Goal: Task Accomplishment & Management: Use online tool/utility

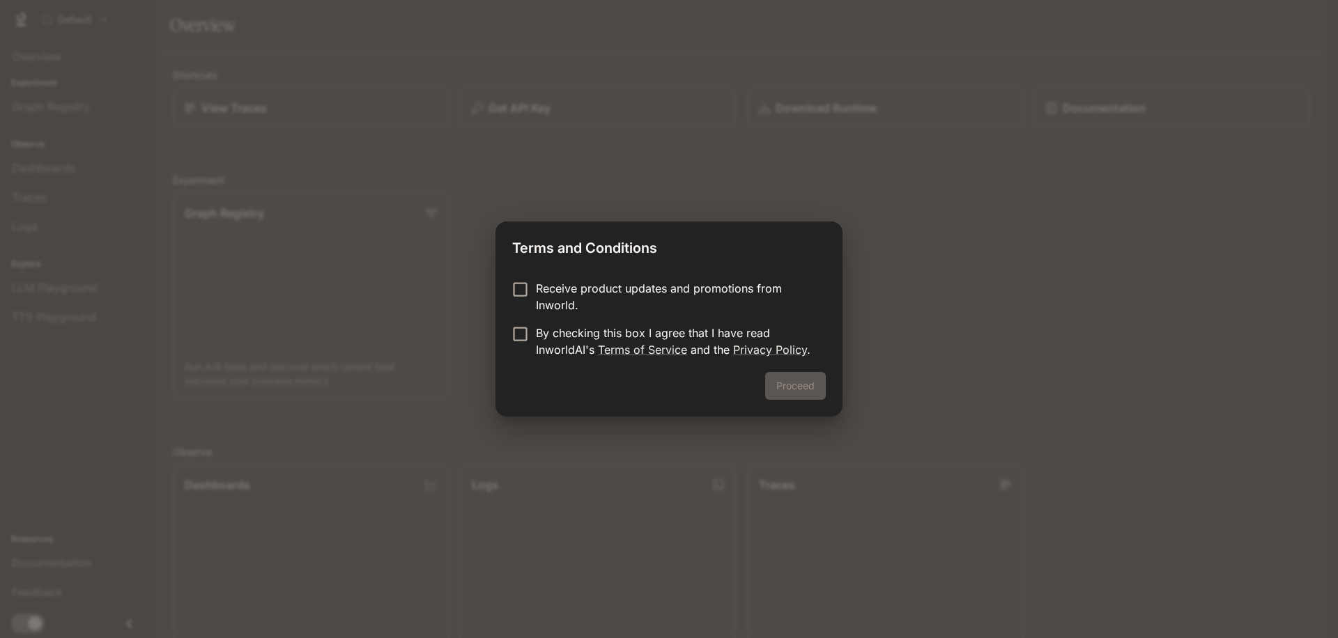
click at [631, 293] on p "Receive product updates and promotions from Inworld." at bounding box center [675, 296] width 279 height 33
click at [583, 332] on p "By checking this box I agree that I have read InworldAI's Terms of Service and …" at bounding box center [675, 341] width 279 height 33
click at [801, 392] on button "Proceed" at bounding box center [795, 386] width 61 height 28
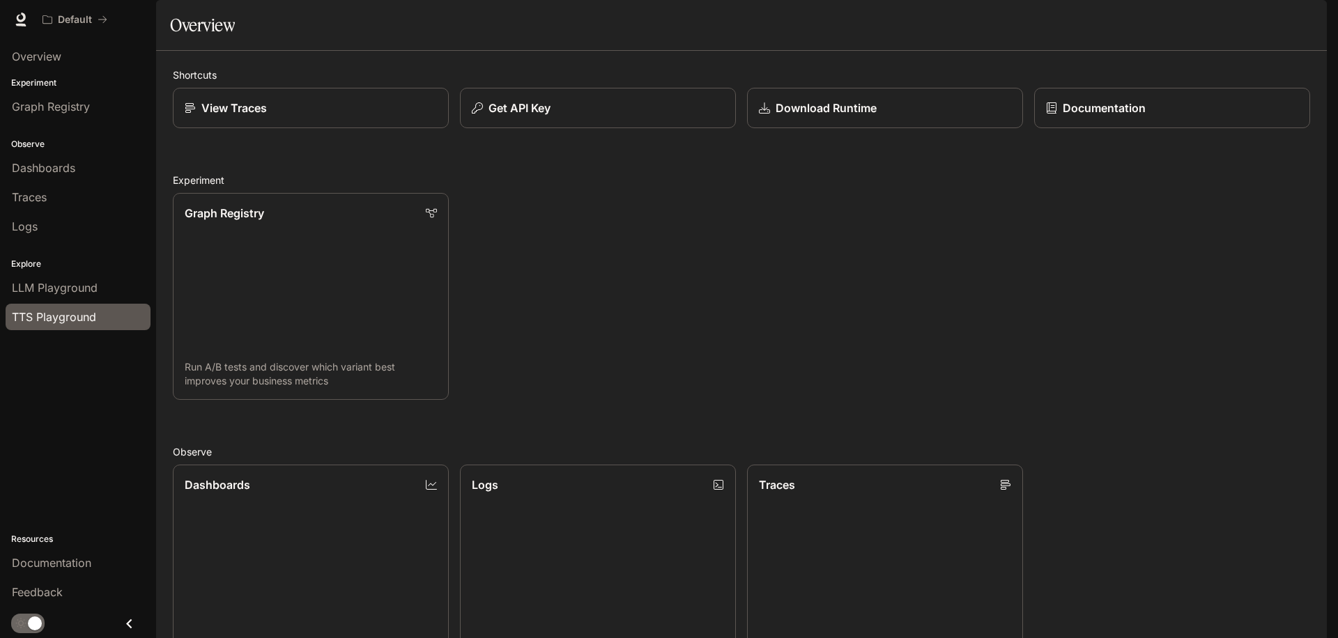
click at [77, 323] on span "TTS Playground" at bounding box center [54, 317] width 84 height 17
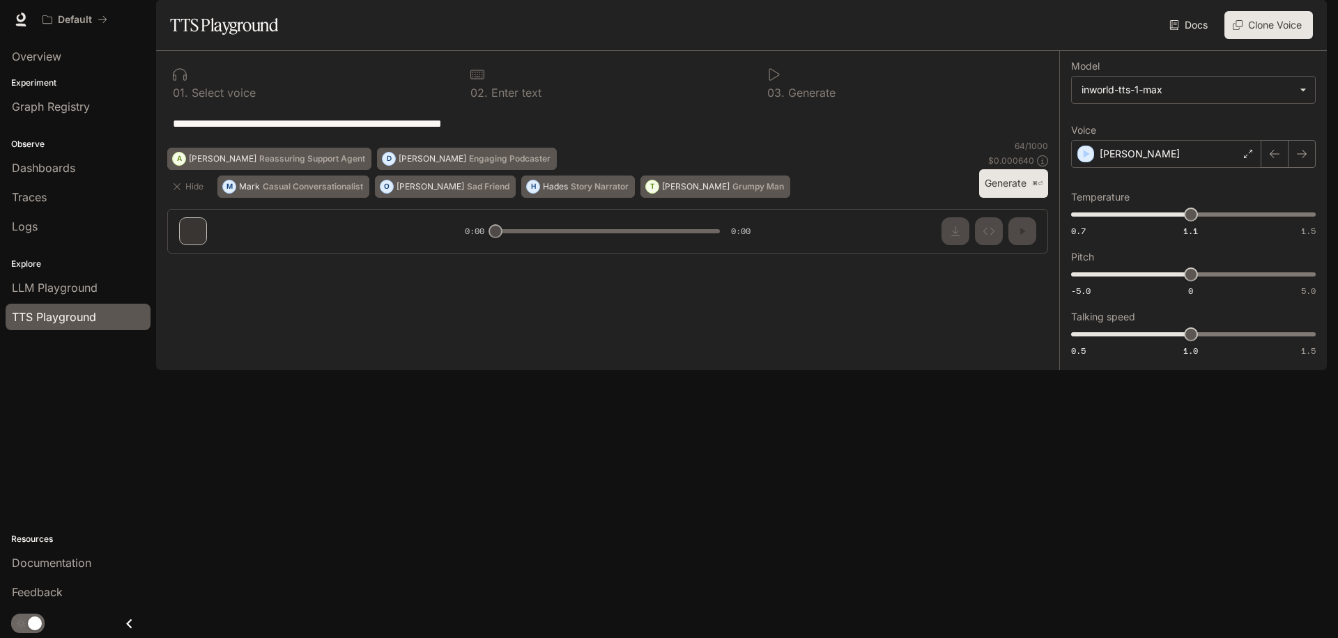
drag, startPoint x: 589, startPoint y: 168, endPoint x: 185, endPoint y: 156, distance: 405.0
click at [156, 147] on main "**********" at bounding box center [741, 185] width 1171 height 370
paste textarea "**********"
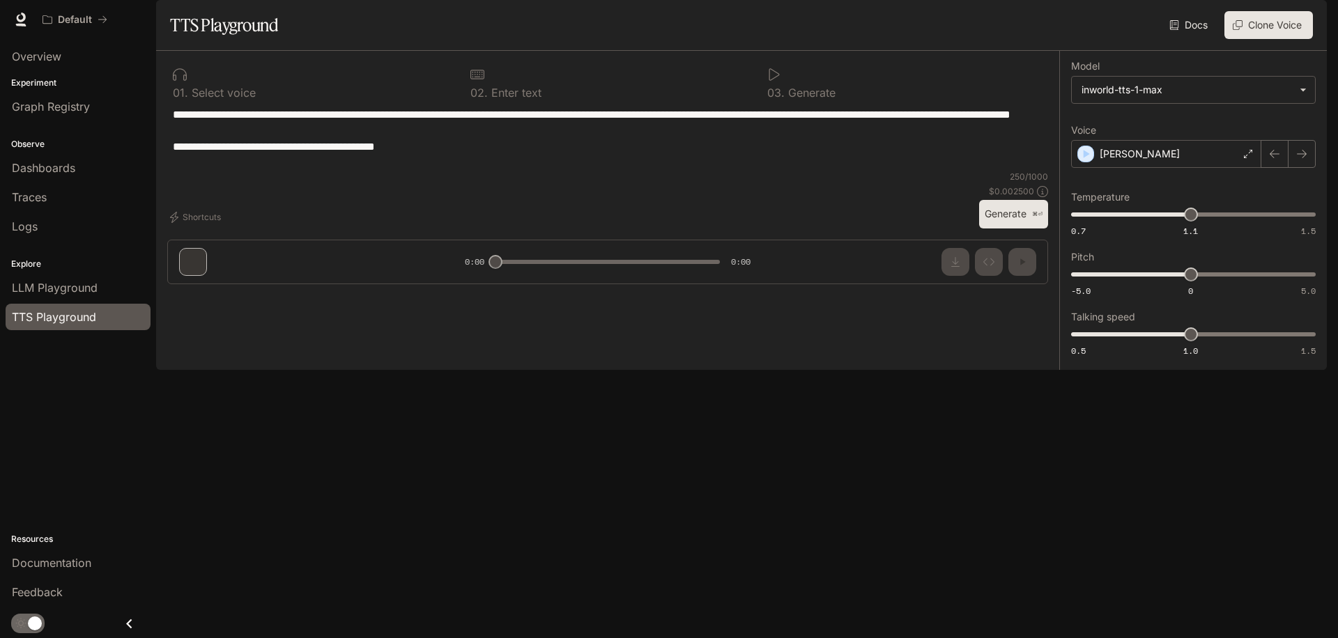
type textarea "**********"
click at [1129, 210] on div "**********" at bounding box center [1193, 210] width 245 height 297
click at [1128, 161] on p "Dennis" at bounding box center [1140, 154] width 80 height 14
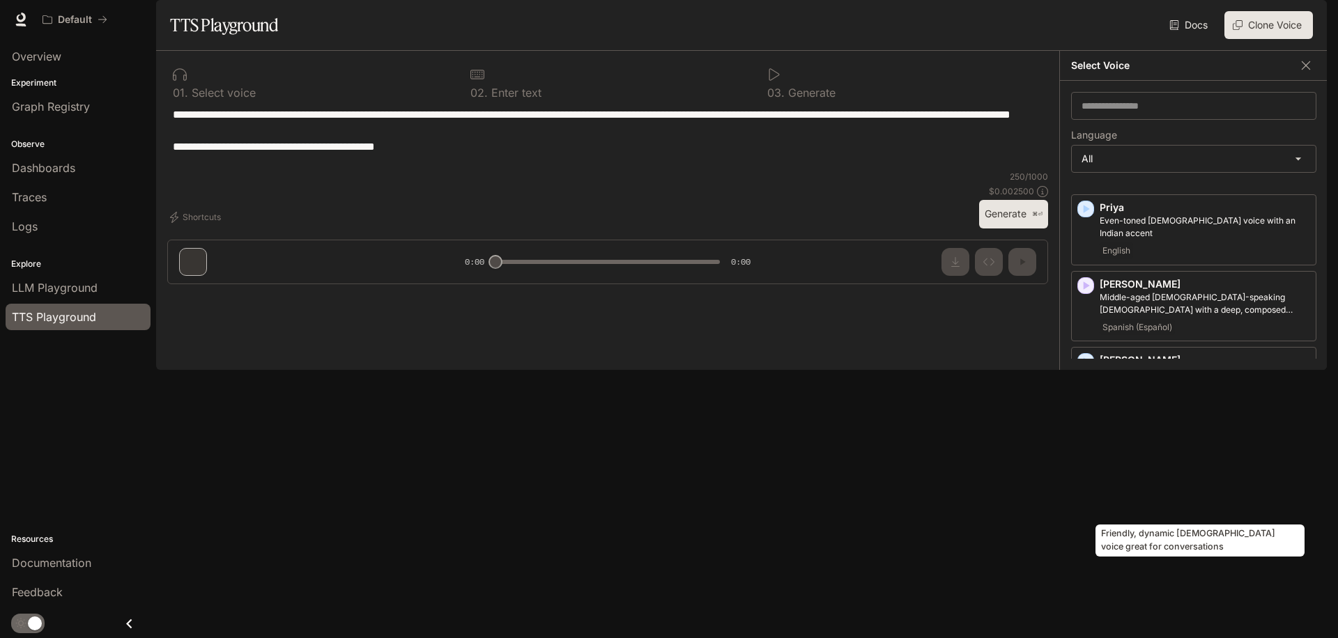
scroll to position [2552, 0]
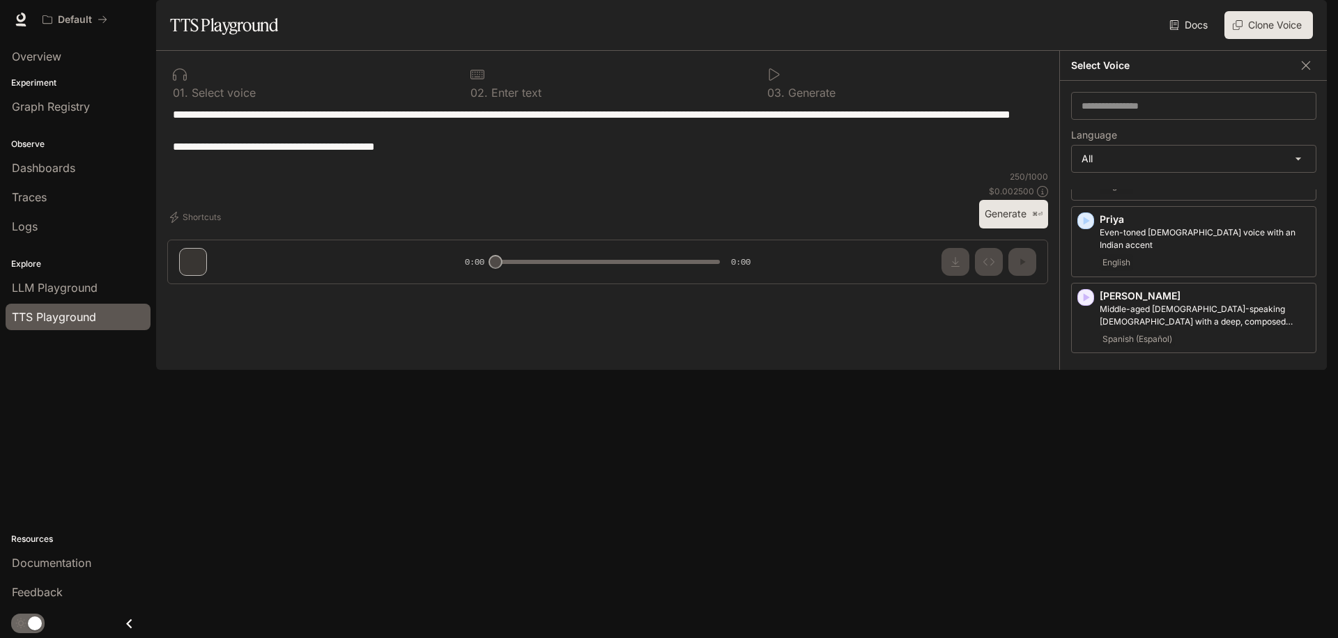
click at [1136, 456] on p "Fast-talking young adult woman, with a questioning and curious tone" at bounding box center [1205, 468] width 210 height 25
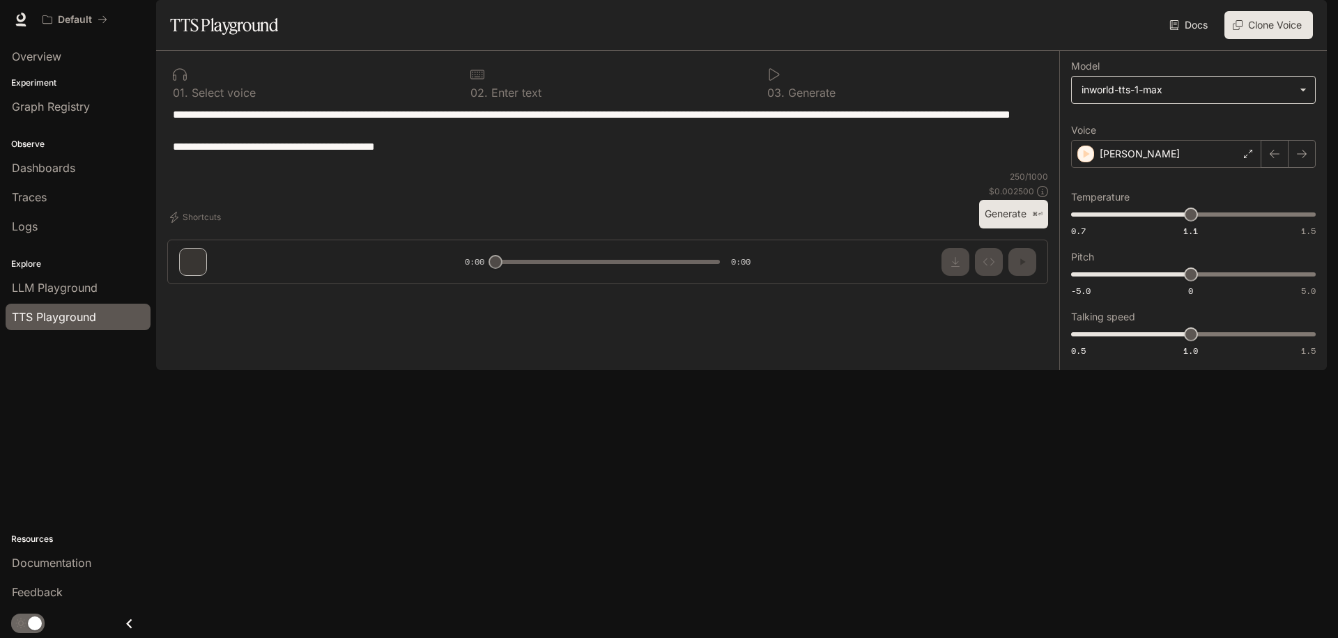
click at [1178, 126] on body "**********" at bounding box center [669, 319] width 1338 height 638
click at [1178, 126] on div at bounding box center [669, 319] width 1338 height 638
click at [1005, 229] on button "Generate ⌘⏎" at bounding box center [1013, 214] width 69 height 29
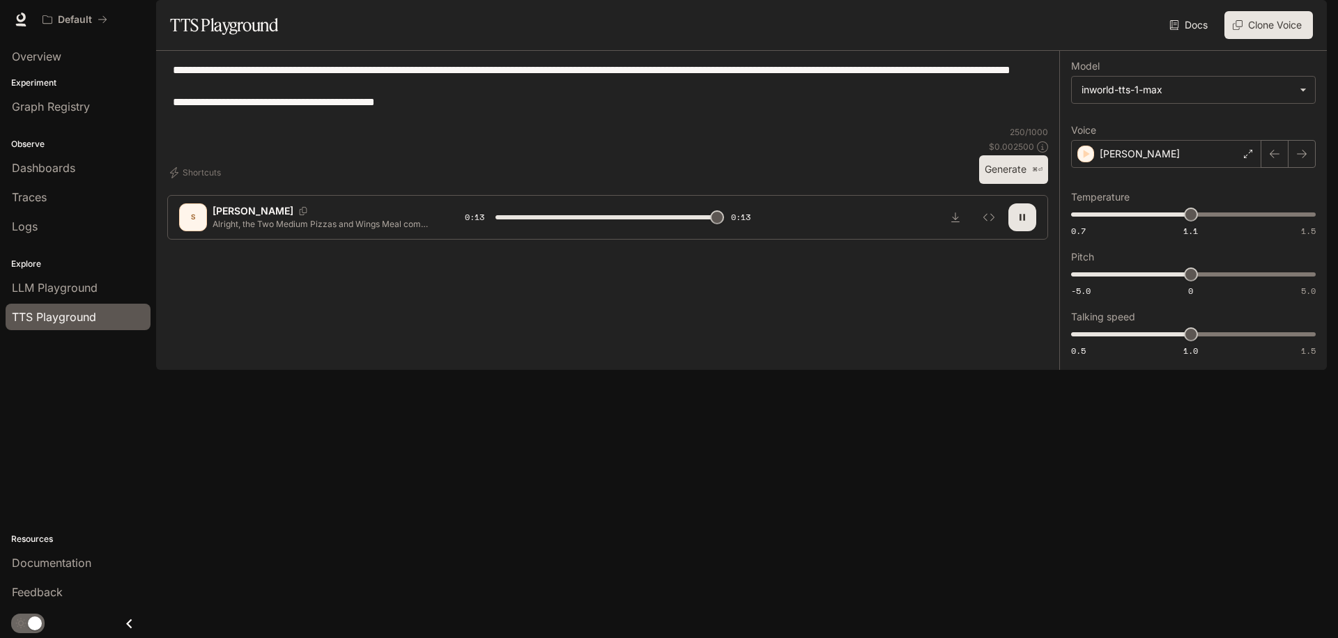
type input "*"
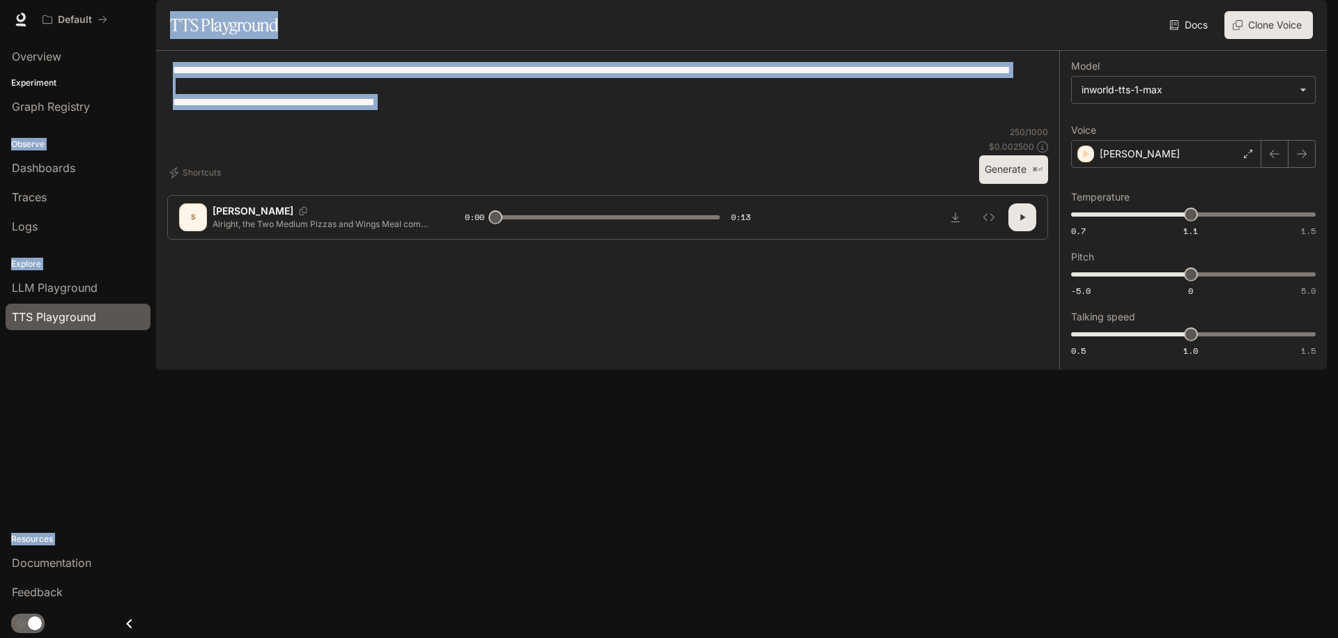
drag, startPoint x: 540, startPoint y: 167, endPoint x: 143, endPoint y: 83, distance: 405.9
click at [156, 83] on main "**********" at bounding box center [741, 185] width 1171 height 370
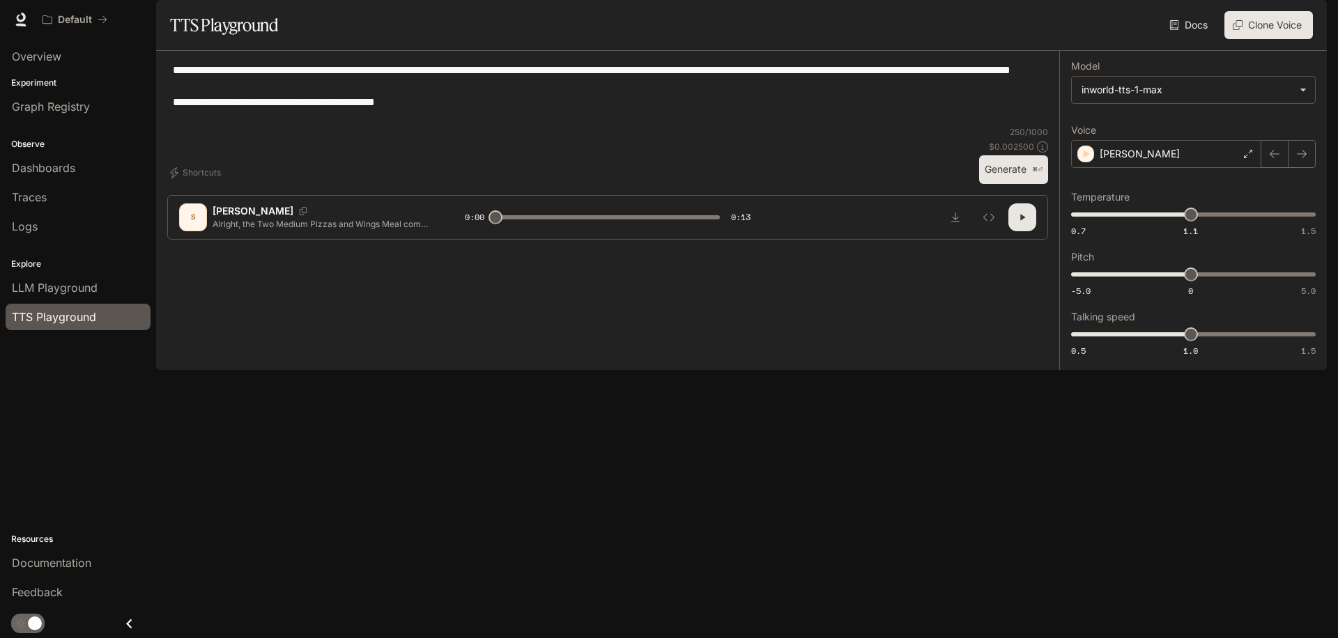
click at [419, 126] on div "**********" at bounding box center [607, 94] width 881 height 64
drag, startPoint x: 443, startPoint y: 157, endPoint x: 119, endPoint y: 95, distance: 330.0
click at [156, 95] on main "**********" at bounding box center [741, 185] width 1171 height 370
paste textarea "**********"
type textarea "**********"
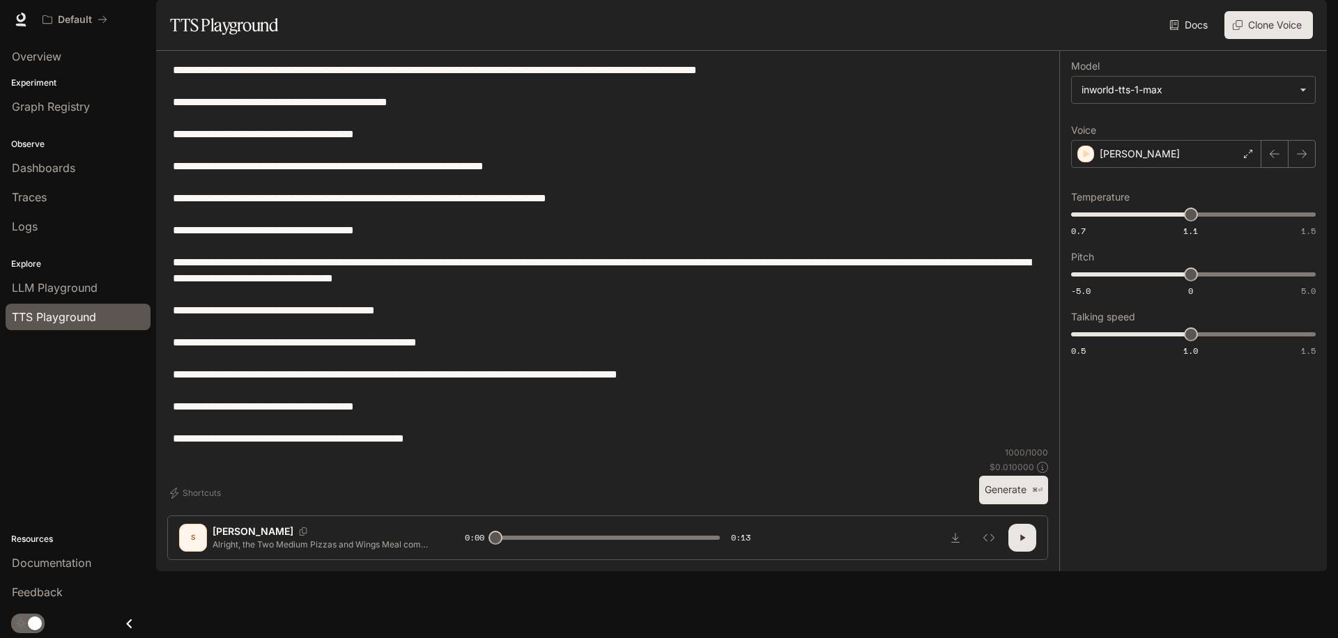
drag, startPoint x: 350, startPoint y: 287, endPoint x: 357, endPoint y: 272, distance: 16.6
click at [350, 287] on textarea "**********" at bounding box center [608, 254] width 870 height 385
drag, startPoint x: 507, startPoint y: 465, endPoint x: 245, endPoint y: 56, distance: 486.3
click at [222, 20] on div "**********" at bounding box center [669, 319] width 1338 height 638
click at [531, 447] on textarea "**********" at bounding box center [608, 254] width 870 height 385
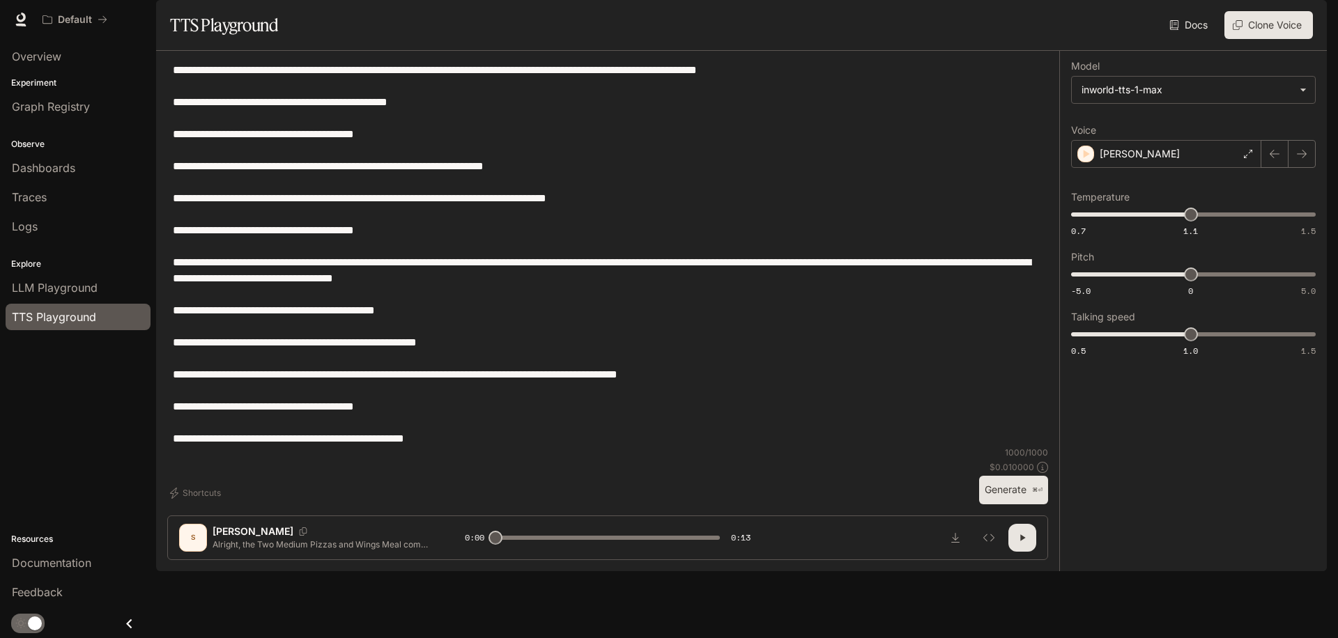
drag, startPoint x: 497, startPoint y: 458, endPoint x: 164, endPoint y: 100, distance: 489.1
click at [164, 100] on div "**********" at bounding box center [607, 311] width 903 height 520
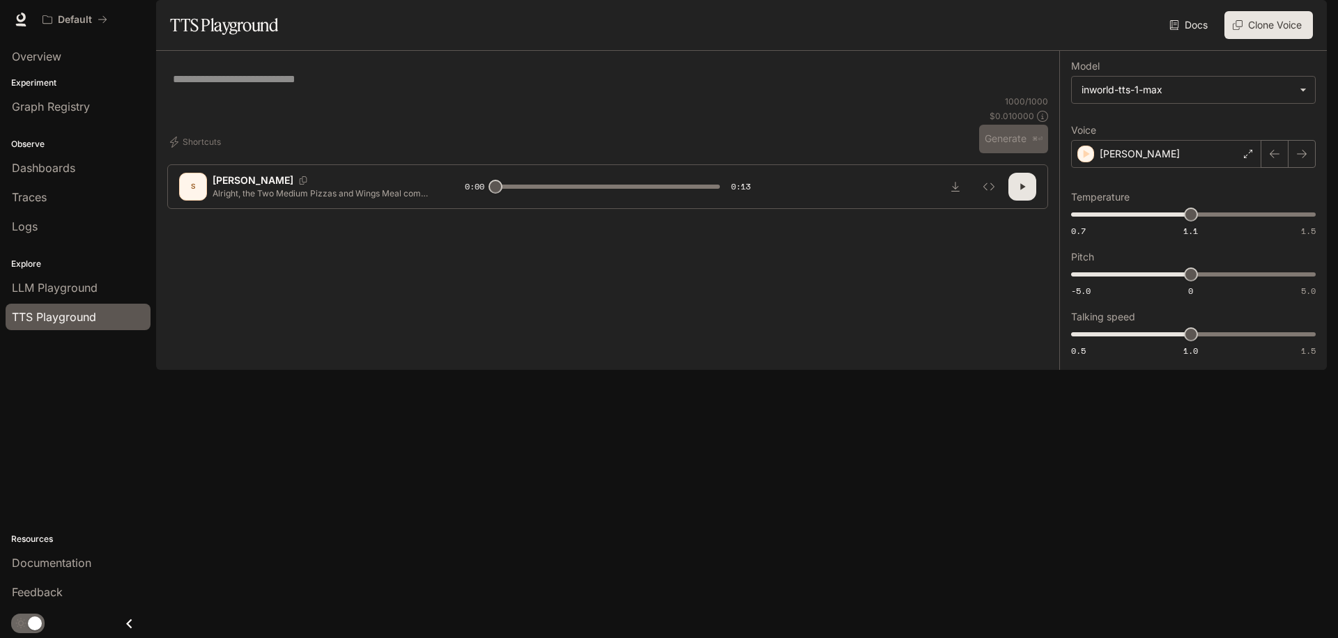
click at [355, 95] on div "* ​" at bounding box center [607, 78] width 881 height 33
click at [1223, 134] on body "**********" at bounding box center [669, 319] width 1338 height 638
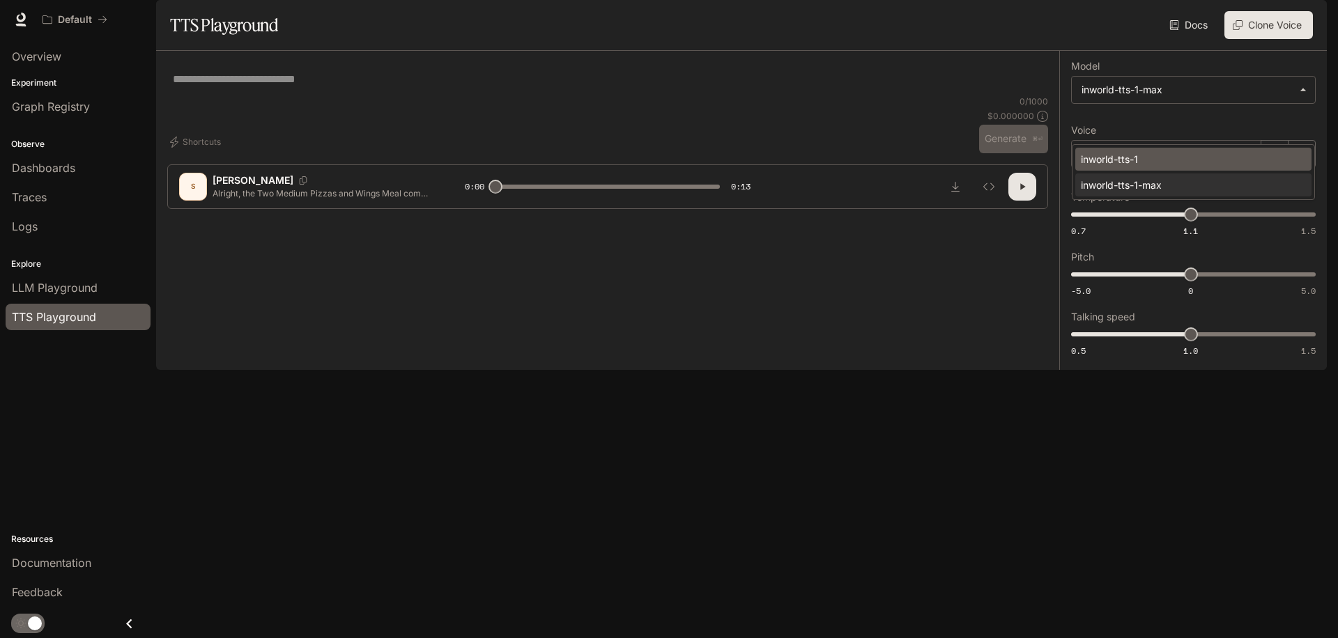
click at [1161, 164] on div "inworld-tts-1" at bounding box center [1190, 159] width 219 height 15
type input "**********"
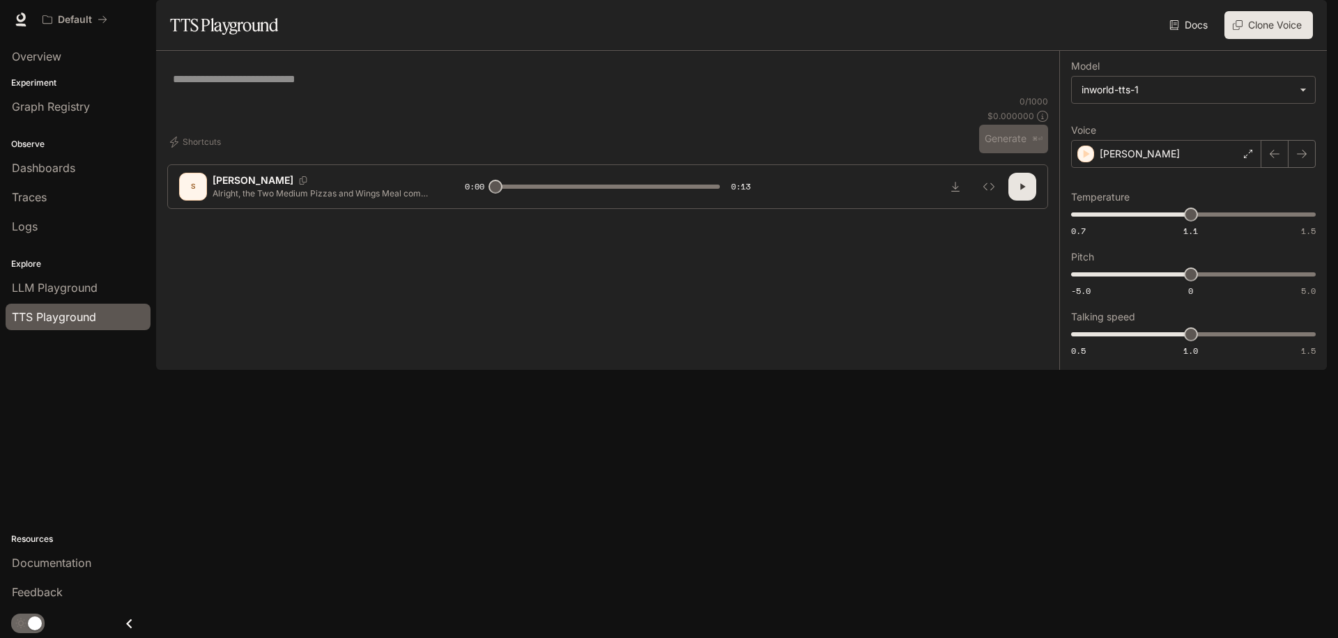
click at [259, 95] on div "* ​" at bounding box center [608, 78] width 870 height 33
click at [254, 87] on textarea at bounding box center [608, 79] width 870 height 16
paste textarea "**********"
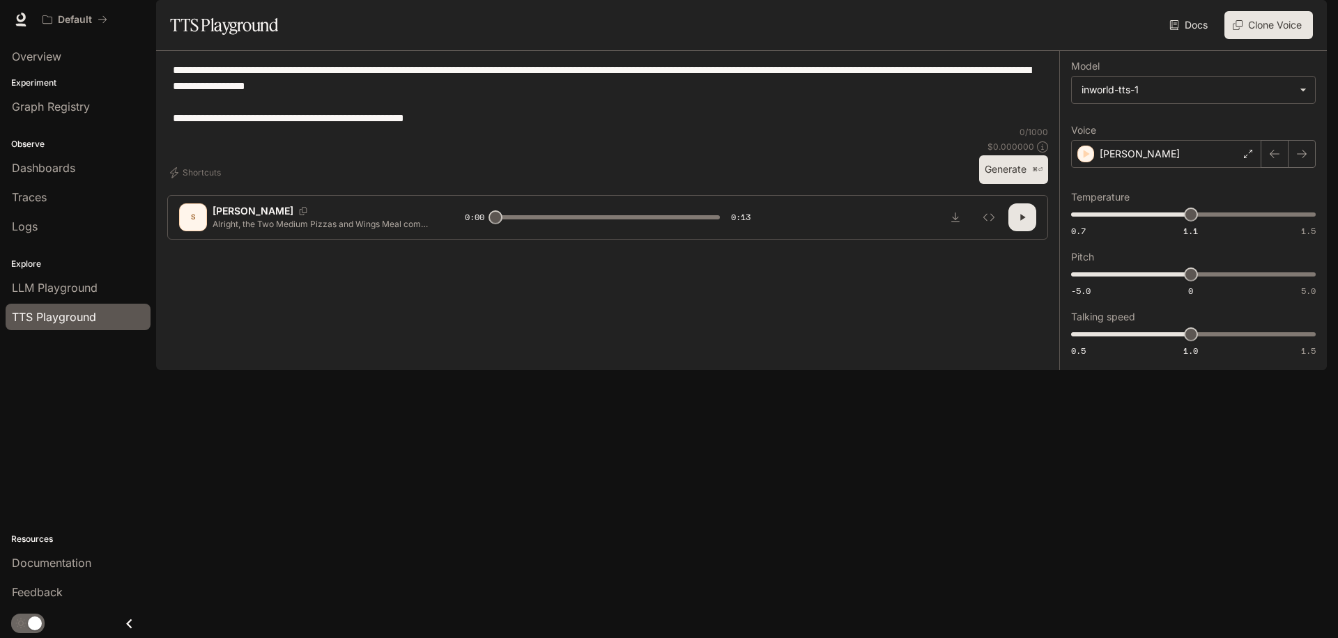
type textarea "**********"
click at [1000, 184] on button "Generate ⌘⏎" at bounding box center [1013, 169] width 69 height 29
type input "*"
click at [72, 110] on span "Graph Registry" at bounding box center [51, 106] width 78 height 17
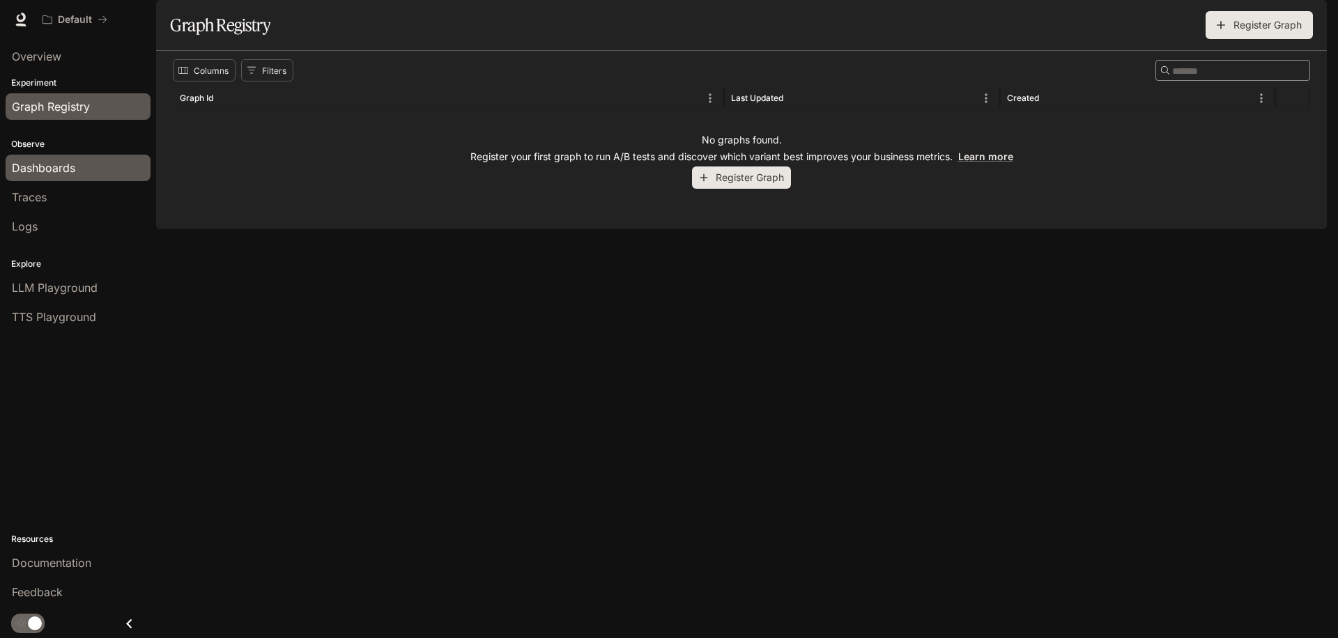
click at [47, 170] on span "Dashboards" at bounding box center [43, 168] width 63 height 17
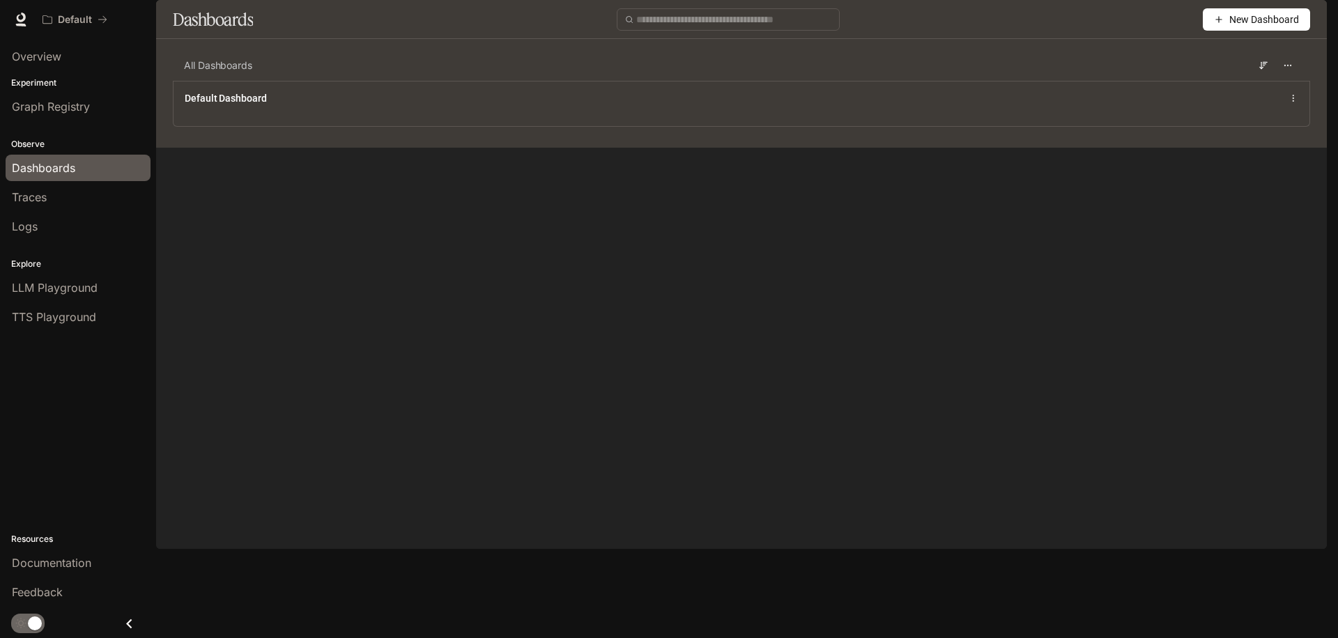
click at [1307, 16] on img "button" at bounding box center [1307, 20] width 20 height 20
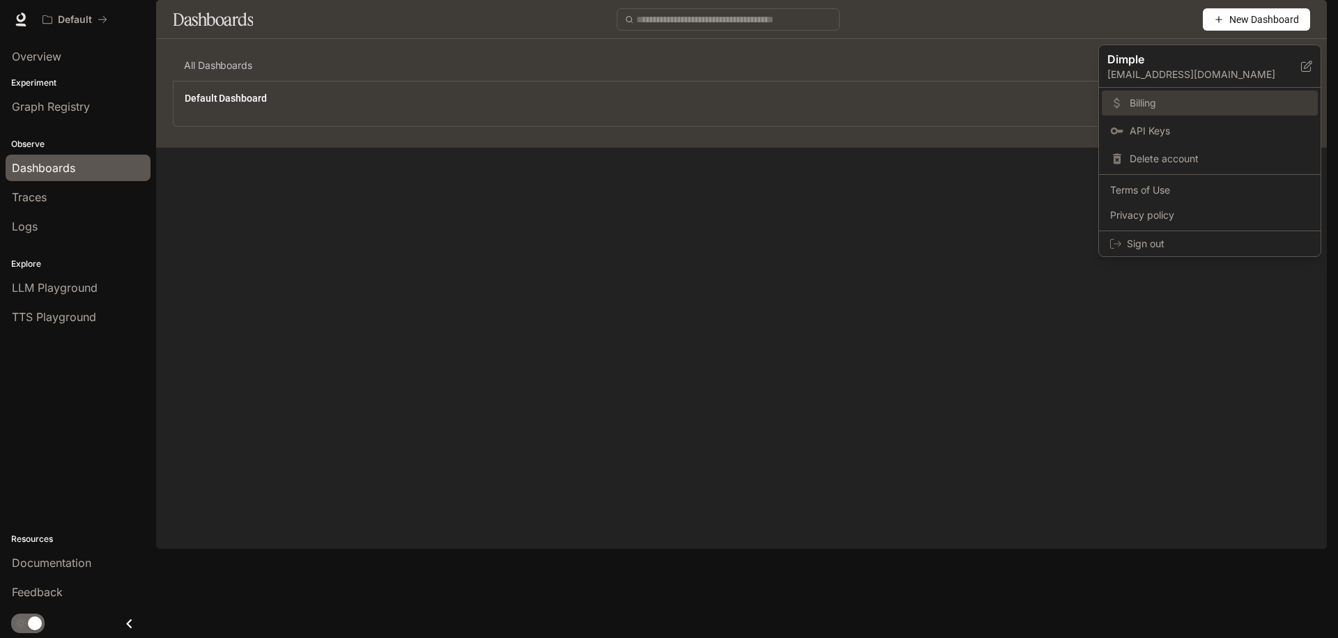
click at [1141, 102] on span "Billing" at bounding box center [1219, 103] width 180 height 14
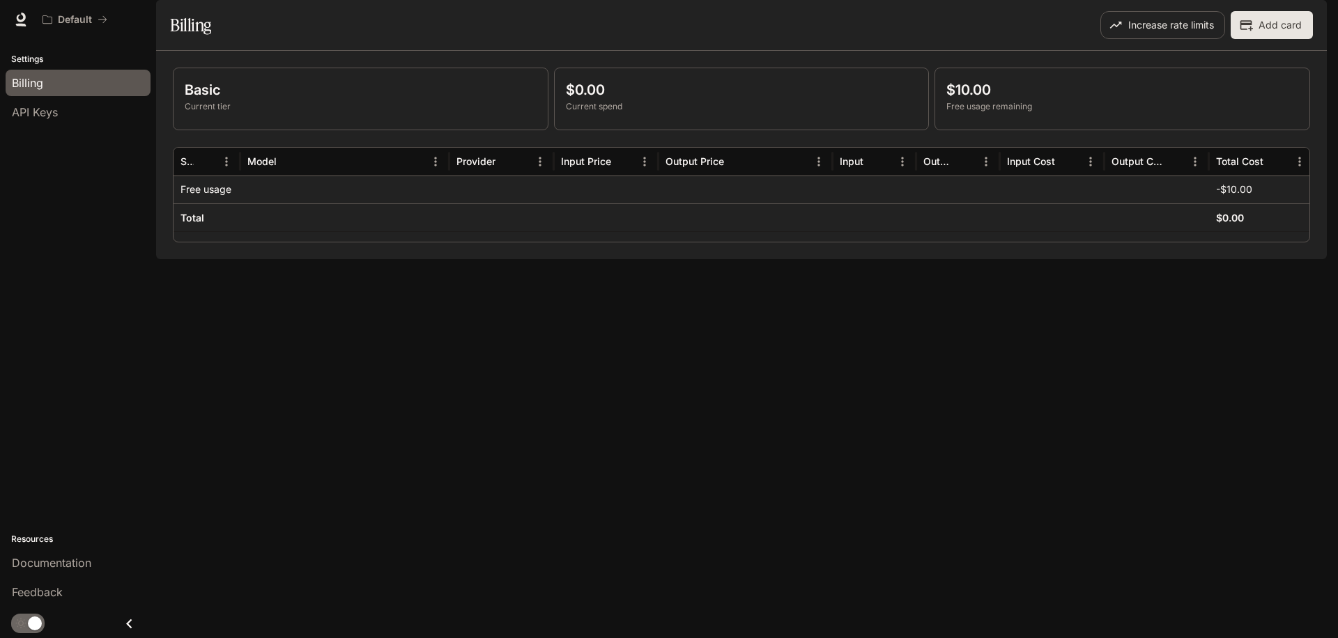
click at [1313, 22] on img "button" at bounding box center [1307, 20] width 20 height 20
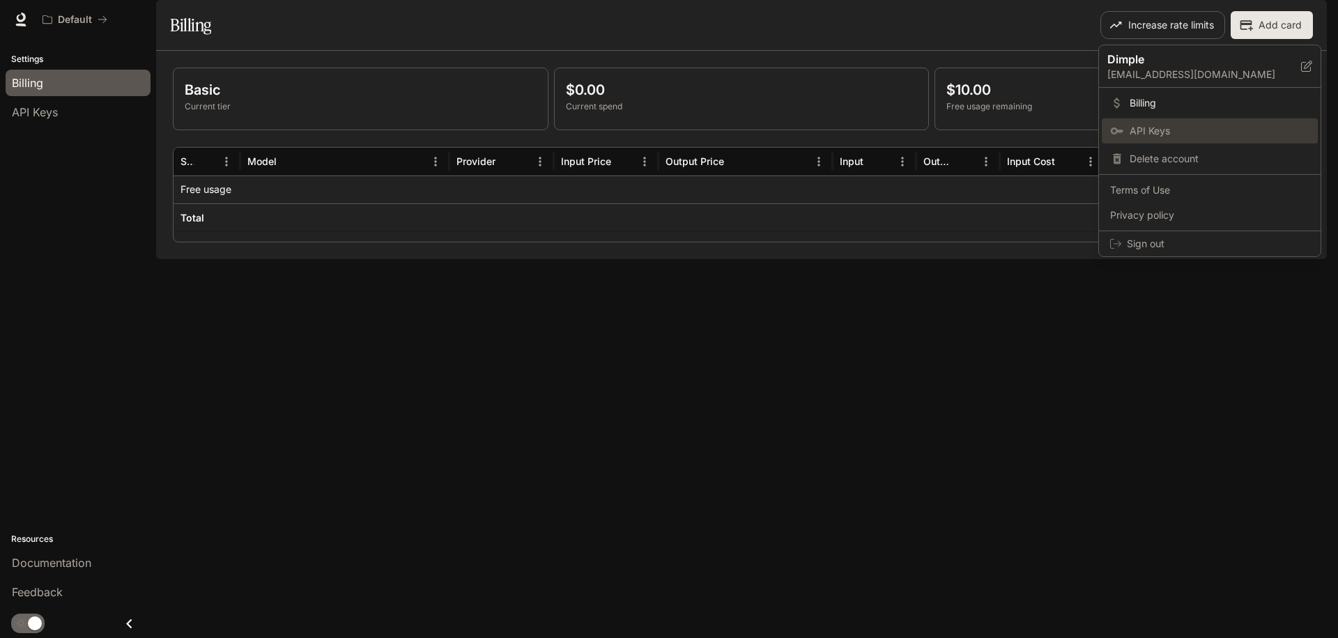
click at [1164, 132] on span "API Keys" at bounding box center [1219, 131] width 180 height 14
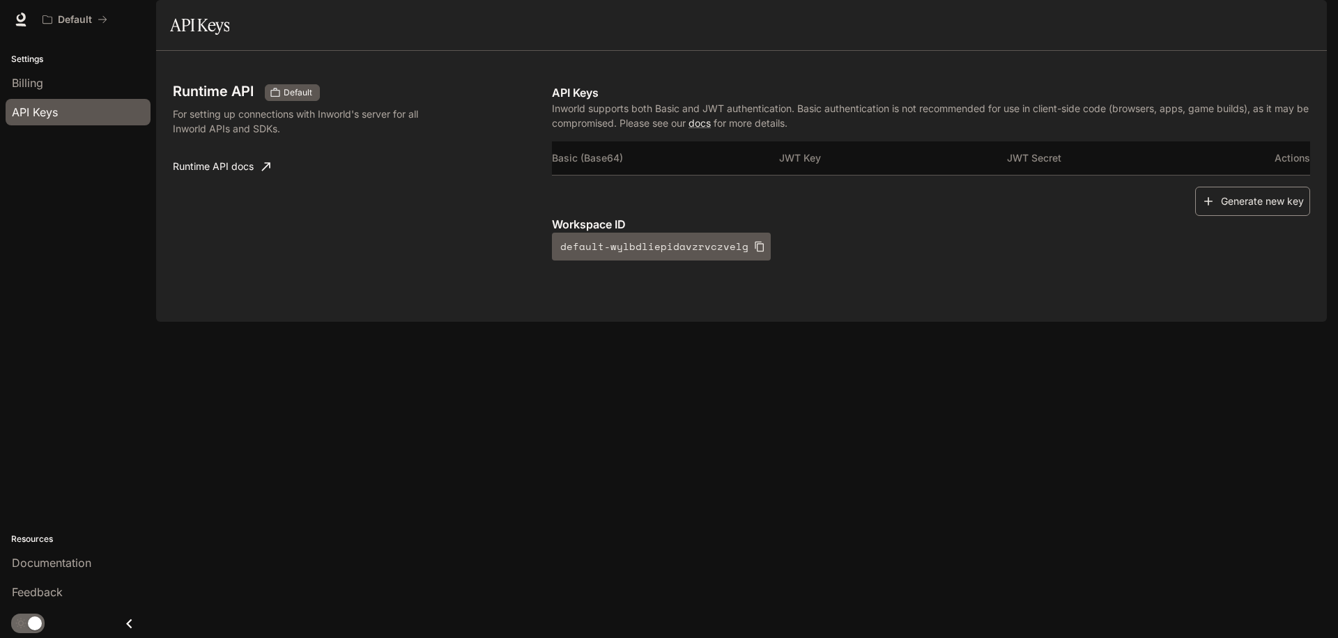
click at [1263, 217] on button "Generate new key" at bounding box center [1252, 202] width 115 height 30
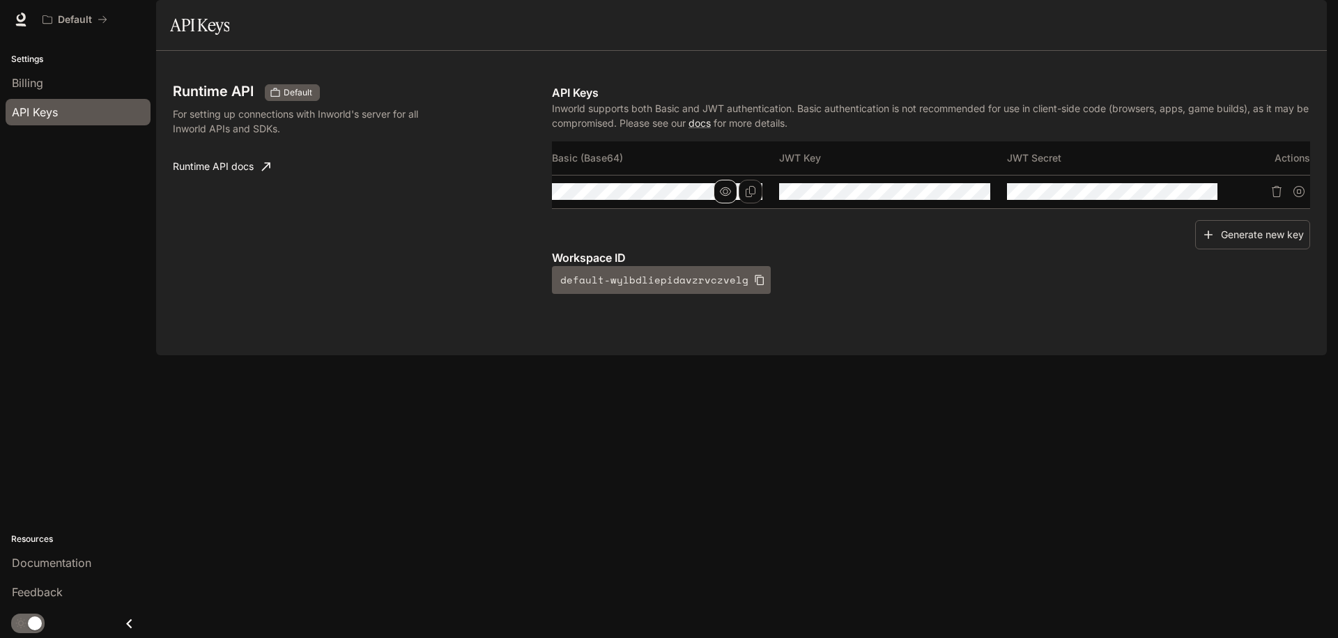
click at [725, 197] on icon "button" at bounding box center [725, 191] width 11 height 11
click at [757, 203] on button "Copy Basic (Base64)" at bounding box center [751, 192] width 24 height 24
click at [927, 355] on div "Runtime API Default For setting up connections with Inworld's server for all In…" at bounding box center [741, 203] width 1171 height 304
click at [727, 197] on icon "button" at bounding box center [725, 191] width 11 height 11
click at [752, 197] on icon "Copy Basic (Base64)" at bounding box center [751, 191] width 10 height 11
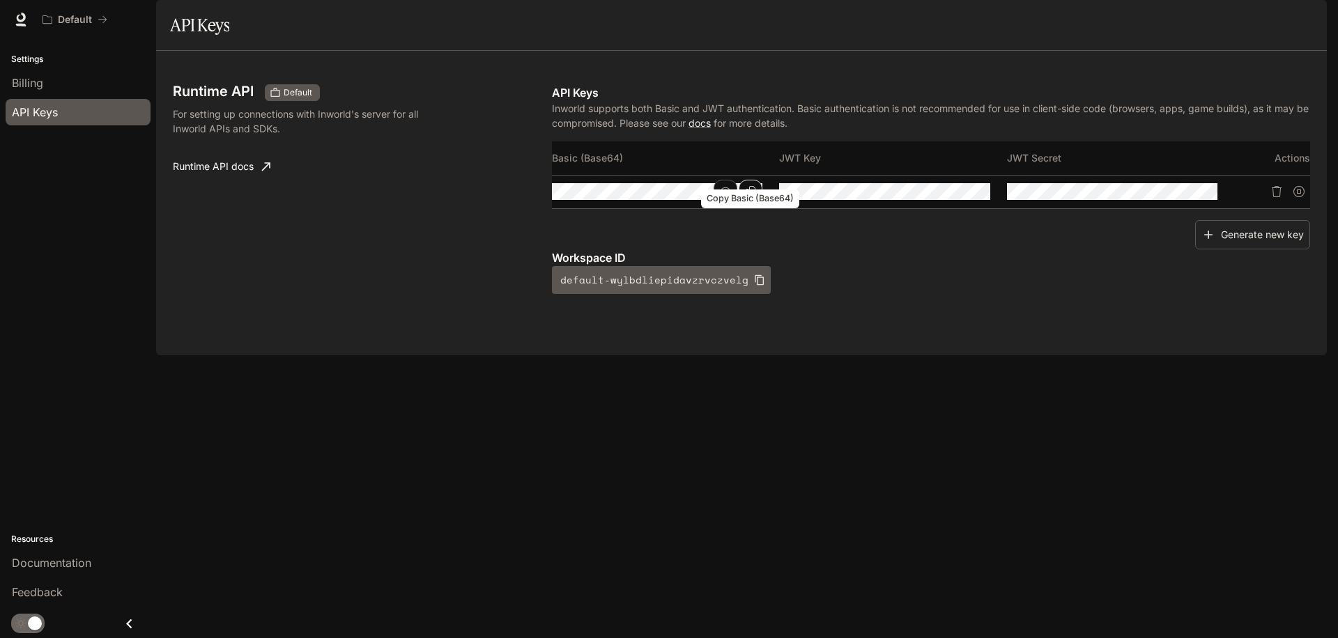
click at [750, 197] on icon "Copy Basic (Base64)" at bounding box center [750, 191] width 11 height 11
click at [725, 197] on icon "button" at bounding box center [725, 191] width 11 height 11
click at [850, 208] on tr at bounding box center [931, 191] width 758 height 33
click at [917, 339] on div "Runtime API Default For setting up connections with Inworld's server for all In…" at bounding box center [741, 203] width 1137 height 271
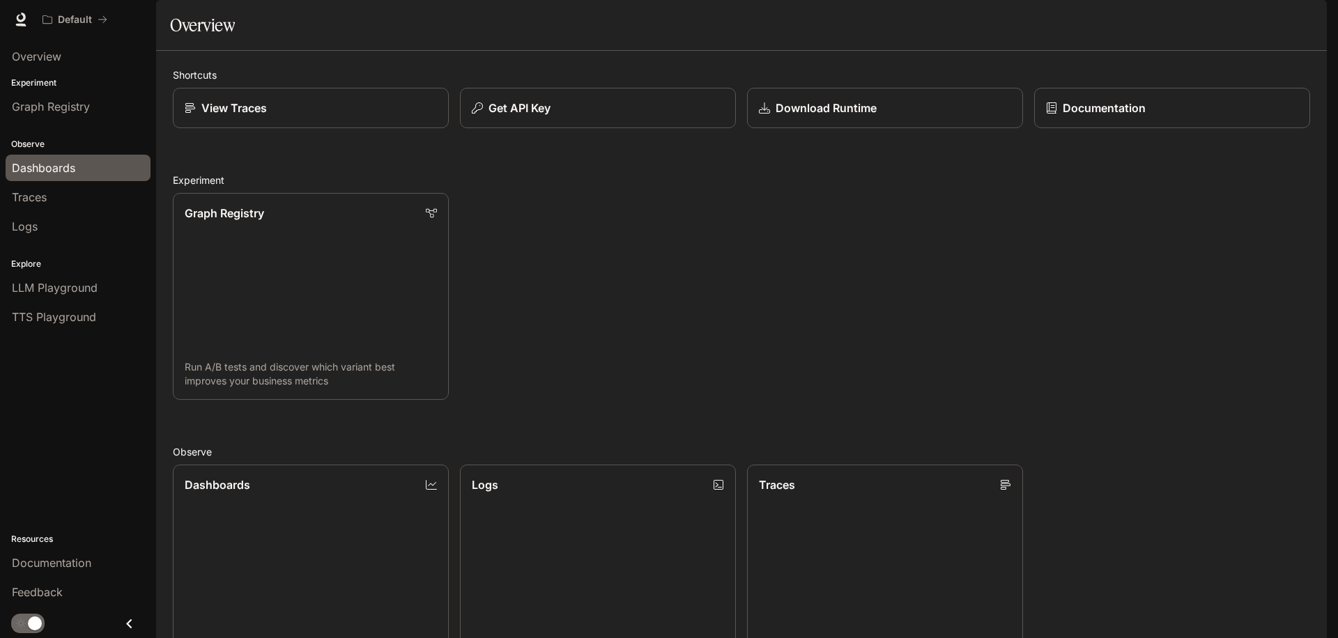
click at [51, 179] on link "Dashboards" at bounding box center [78, 168] width 145 height 26
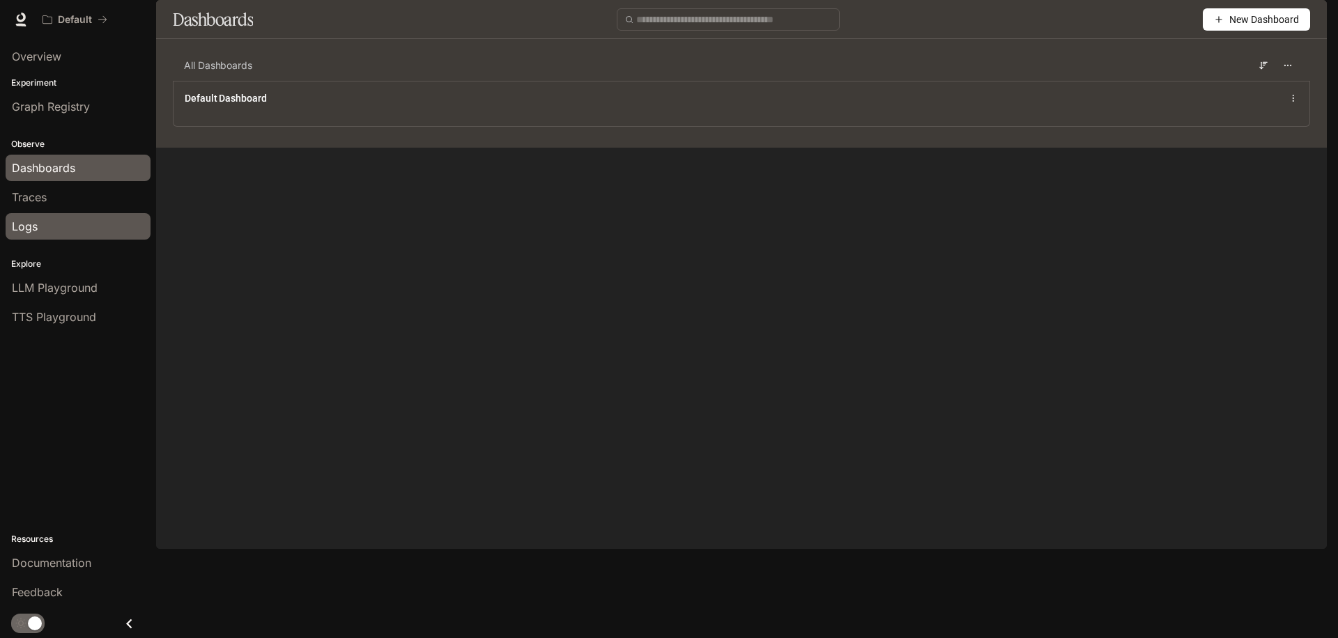
click at [32, 219] on span "Logs" at bounding box center [25, 226] width 26 height 17
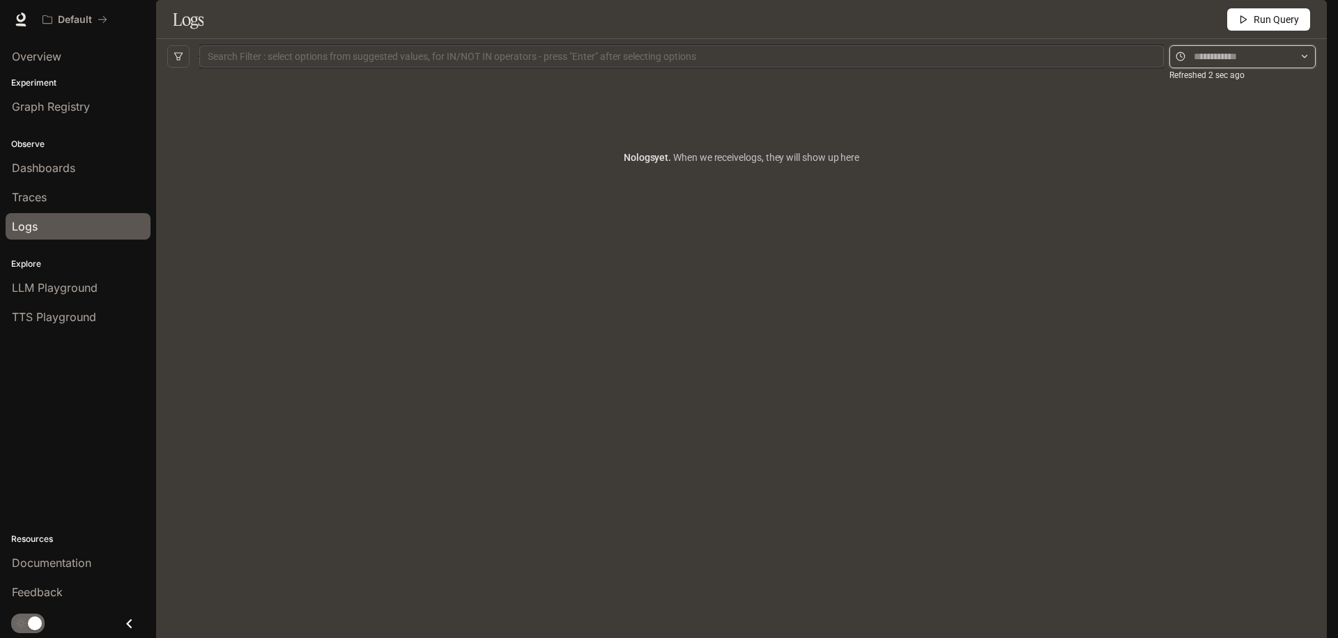
click at [1250, 64] on input "text" at bounding box center [1243, 56] width 98 height 15
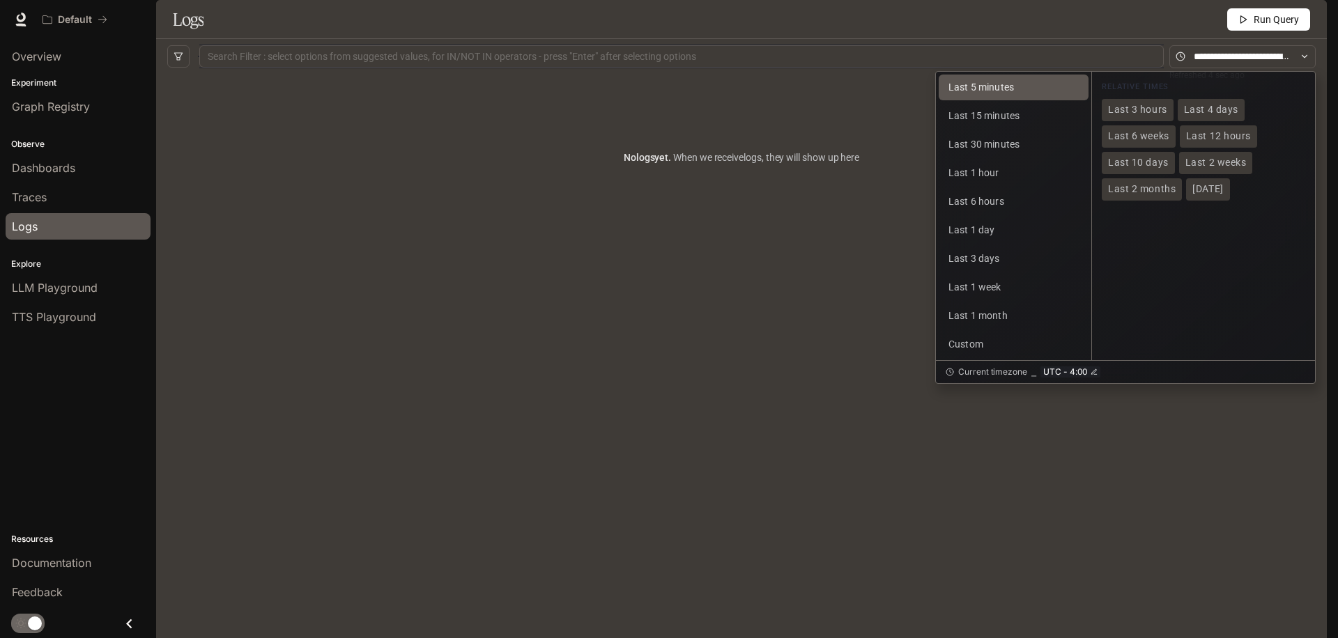
click at [992, 100] on button "Last 5 minutes" at bounding box center [1014, 88] width 150 height 26
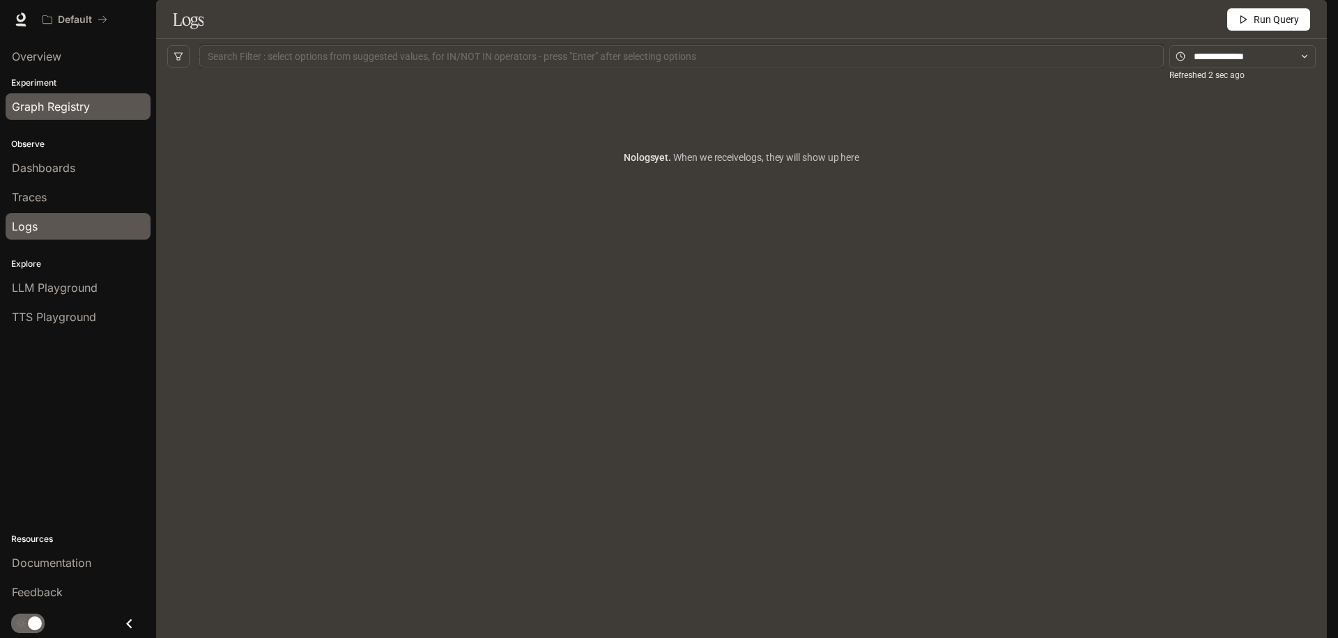
click at [61, 107] on span "Graph Registry" at bounding box center [51, 106] width 78 height 17
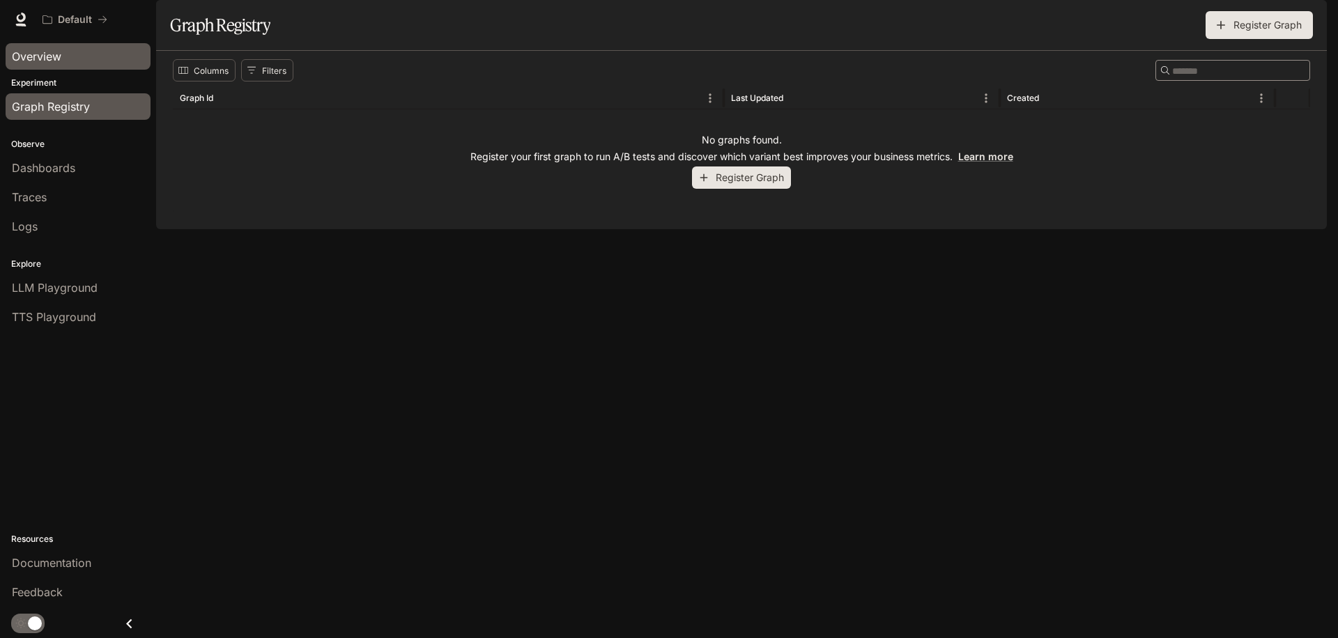
click at [54, 49] on span "Overview" at bounding box center [36, 56] width 49 height 17
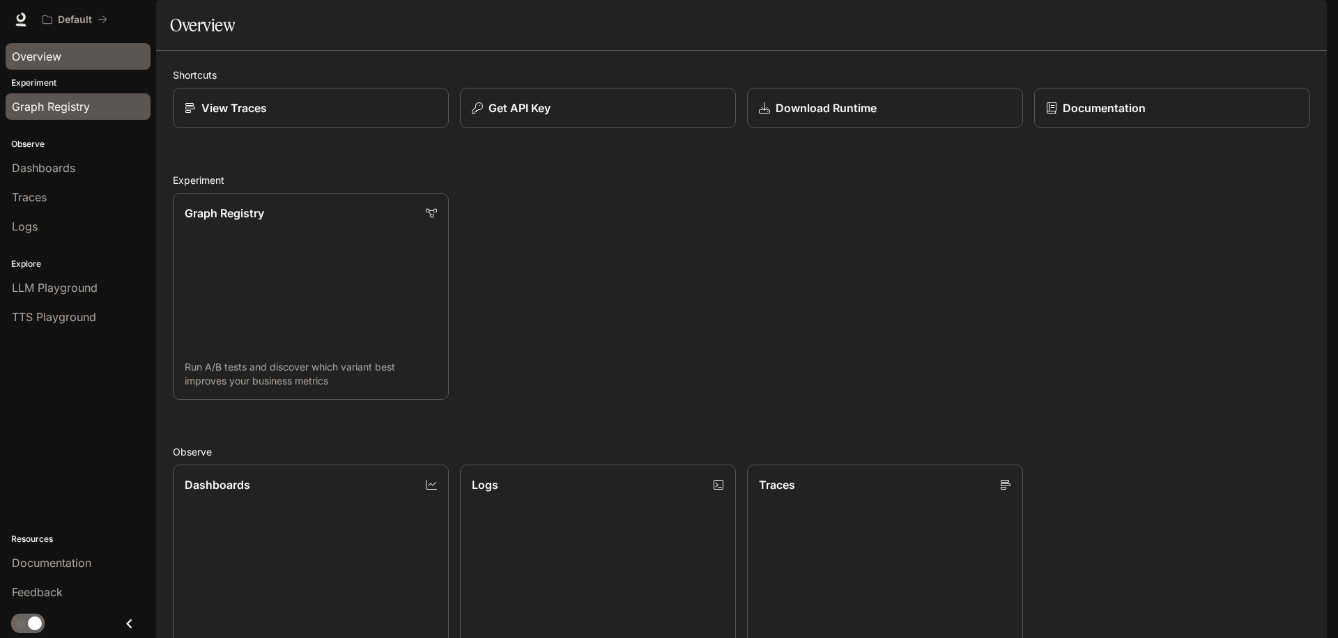
click at [46, 106] on span "Graph Registry" at bounding box center [51, 106] width 78 height 17
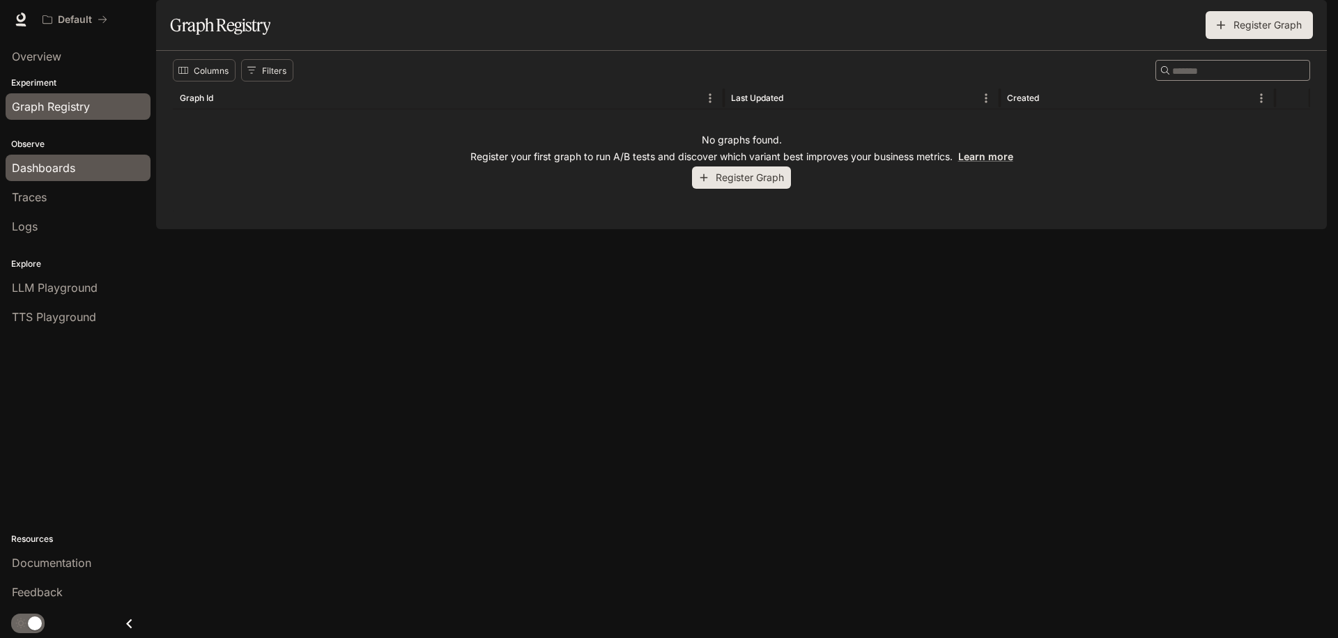
click at [33, 164] on span "Dashboards" at bounding box center [43, 168] width 63 height 17
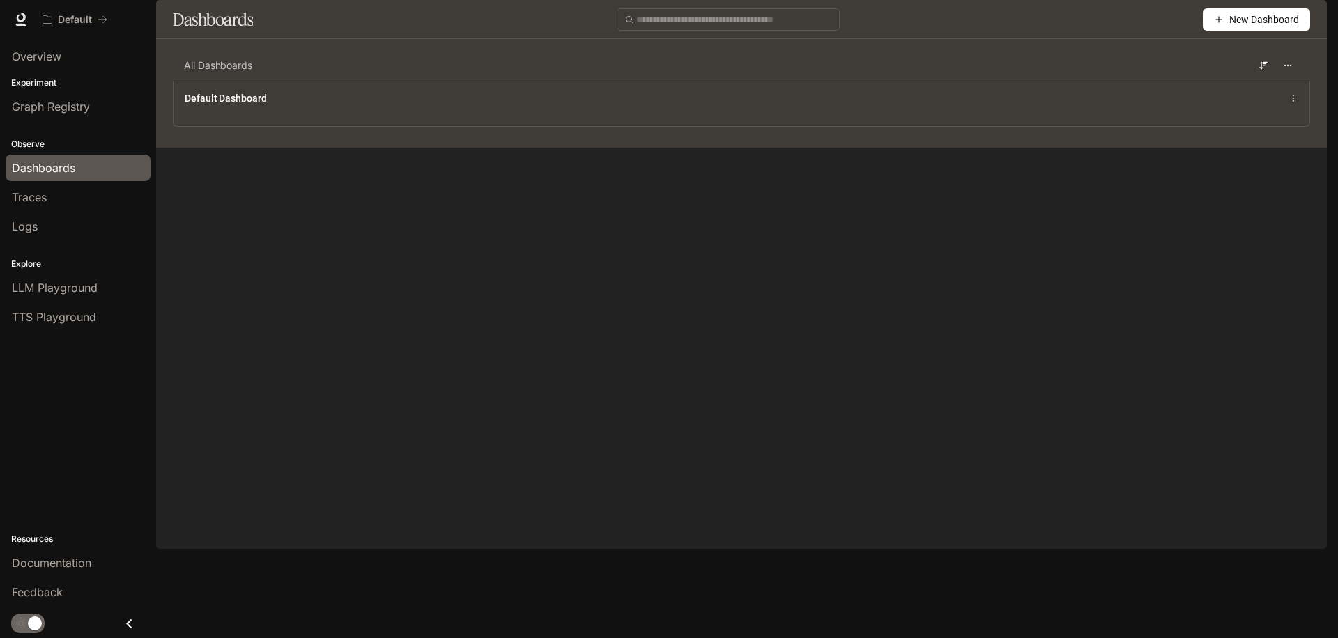
click at [31, 206] on link "Traces" at bounding box center [78, 197] width 145 height 26
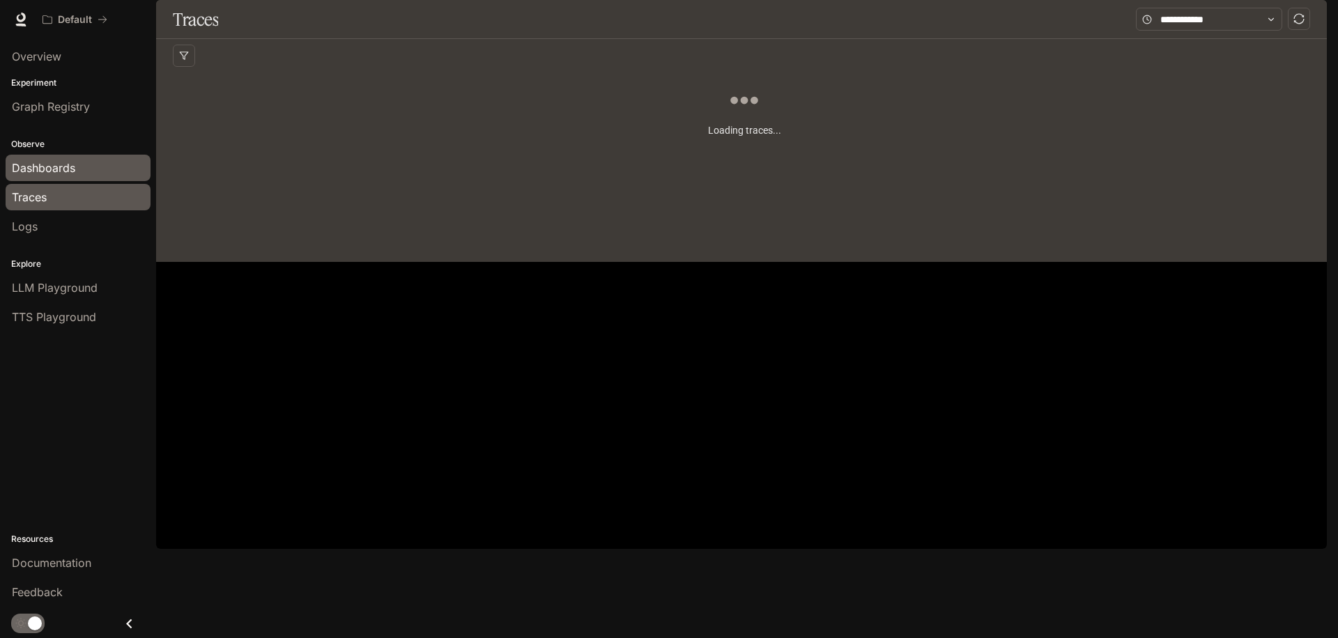
click at [31, 171] on span "Dashboards" at bounding box center [43, 168] width 63 height 17
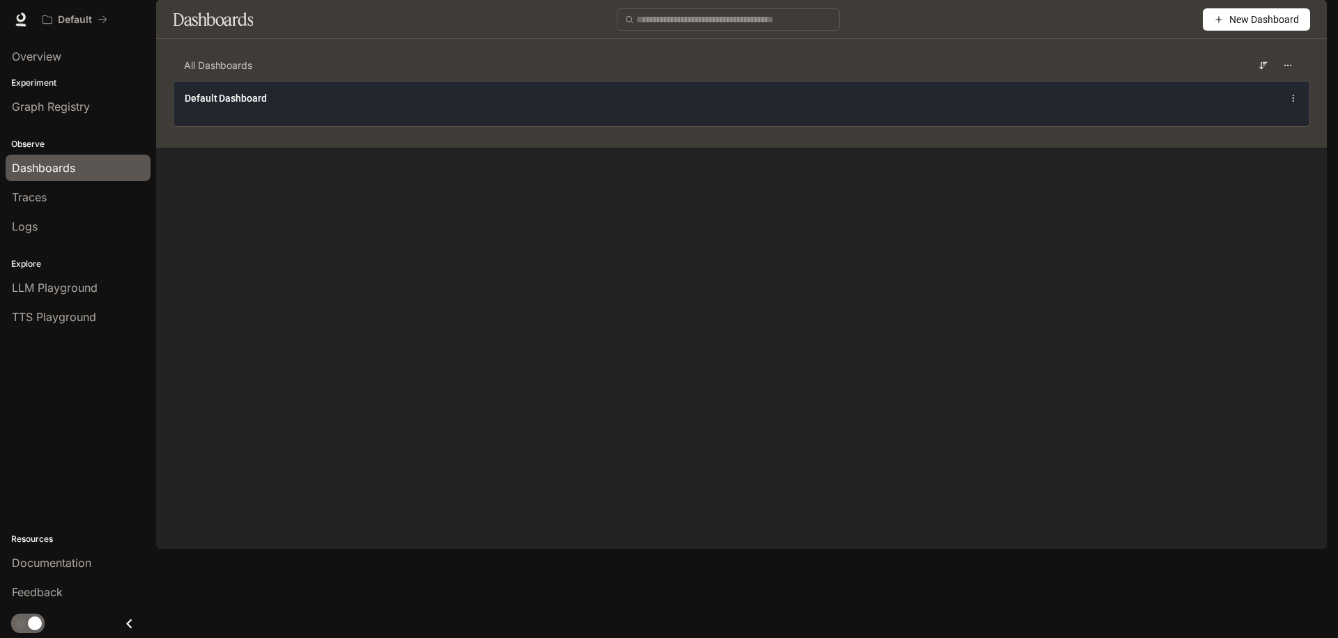
click at [392, 105] on div "Default Dashboard" at bounding box center [509, 98] width 649 height 14
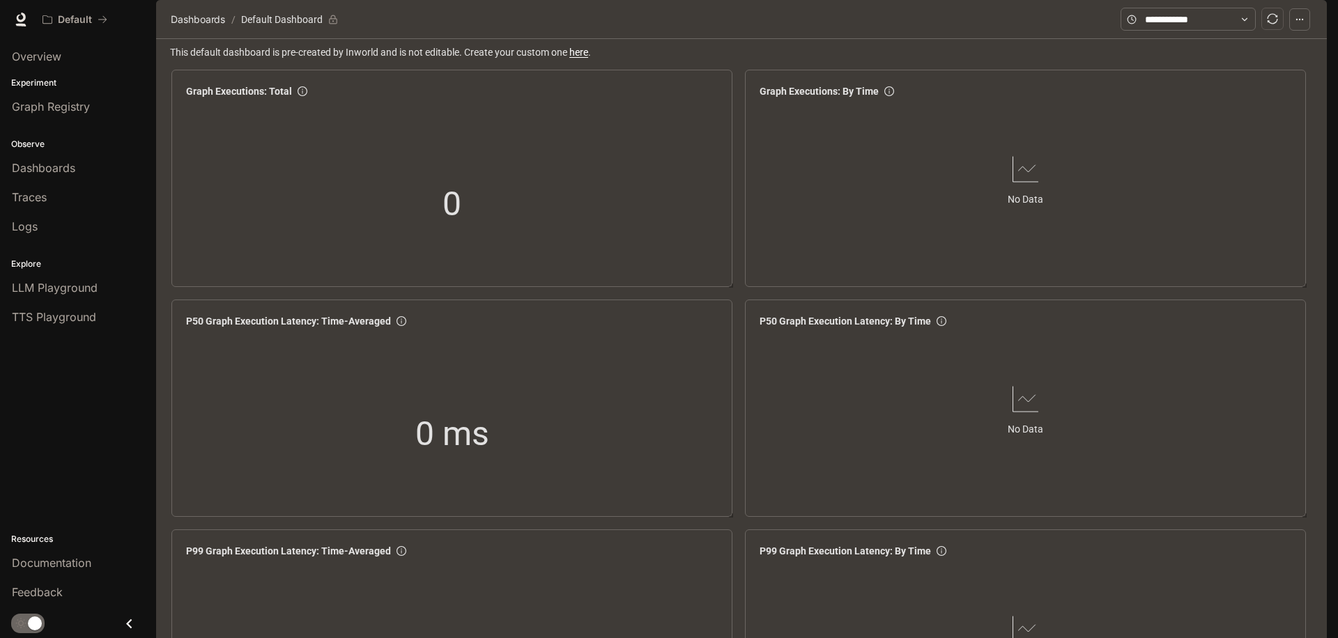
scroll to position [1631, 0]
click at [1305, 20] on img "button" at bounding box center [1307, 20] width 20 height 20
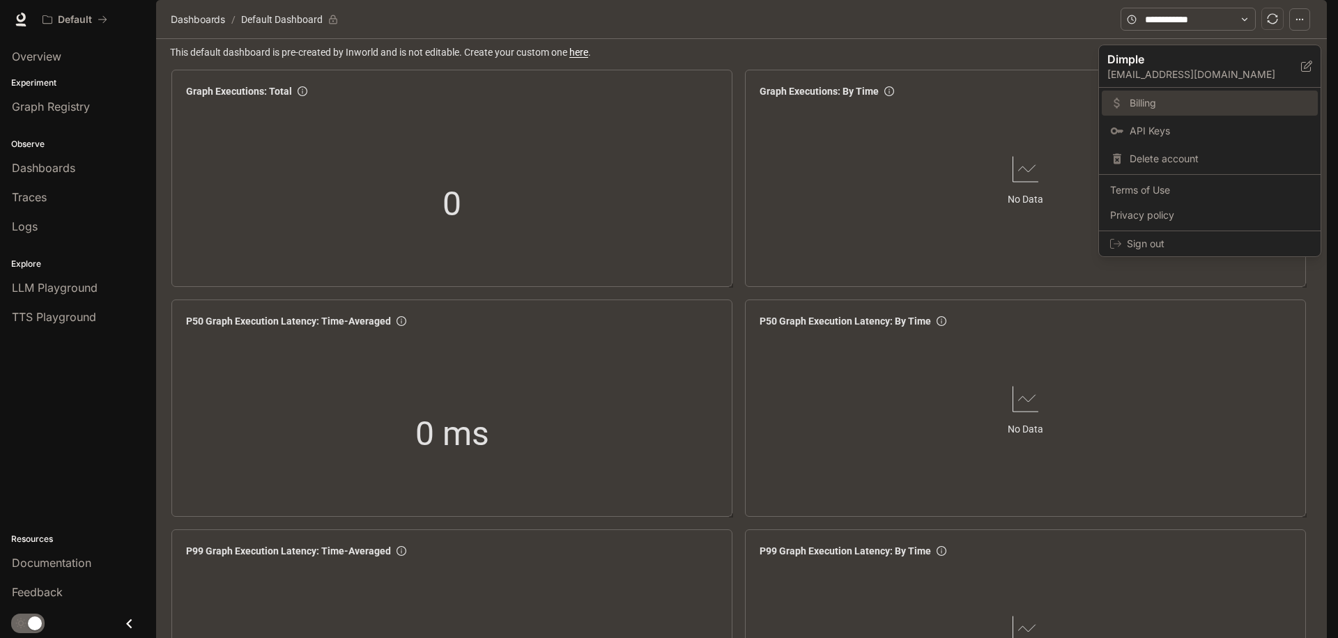
click at [1180, 107] on span "Billing" at bounding box center [1219, 103] width 180 height 14
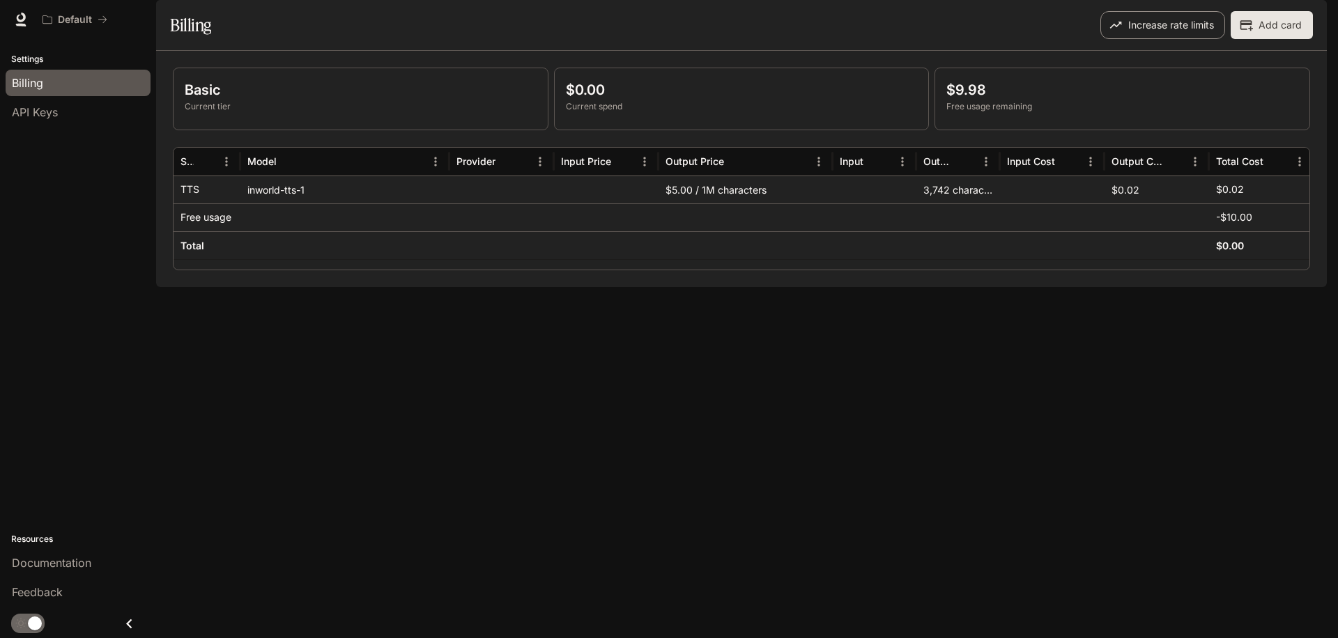
click at [1153, 39] on button "Increase rate limits" at bounding box center [1162, 25] width 125 height 28
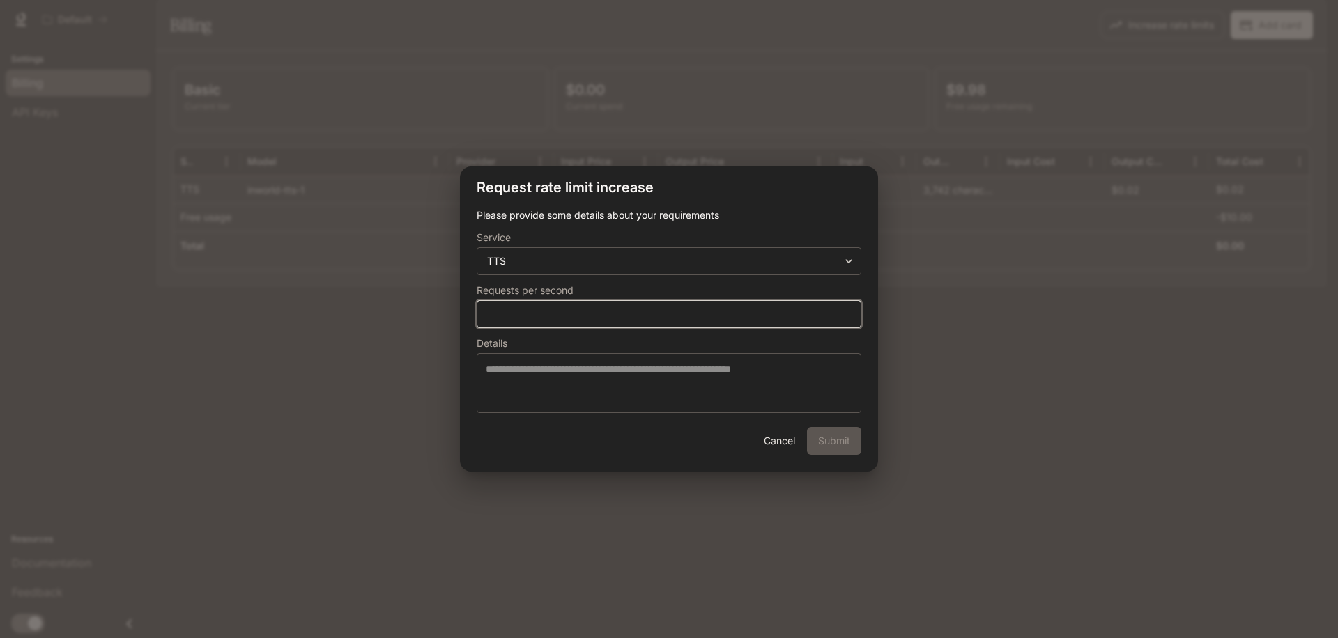
click at [714, 316] on input "*" at bounding box center [668, 314] width 383 height 14
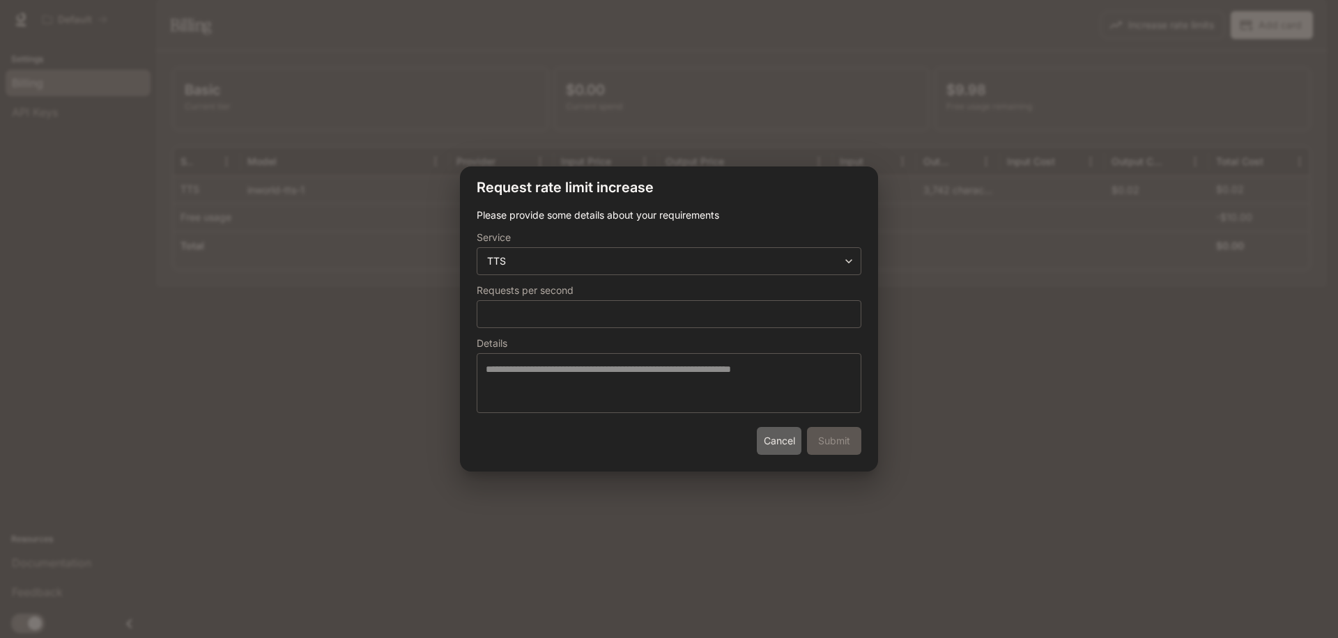
click at [766, 442] on button "Cancel" at bounding box center [779, 441] width 45 height 28
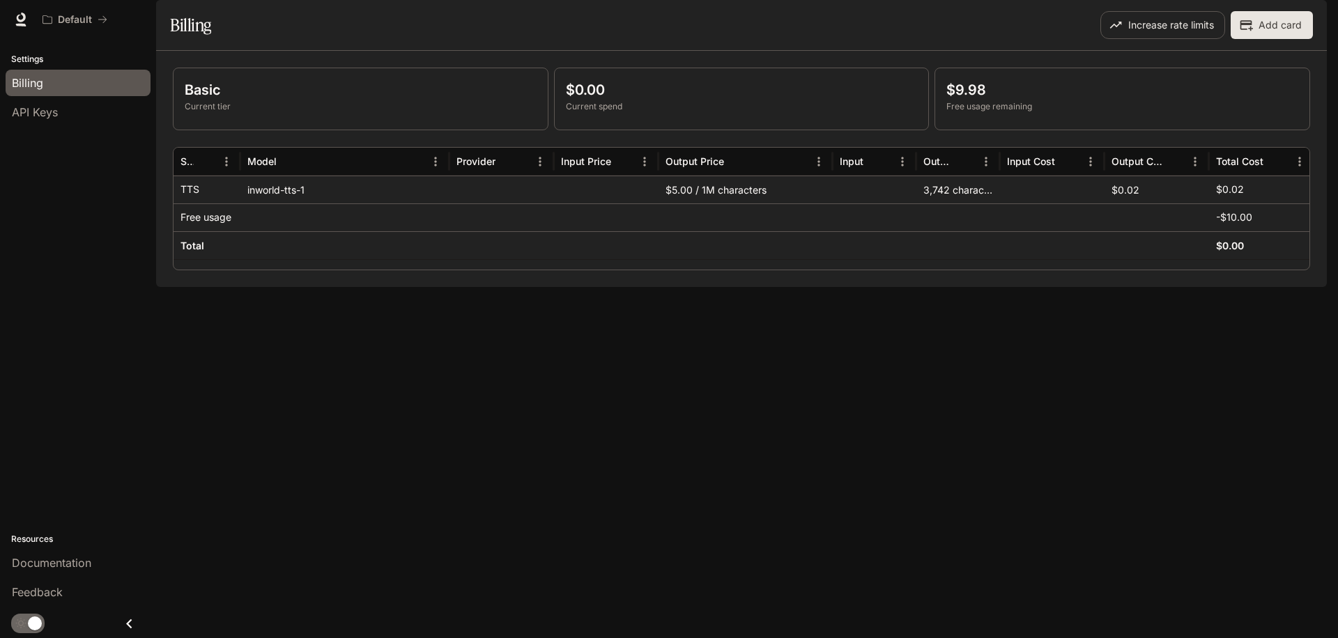
click at [951, 287] on div "Basic Current tier $0.00 Current spend $9.98 Free usage remaining Service Model…" at bounding box center [741, 169] width 1171 height 236
click at [1081, 287] on div "Basic Current tier $0.00 Current spend $9.98 Free usage remaining Service Model…" at bounding box center [741, 169] width 1171 height 236
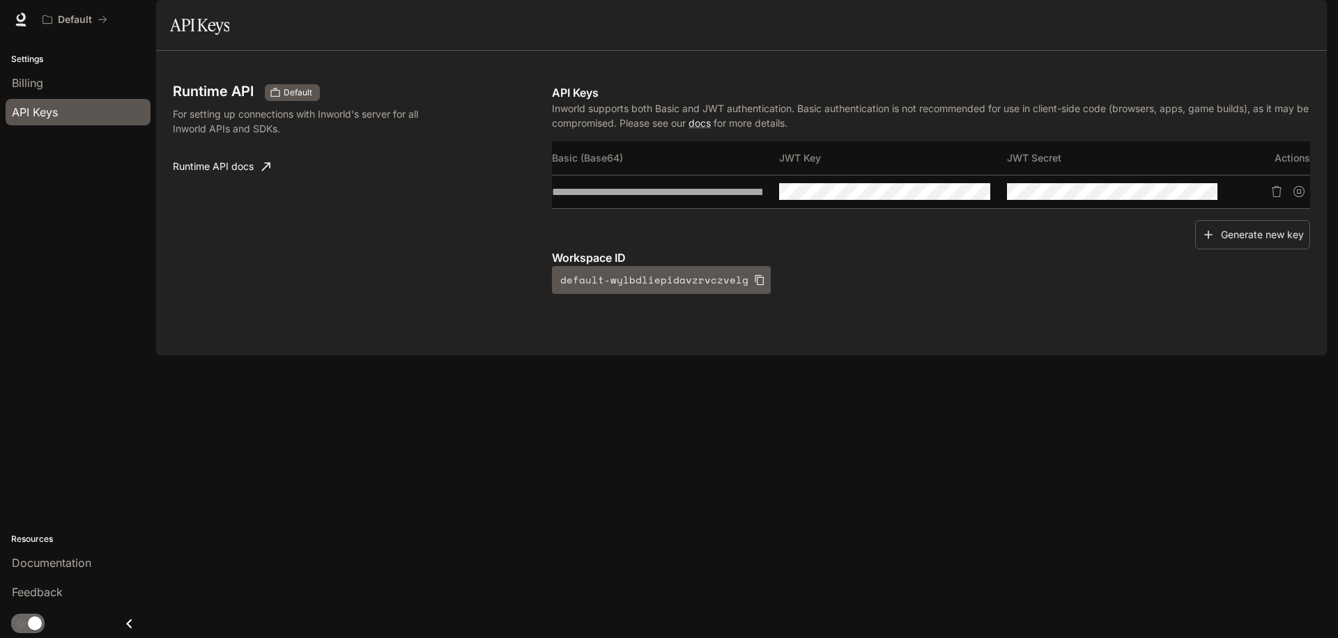
scroll to position [0, 691]
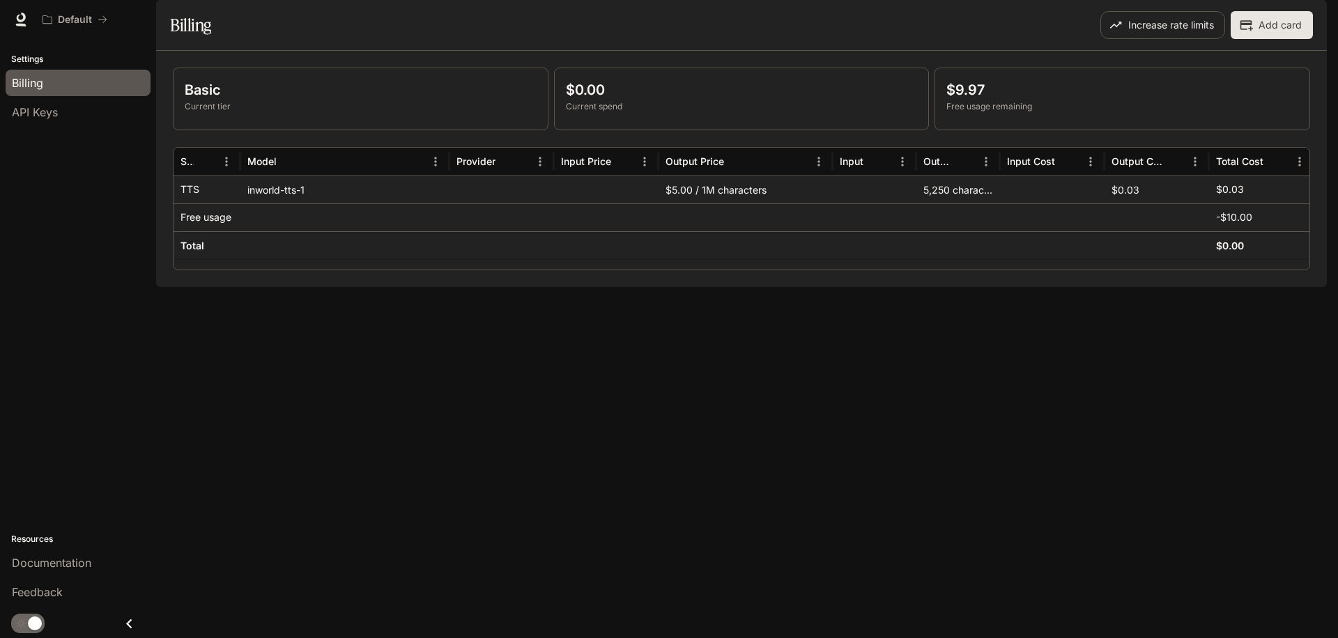
click at [35, 63] on p "Settings" at bounding box center [78, 59] width 156 height 13
click at [24, 22] on icon at bounding box center [21, 20] width 14 height 14
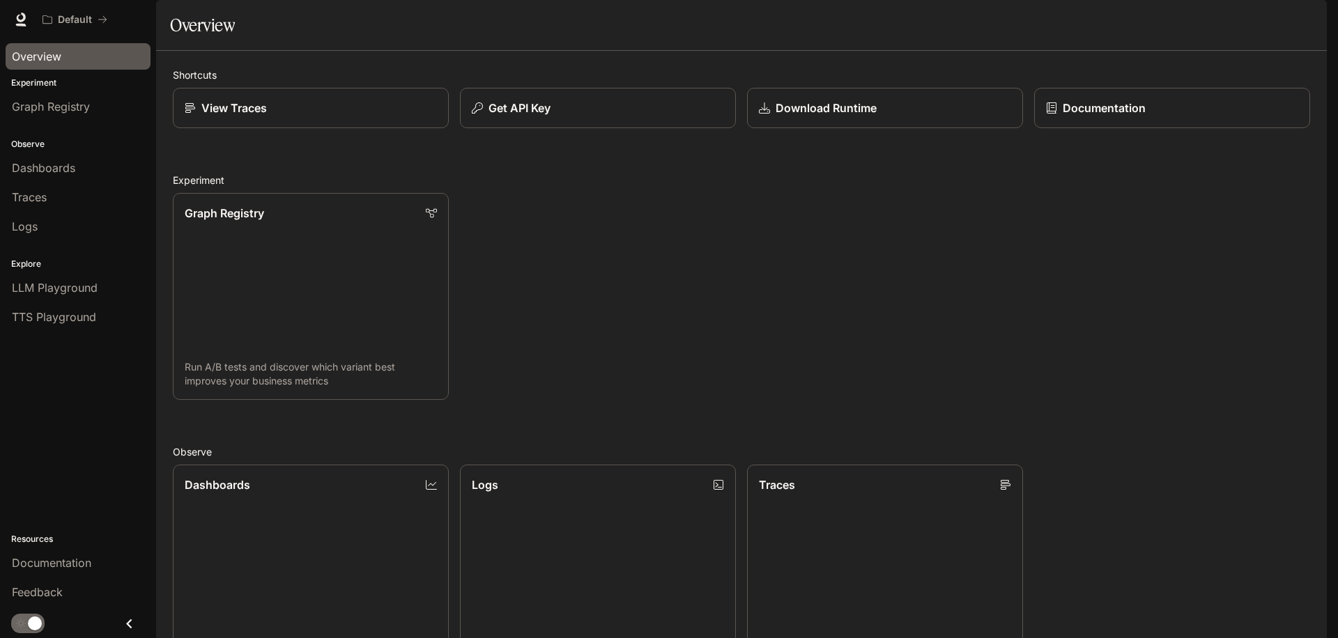
click at [36, 56] on span "Overview" at bounding box center [36, 56] width 49 height 17
click at [66, 177] on link "Dashboards" at bounding box center [78, 168] width 145 height 26
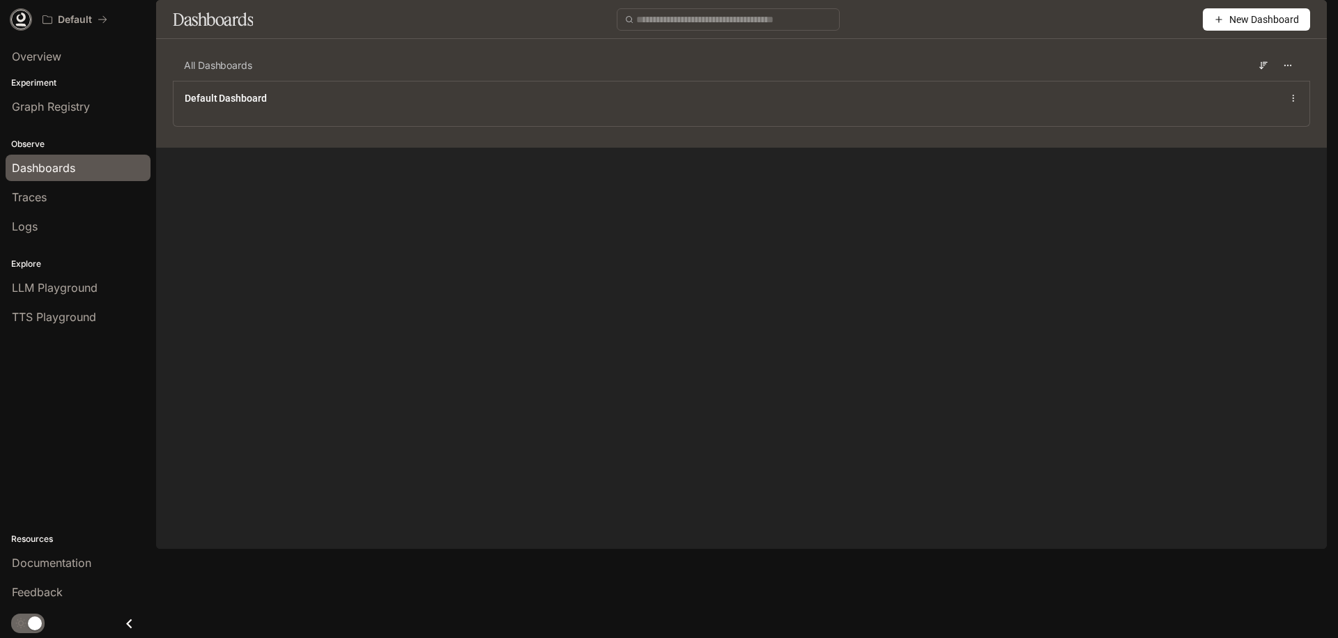
click at [22, 17] on icon at bounding box center [21, 20] width 14 height 14
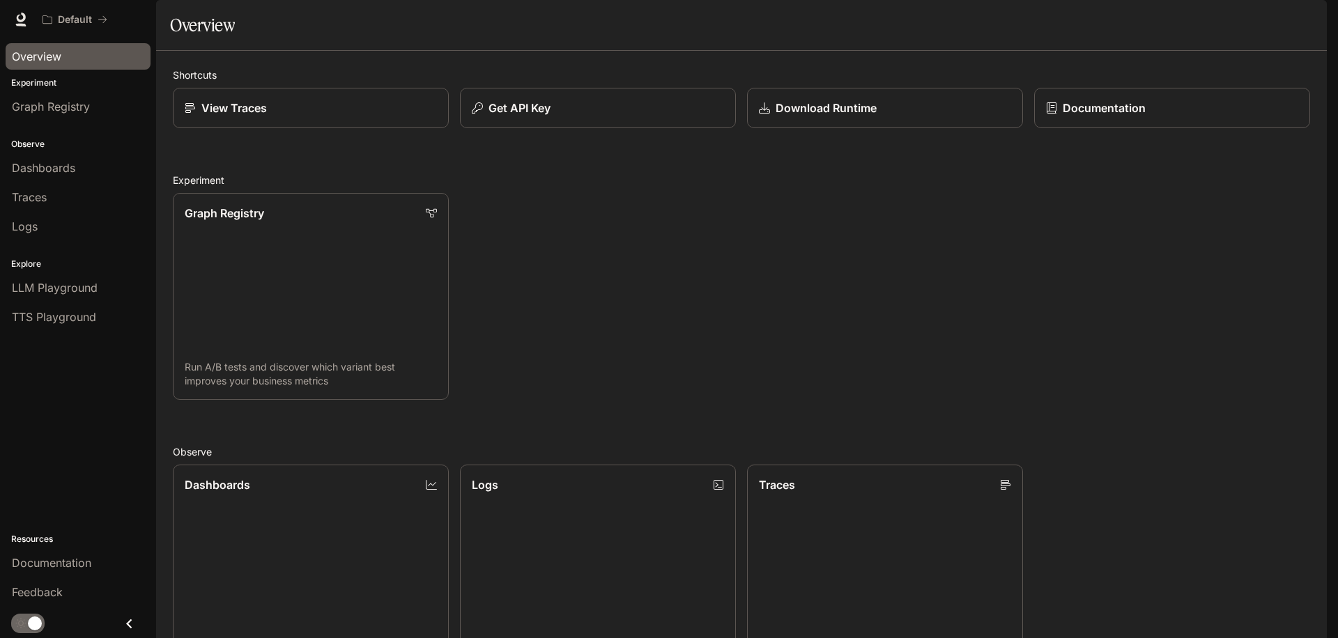
click at [44, 62] on span "Overview" at bounding box center [36, 56] width 49 height 17
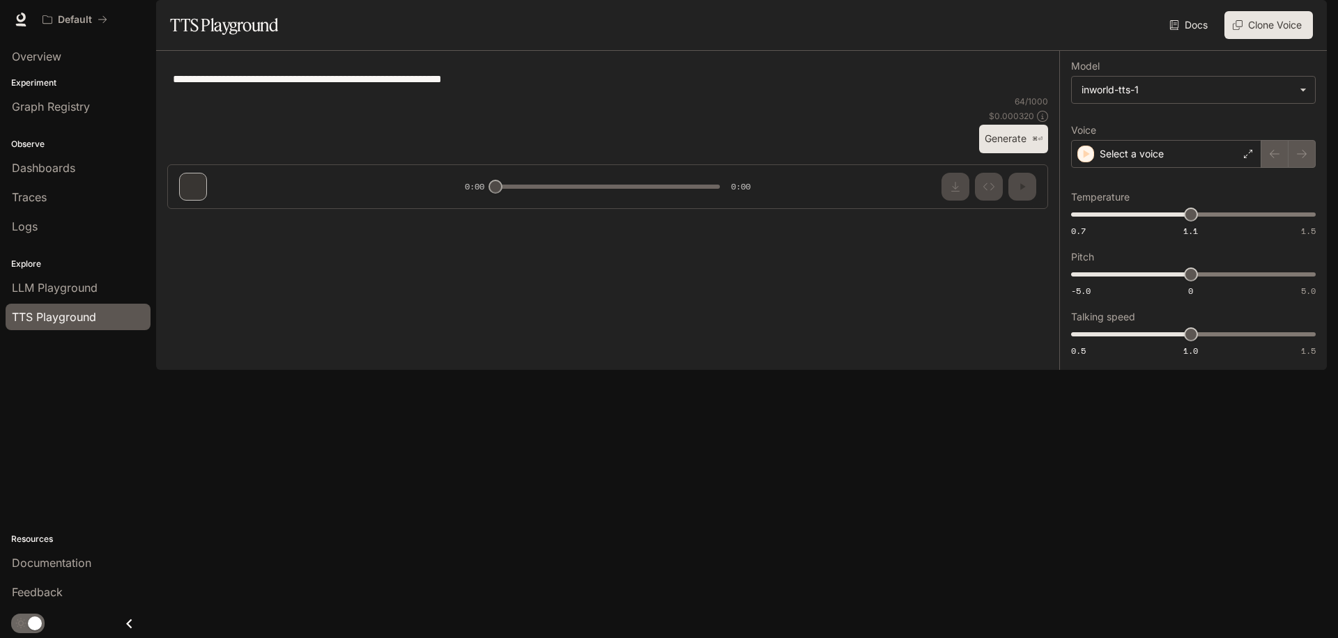
type textarea "**********"
type input "**********"
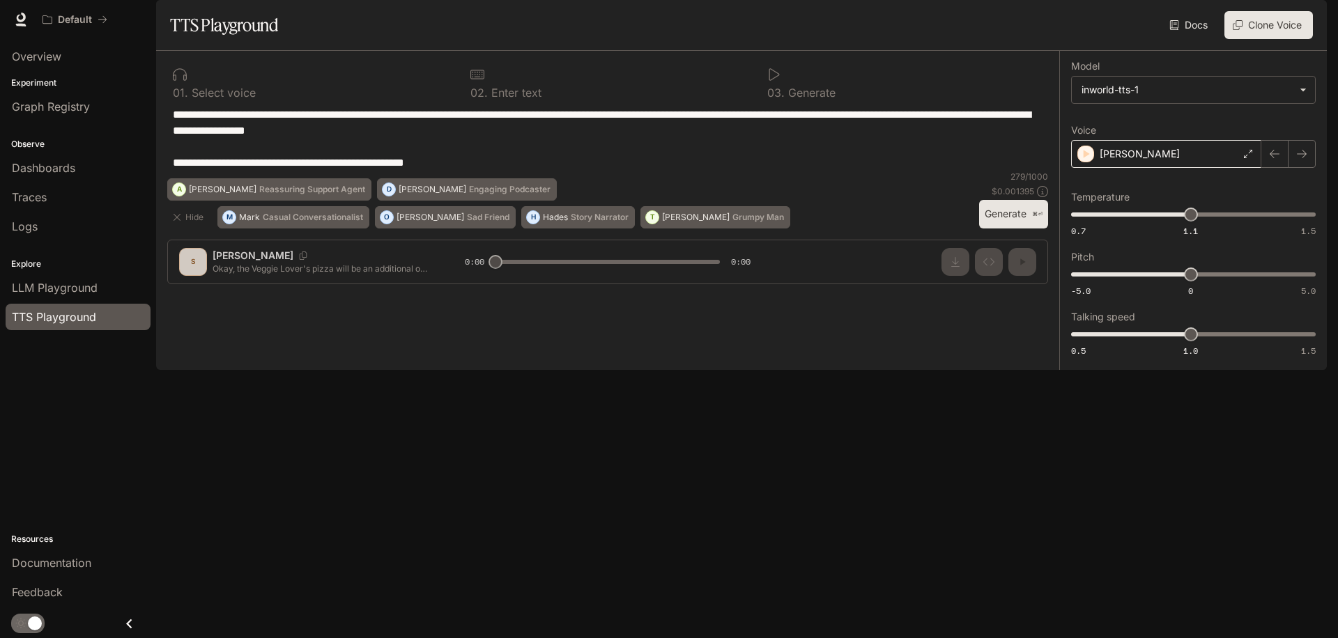
click at [1173, 168] on div "[PERSON_NAME]" at bounding box center [1166, 154] width 190 height 28
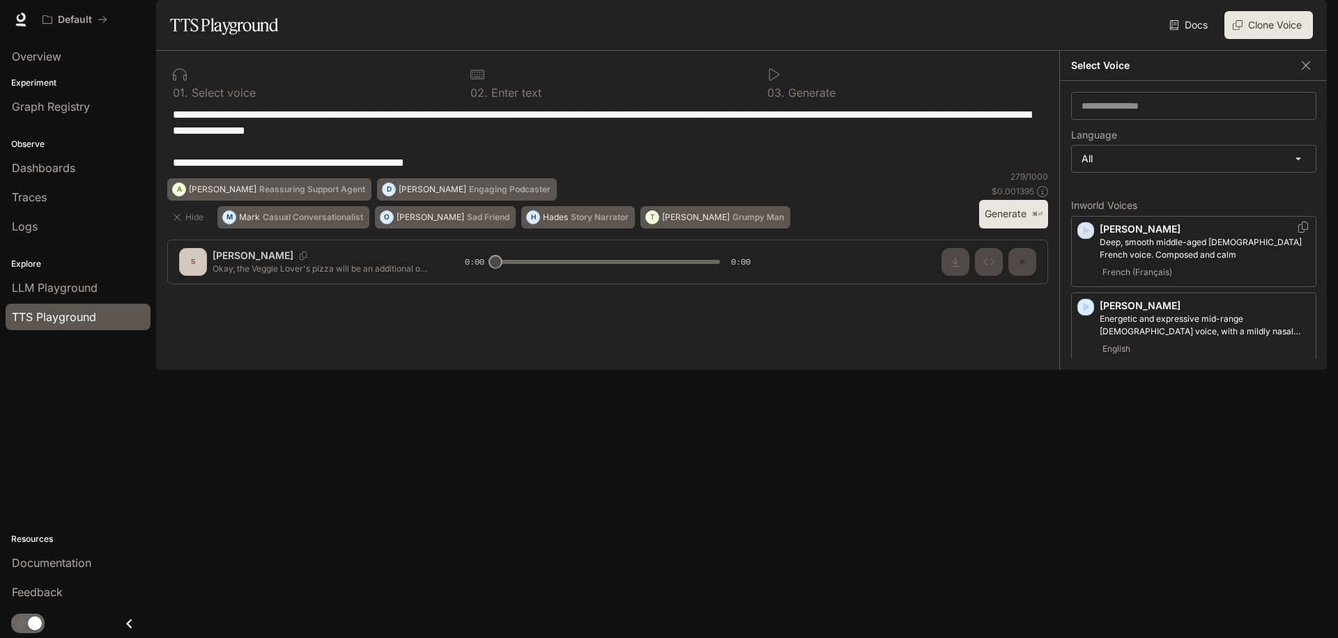
click at [1087, 235] on icon "button" at bounding box center [1086, 230] width 6 height 8
click at [1086, 314] on icon "button" at bounding box center [1086, 307] width 14 height 14
click at [1083, 391] on icon "button" at bounding box center [1086, 384] width 14 height 14
click at [1085, 452] on icon "button" at bounding box center [1086, 445] width 14 height 14
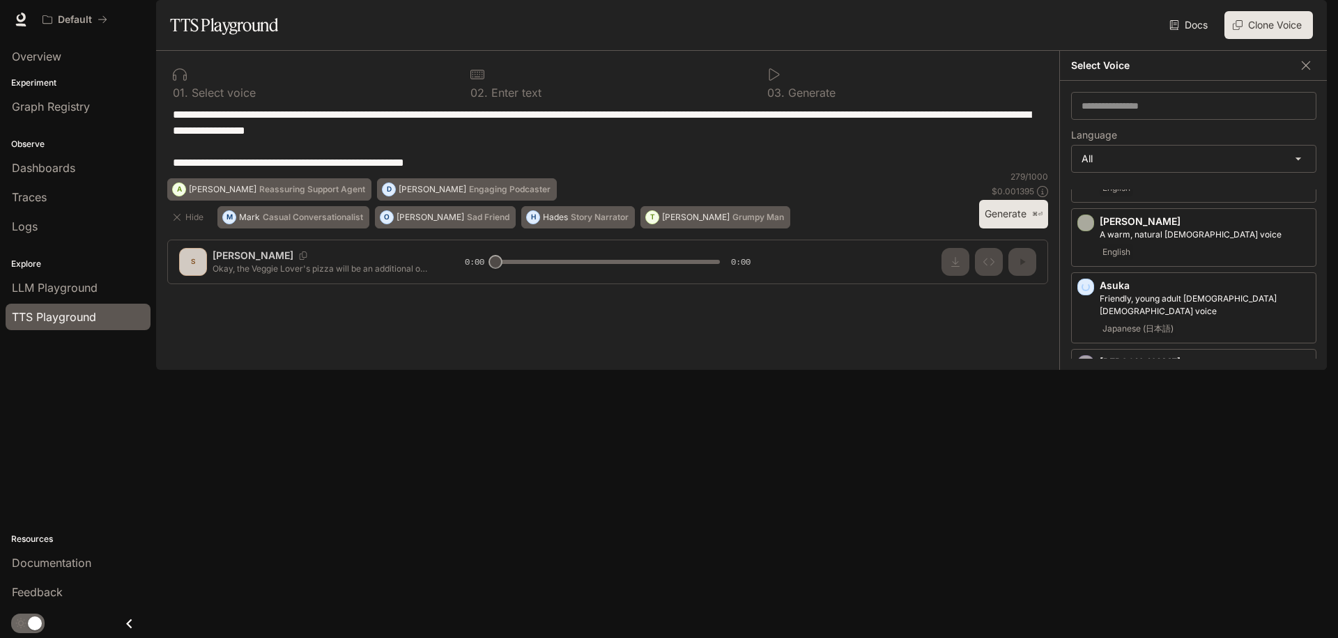
scroll to position [205, 0]
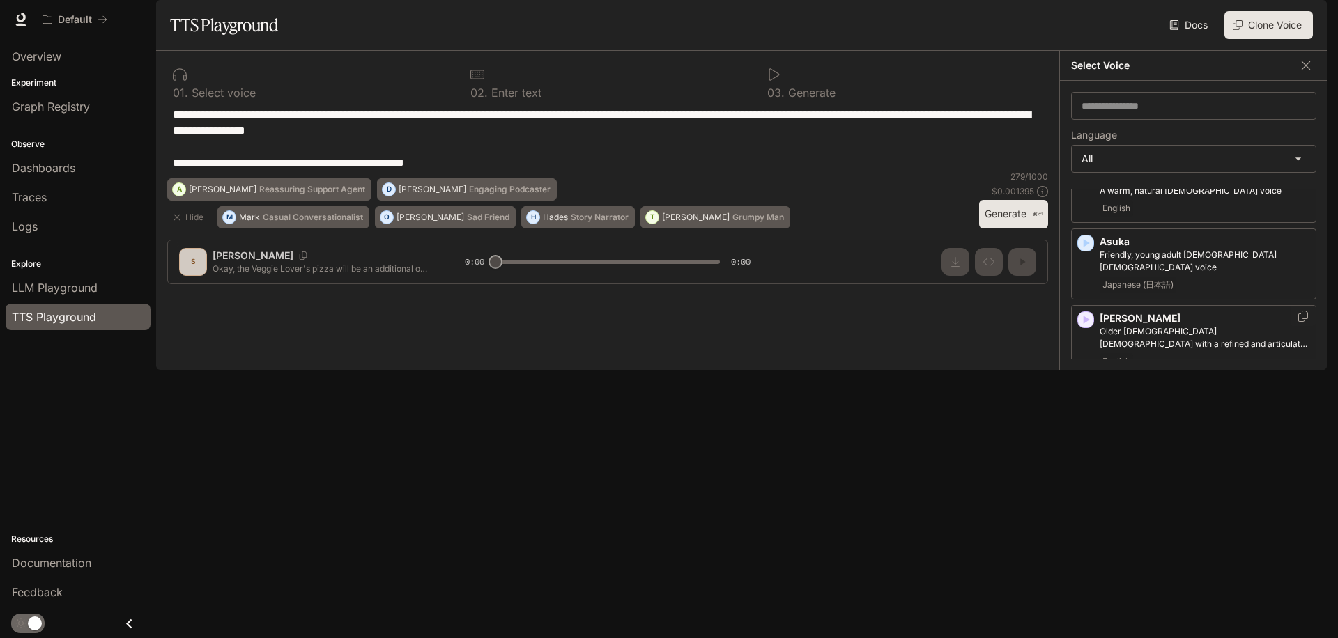
click at [1087, 327] on icon "button" at bounding box center [1086, 320] width 14 height 14
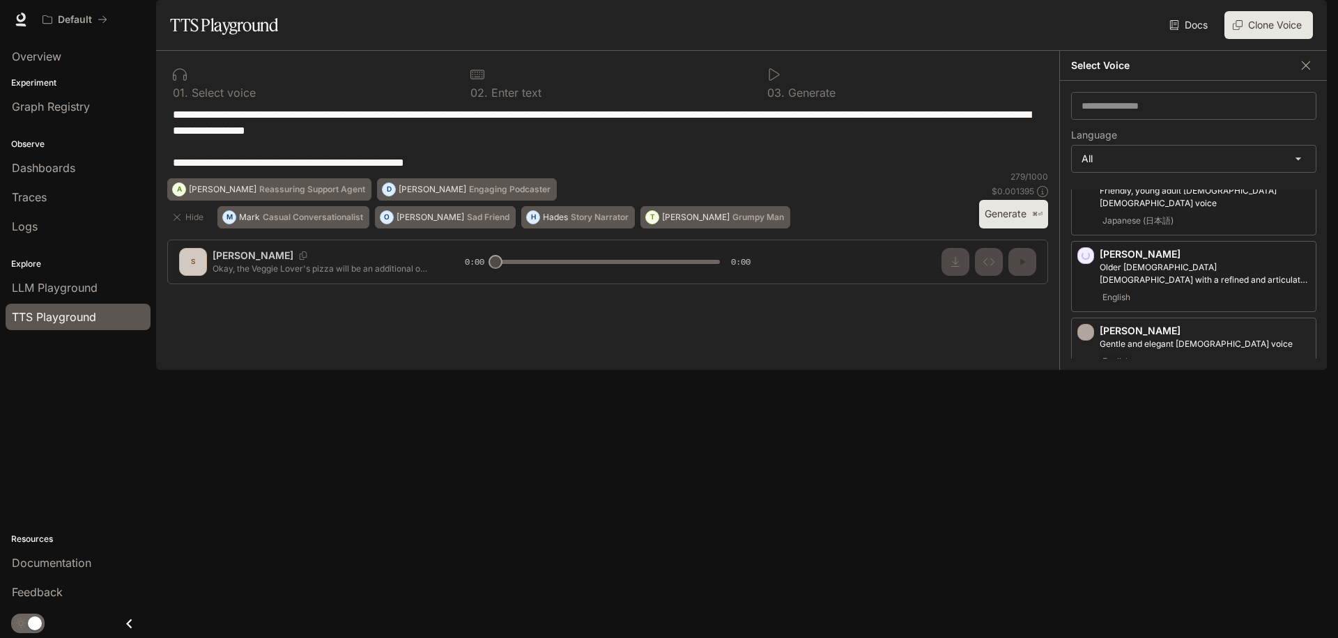
scroll to position [335, 0]
click at [1085, 270] on icon "button" at bounding box center [1086, 266] width 6 height 8
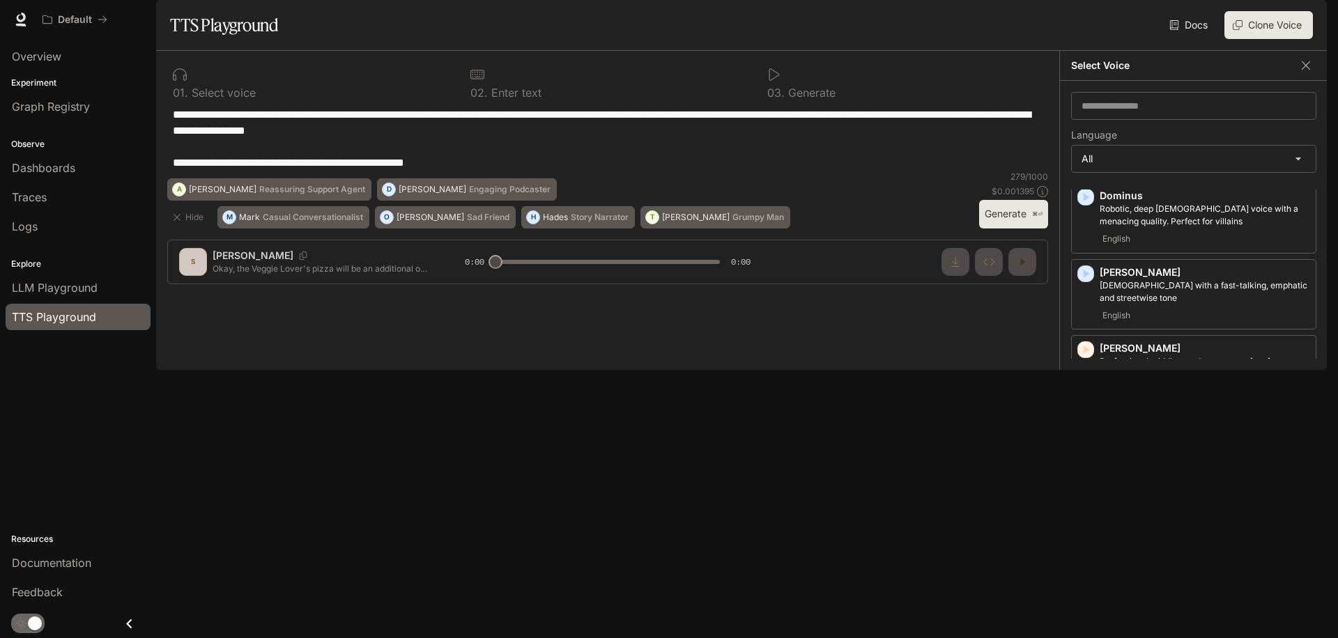
scroll to position [623, 0]
click at [1089, 355] on icon "button" at bounding box center [1086, 348] width 14 height 14
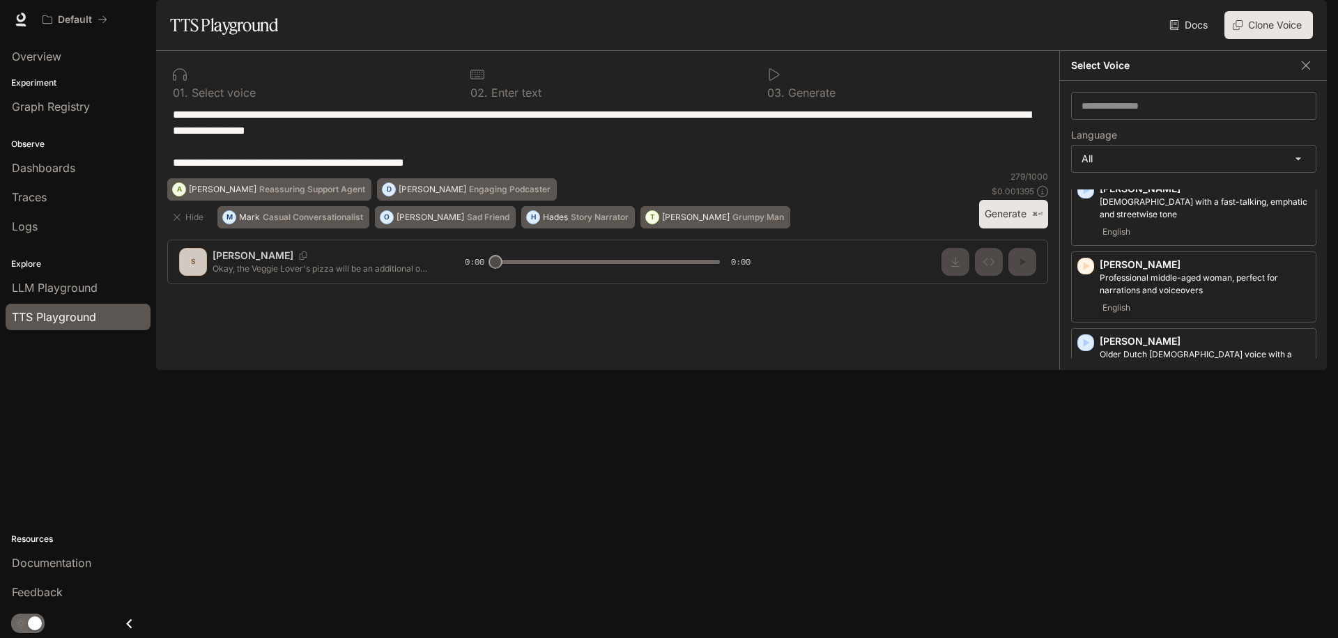
scroll to position [708, 0]
click at [1123, 196] on body "**********" at bounding box center [669, 319] width 1338 height 638
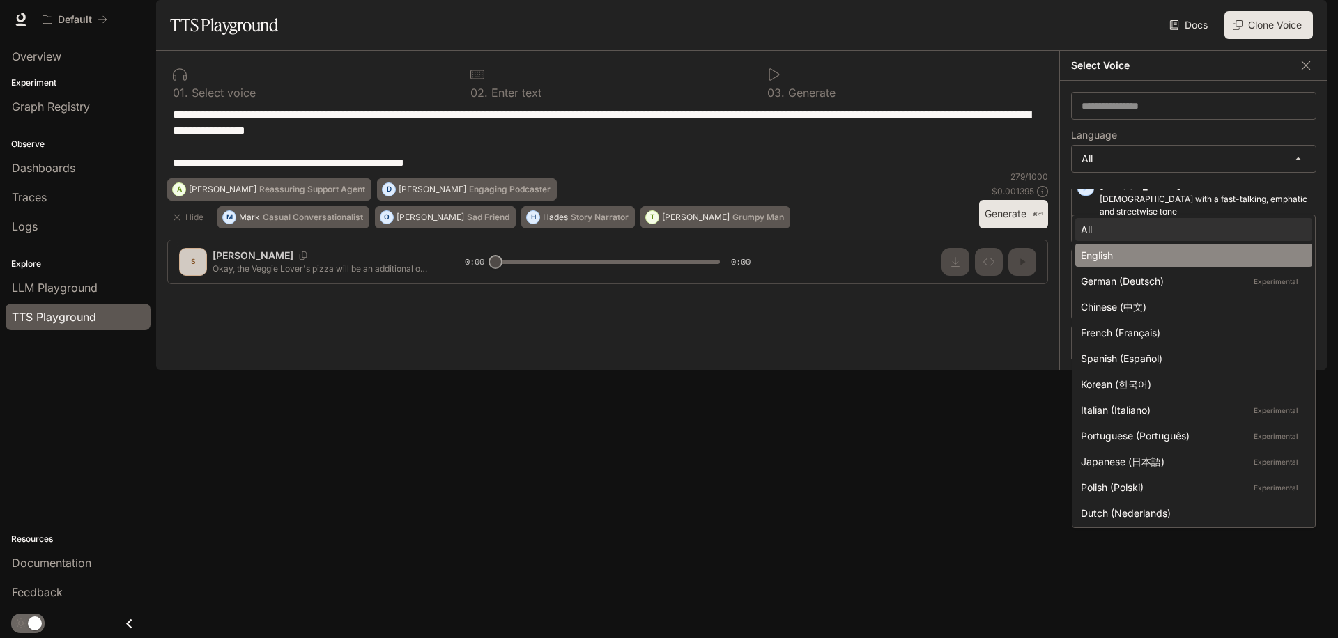
click at [1118, 250] on div "English" at bounding box center [1191, 255] width 220 height 15
type input "*****"
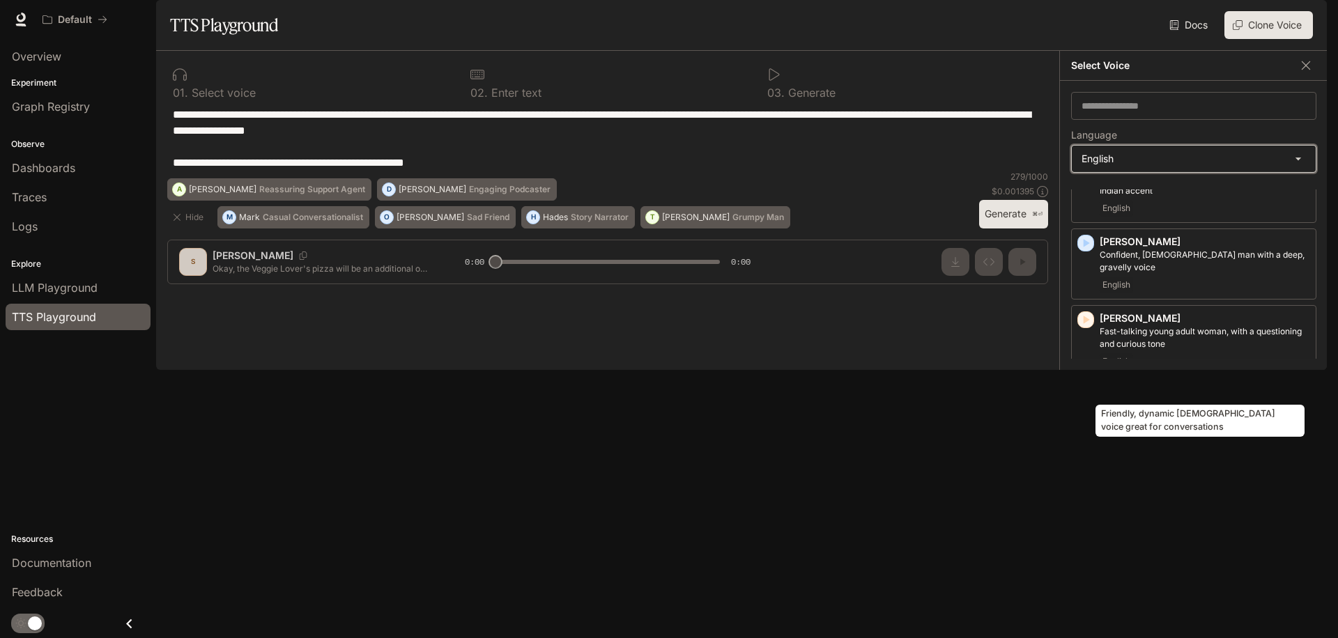
scroll to position [1073, 0]
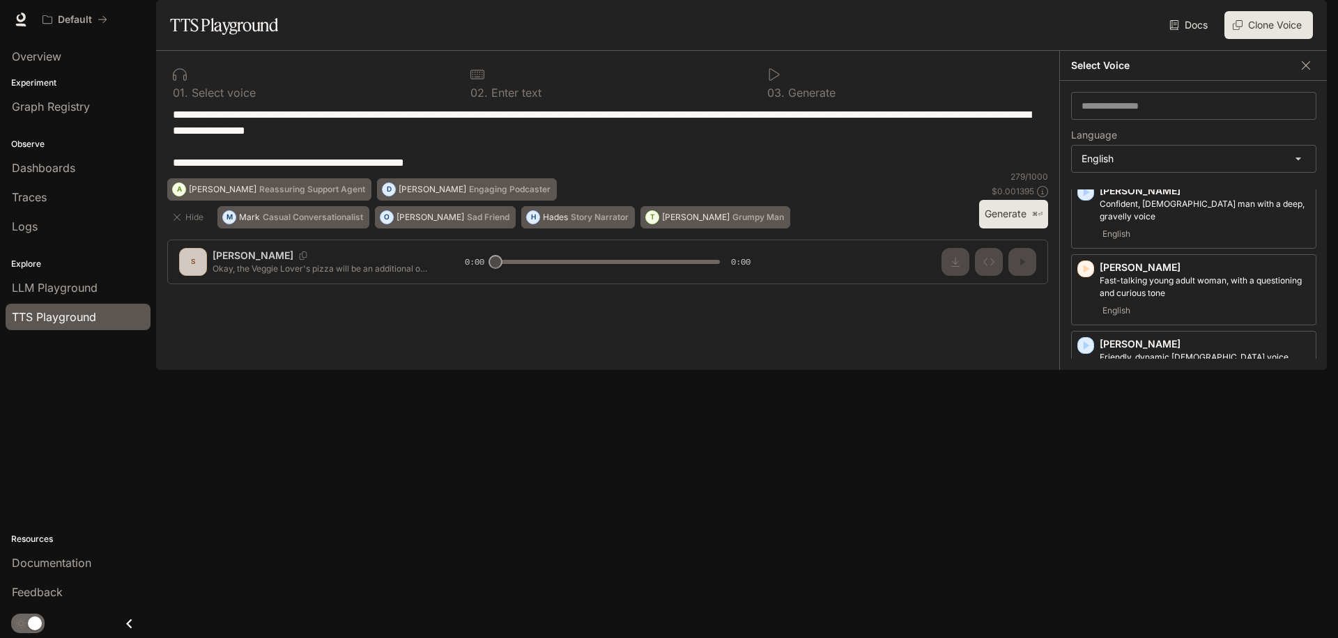
click at [1086, 569] on icon "button" at bounding box center [1086, 576] width 14 height 14
click at [1088, 435] on div "Theodore Gravelly male voice, with a time-worn quality English" at bounding box center [1193, 443] width 245 height 71
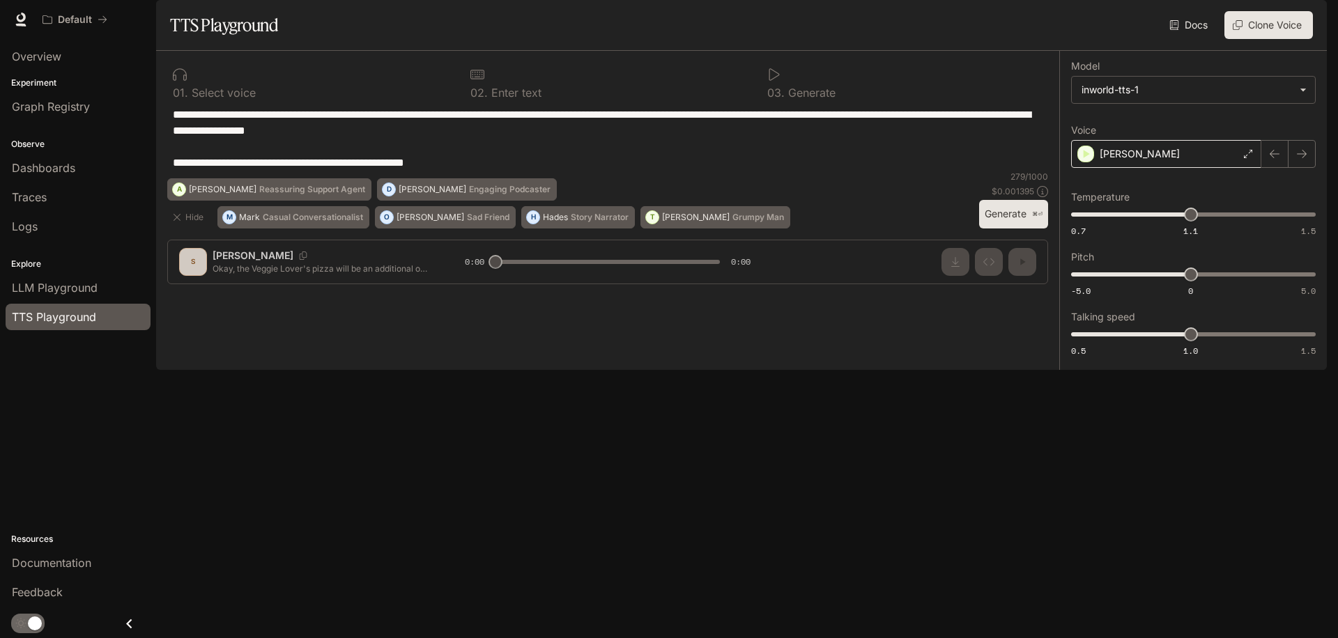
click at [1231, 168] on div "Theodore" at bounding box center [1166, 154] width 190 height 28
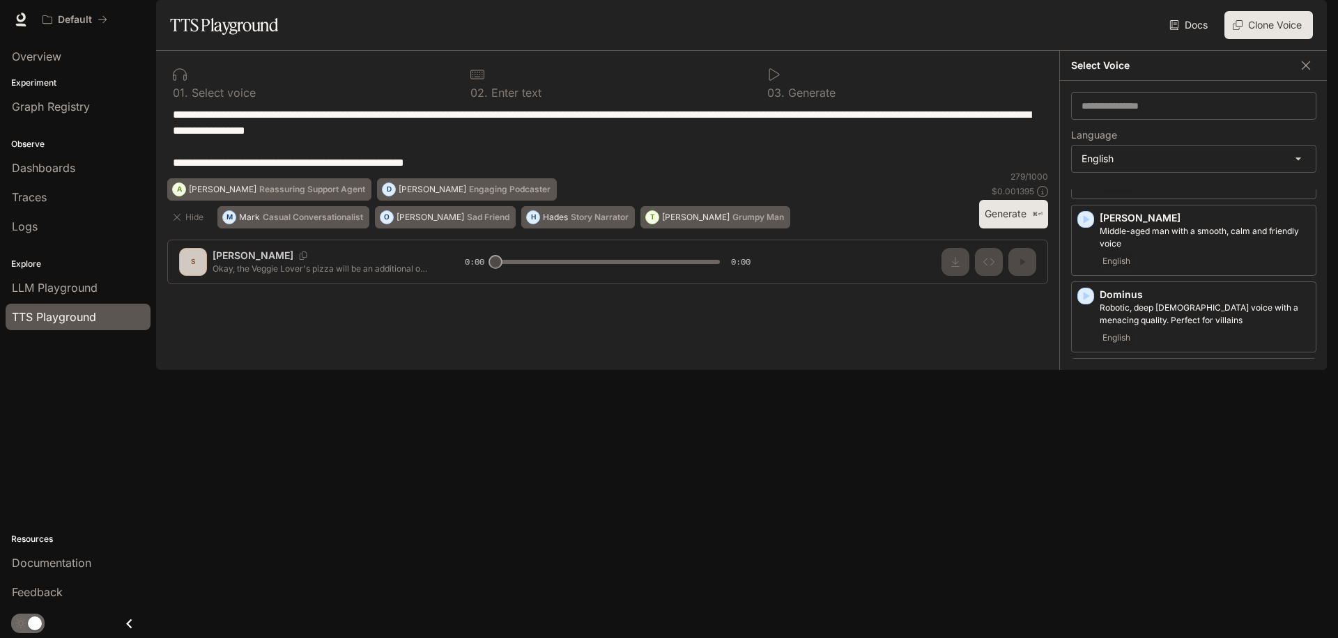
scroll to position [666, 0]
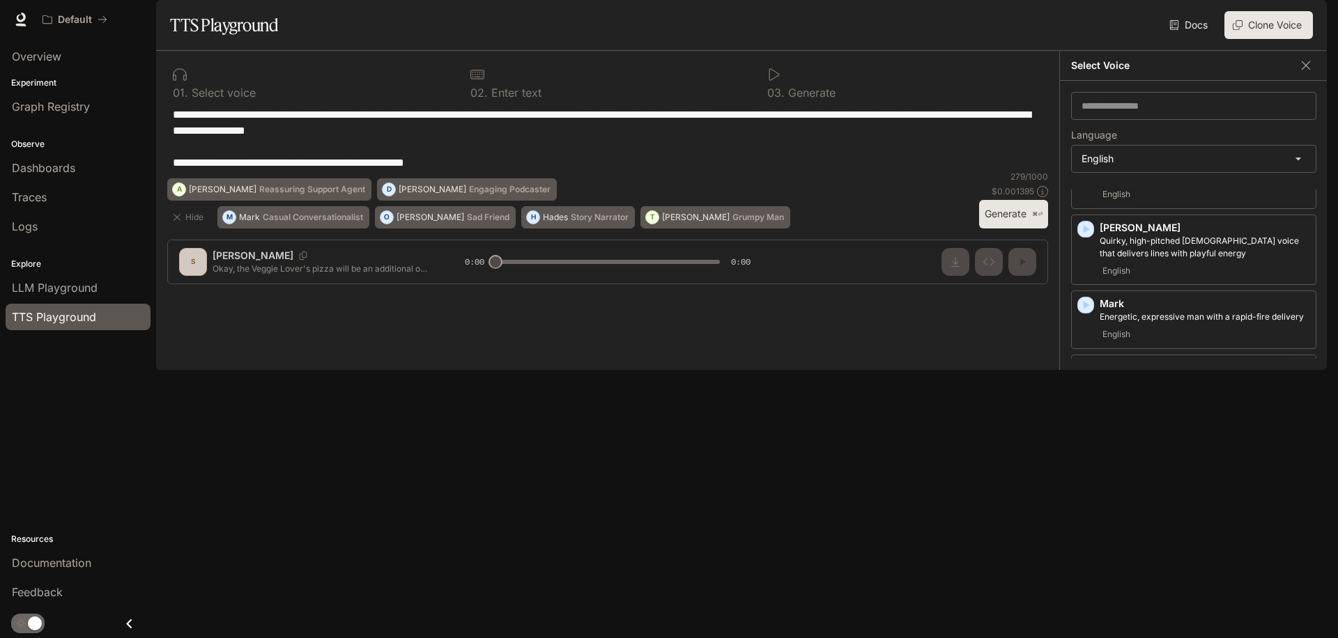
click at [1084, 374] on icon "button" at bounding box center [1086, 370] width 6 height 8
click at [1088, 310] on icon "button" at bounding box center [1086, 306] width 6 height 8
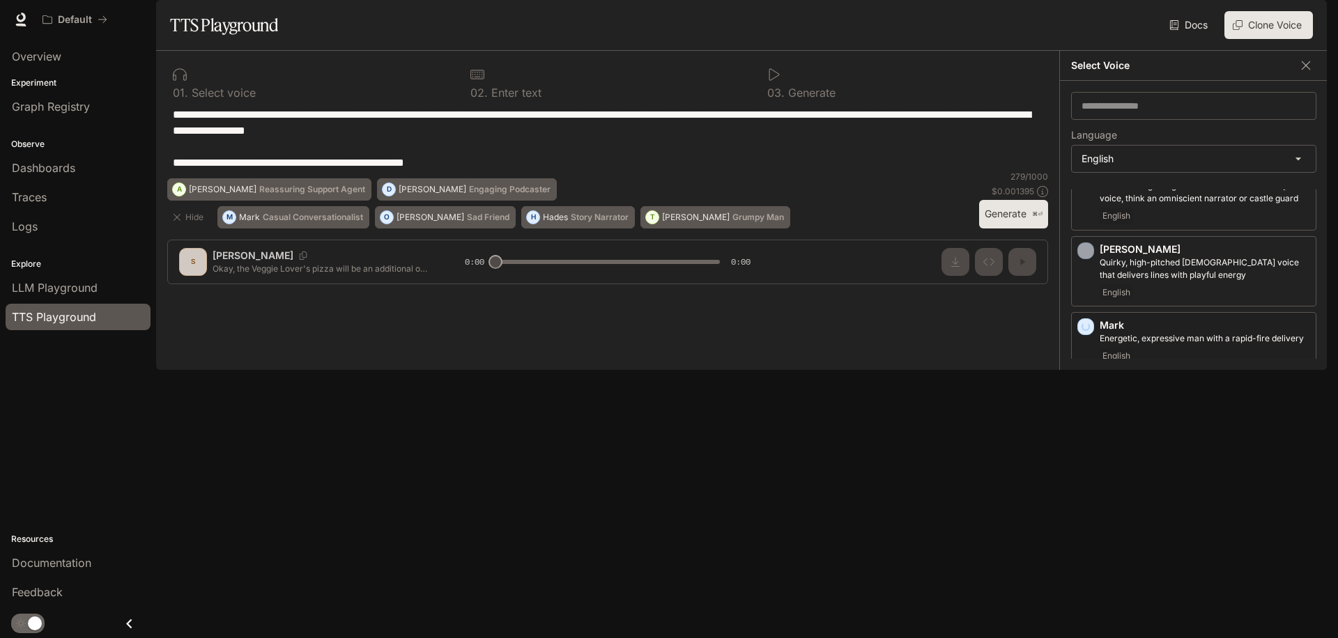
scroll to position [641, 0]
click at [1086, 261] on icon "button" at bounding box center [1086, 254] width 14 height 14
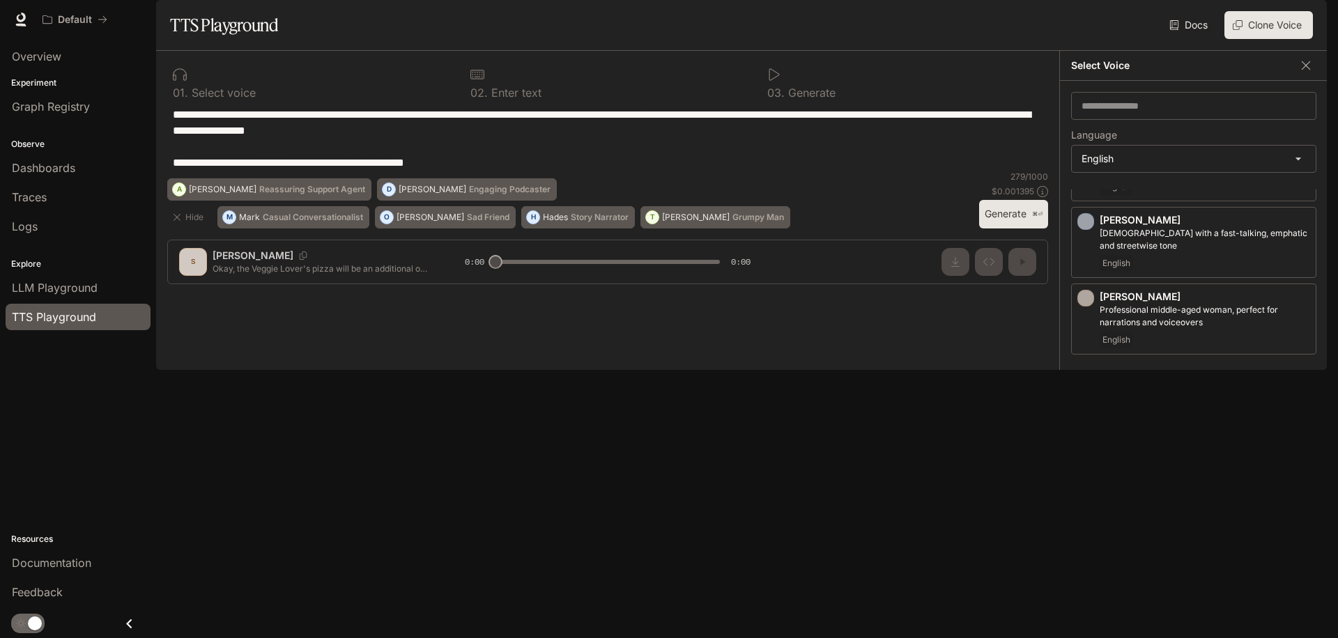
scroll to position [443, 0]
click at [1088, 383] on icon "button" at bounding box center [1086, 376] width 14 height 14
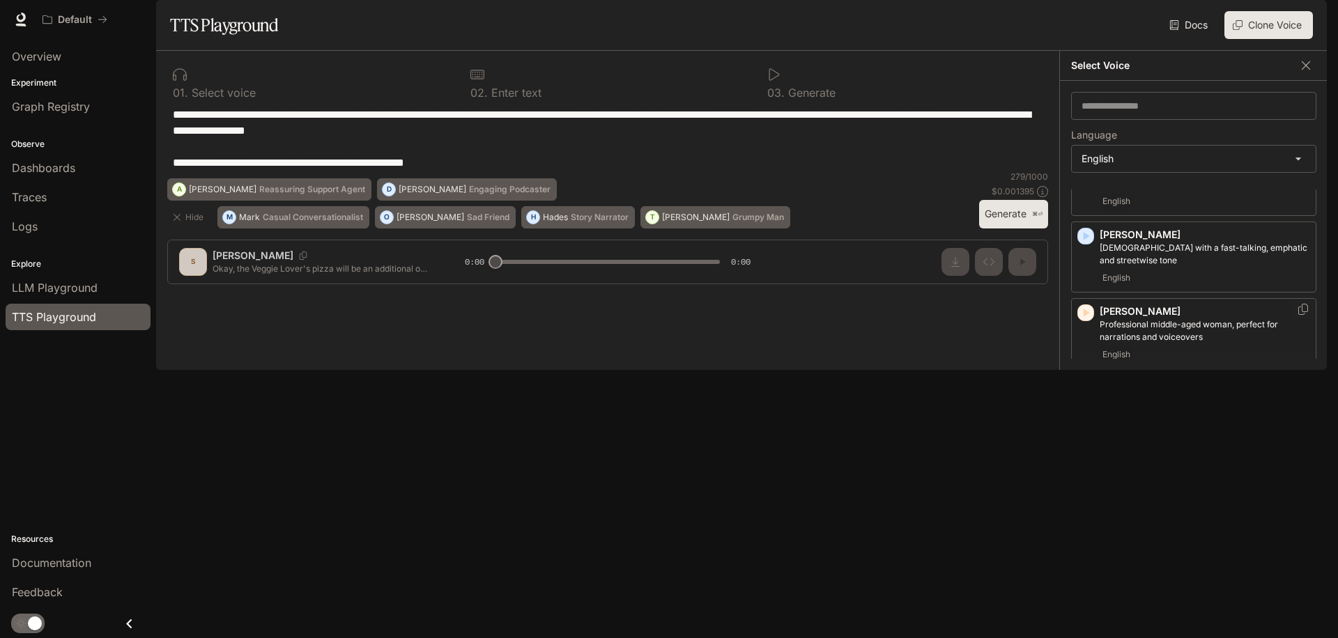
click at [1088, 320] on icon "button" at bounding box center [1086, 313] width 14 height 14
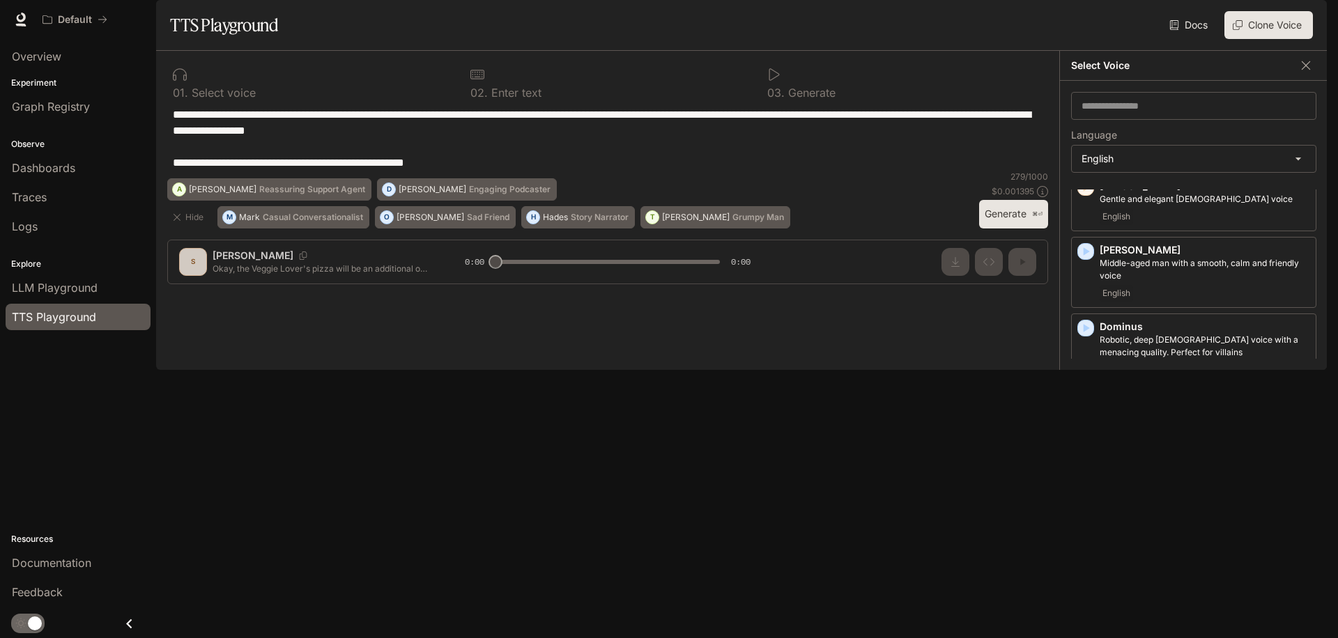
scroll to position [211, 0]
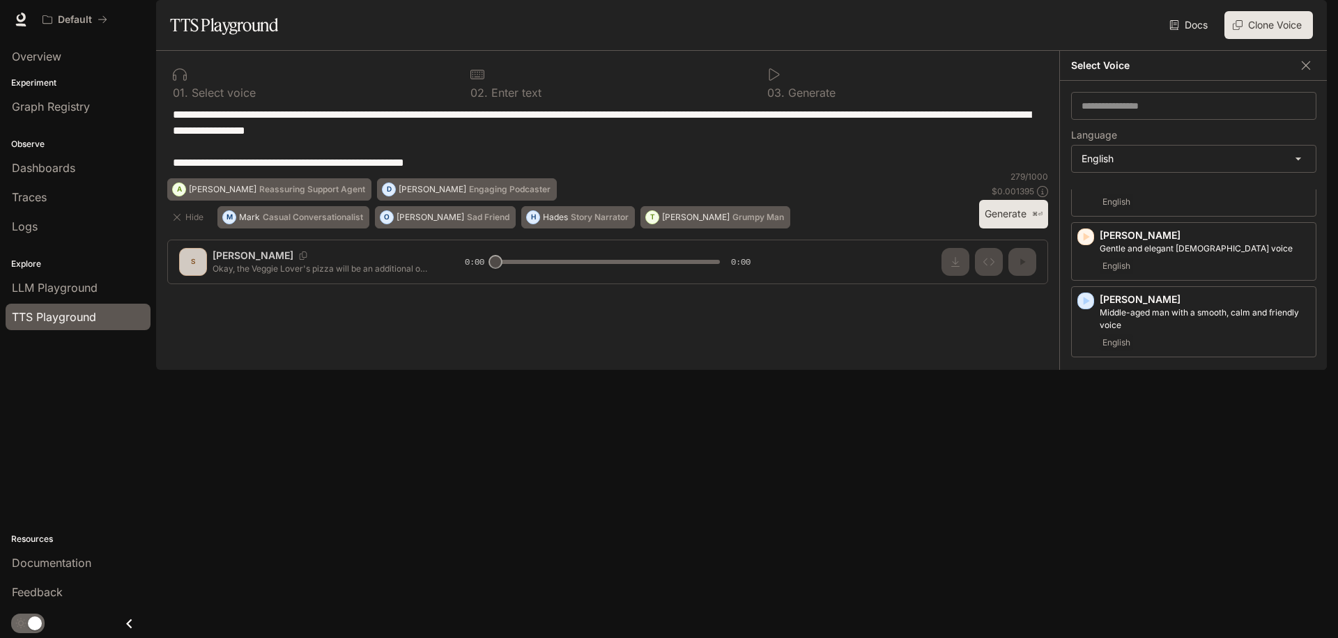
click at [1086, 458] on icon "button" at bounding box center [1086, 454] width 6 height 8
click at [1086, 419] on div "Dominus Robotic, deep male voice with a menacing quality. Perfect for villains …" at bounding box center [1193, 398] width 245 height 71
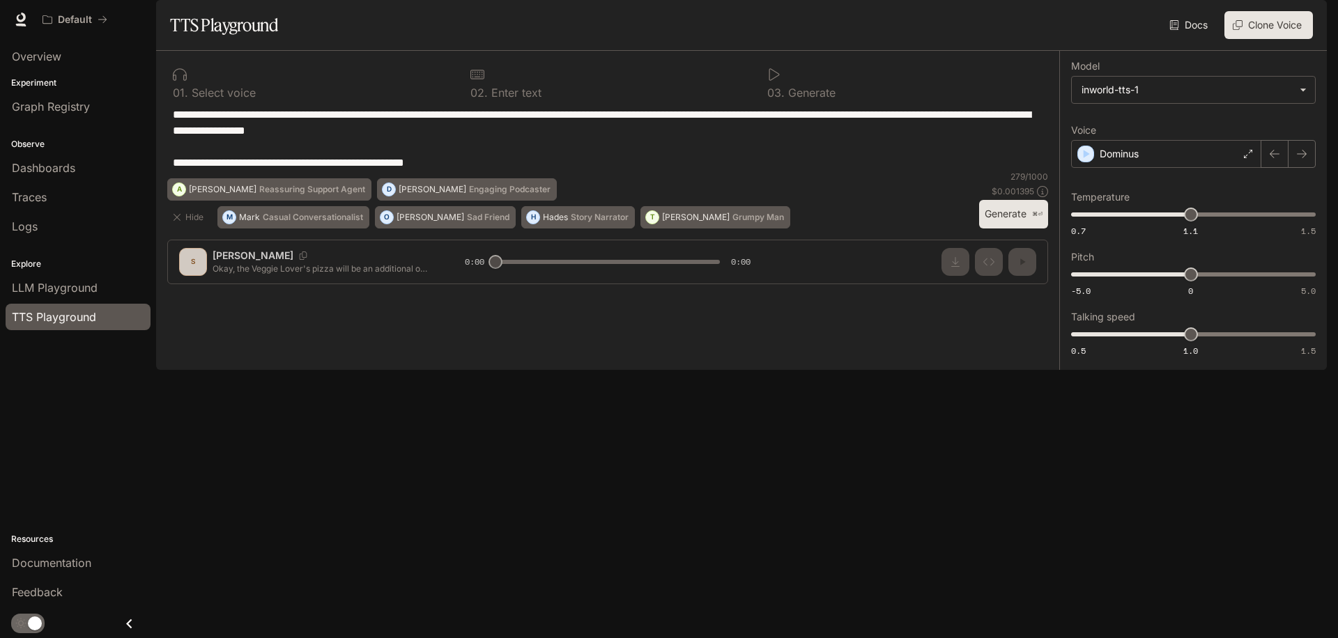
click at [1141, 207] on div "**********" at bounding box center [1193, 210] width 245 height 297
click at [1139, 168] on div "Dominus" at bounding box center [1166, 154] width 190 height 28
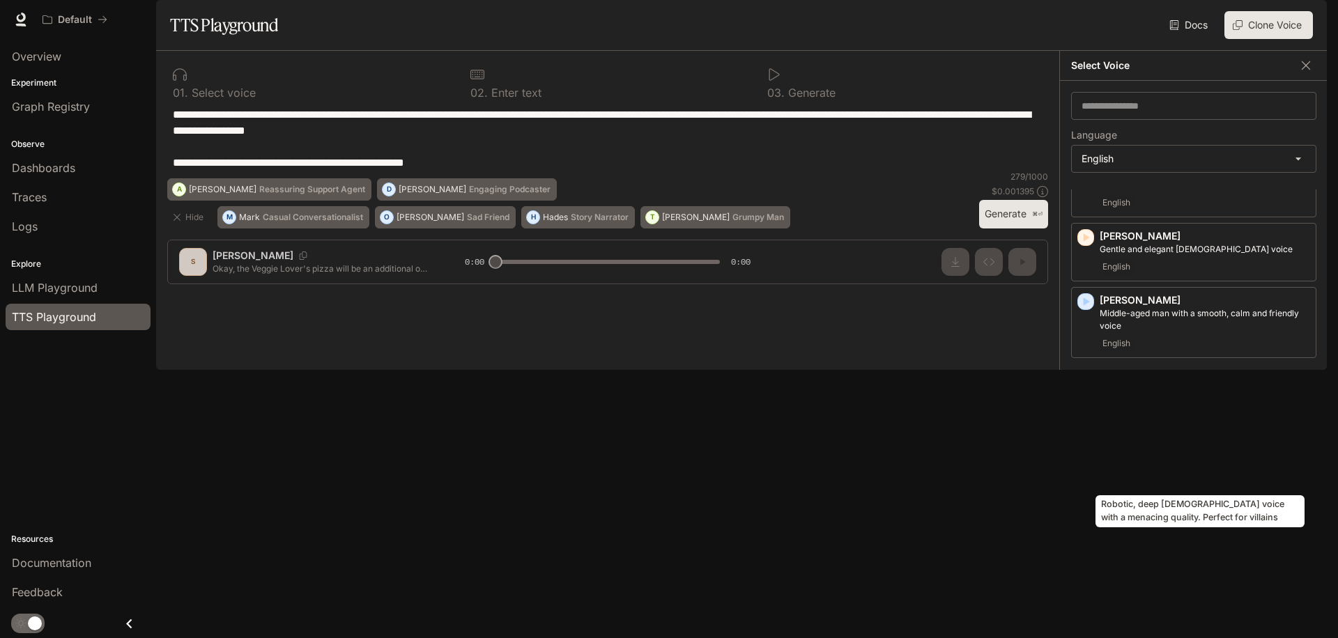
scroll to position [275, 0]
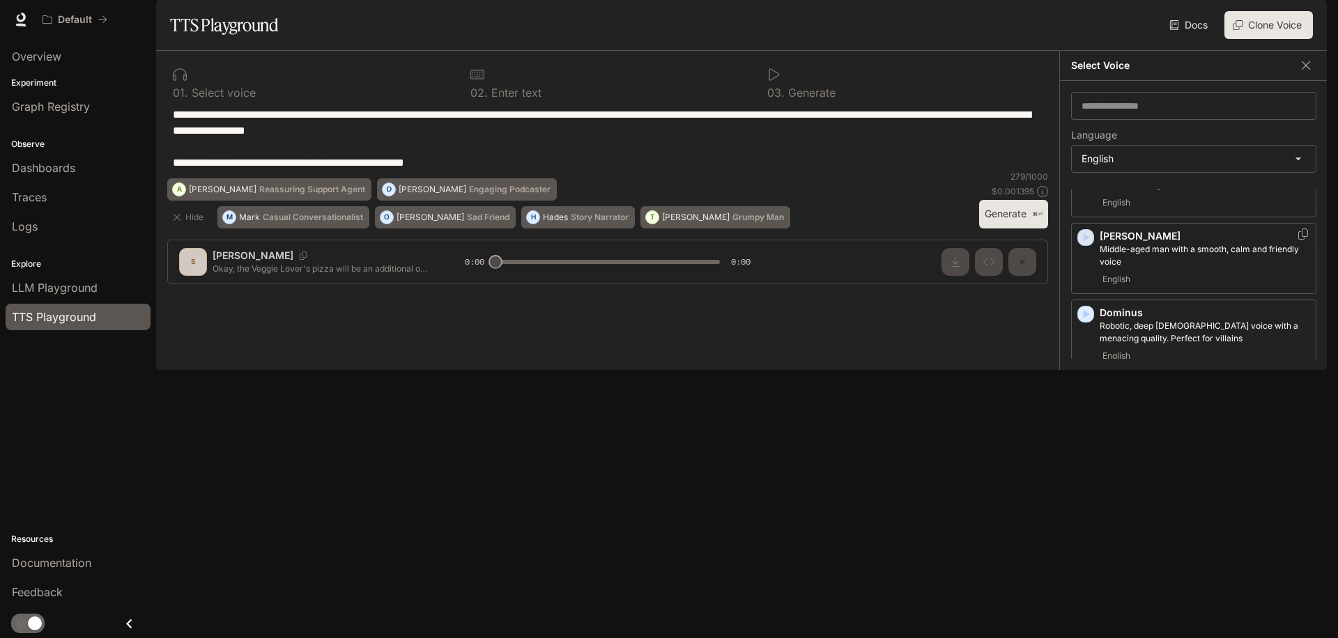
click at [1085, 242] on icon "button" at bounding box center [1086, 237] width 6 height 8
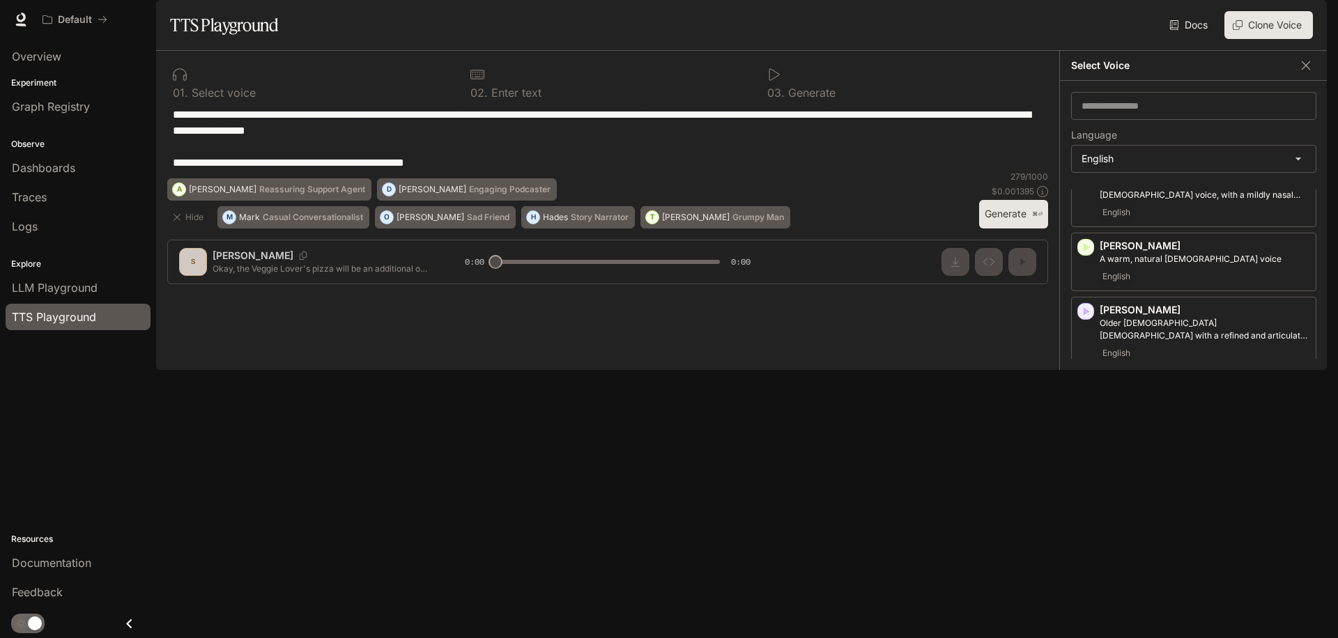
click at [1086, 392] on icon "button" at bounding box center [1086, 388] width 6 height 8
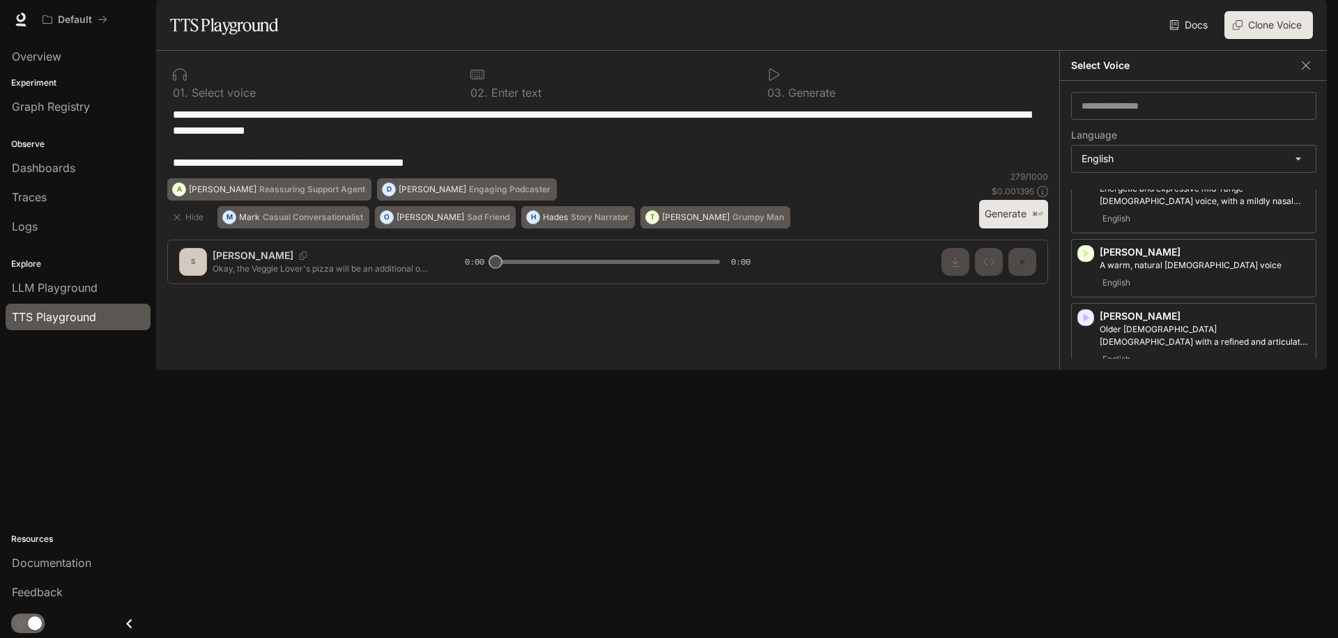
click at [1111, 464] on p "Dennis" at bounding box center [1205, 457] width 210 height 14
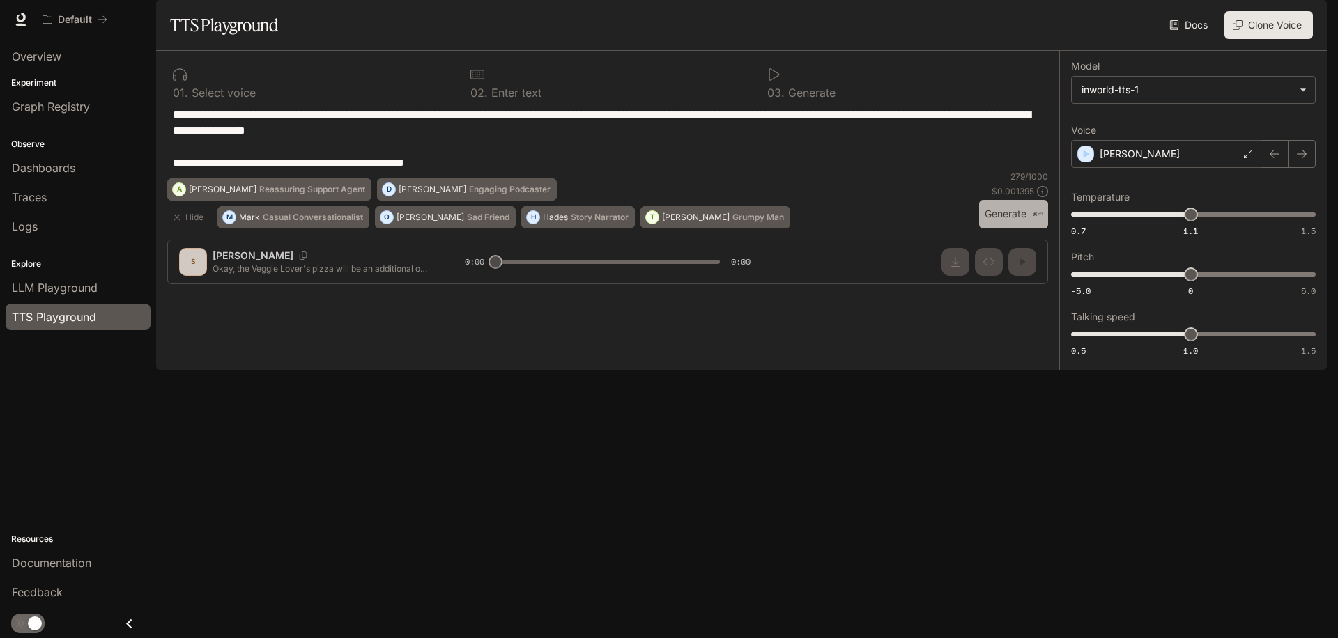
click at [994, 229] on button "Generate ⌘⏎" at bounding box center [1013, 214] width 69 height 29
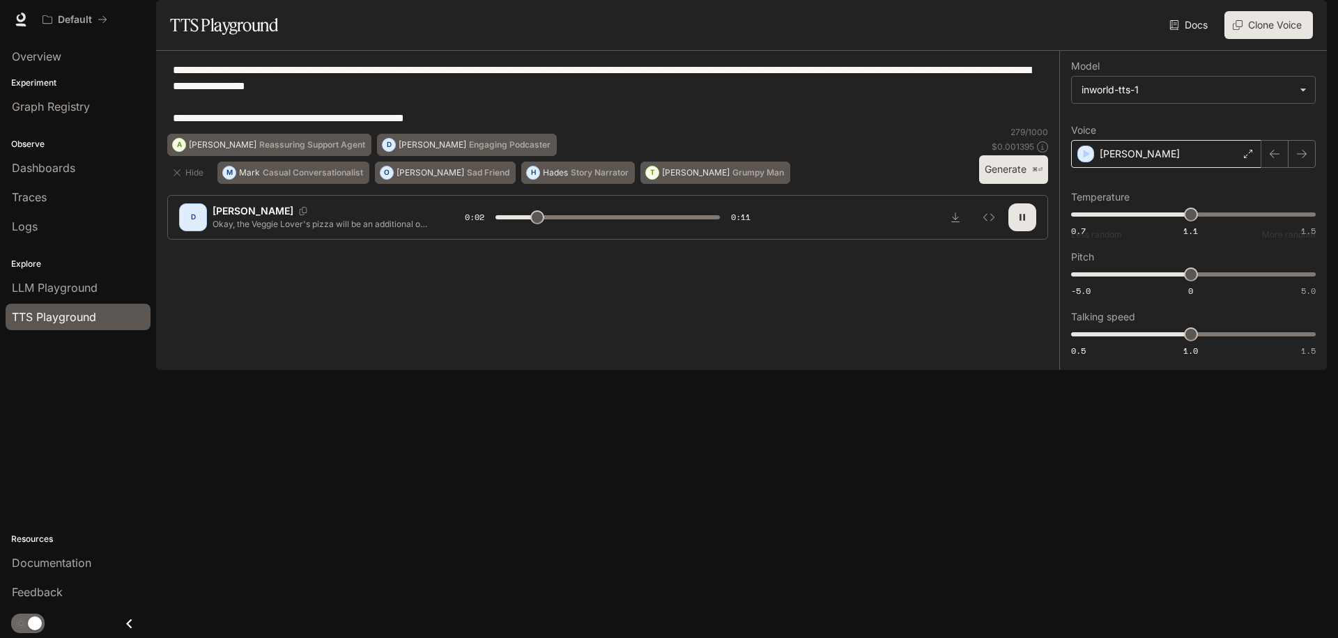
click at [1146, 168] on div "Dennis" at bounding box center [1166, 154] width 190 height 28
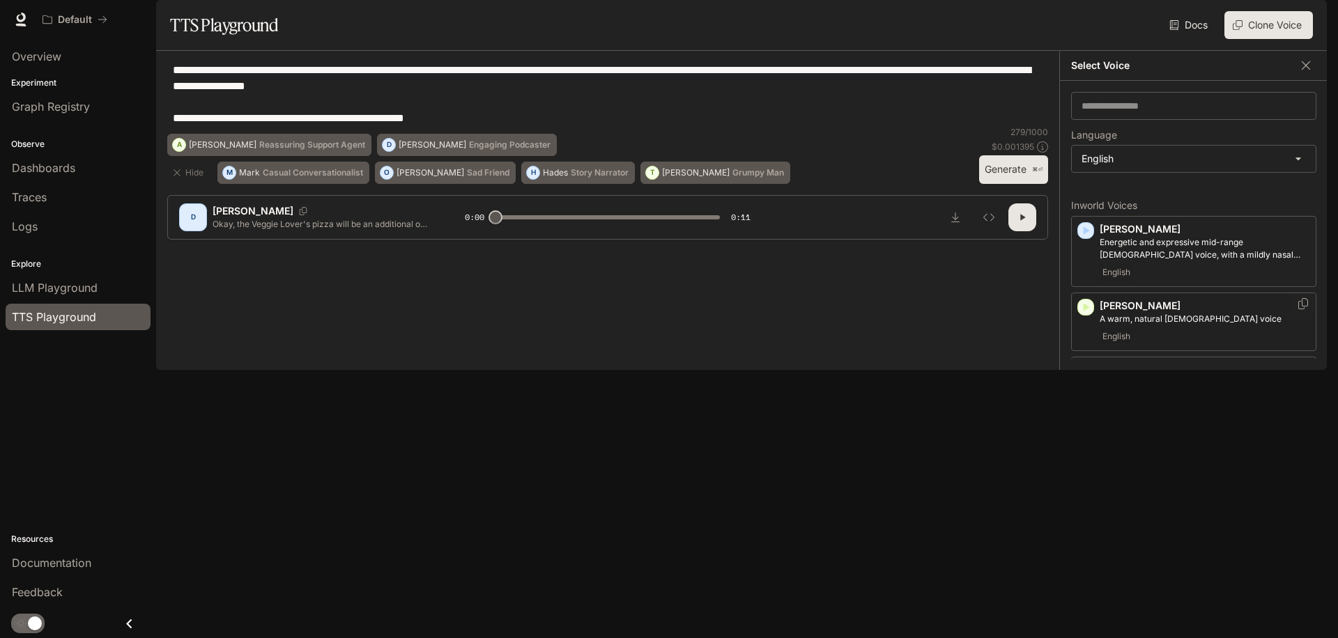
click at [1083, 311] on icon "button" at bounding box center [1086, 307] width 6 height 8
click at [1148, 325] on p "A warm, natural female voice" at bounding box center [1205, 319] width 210 height 13
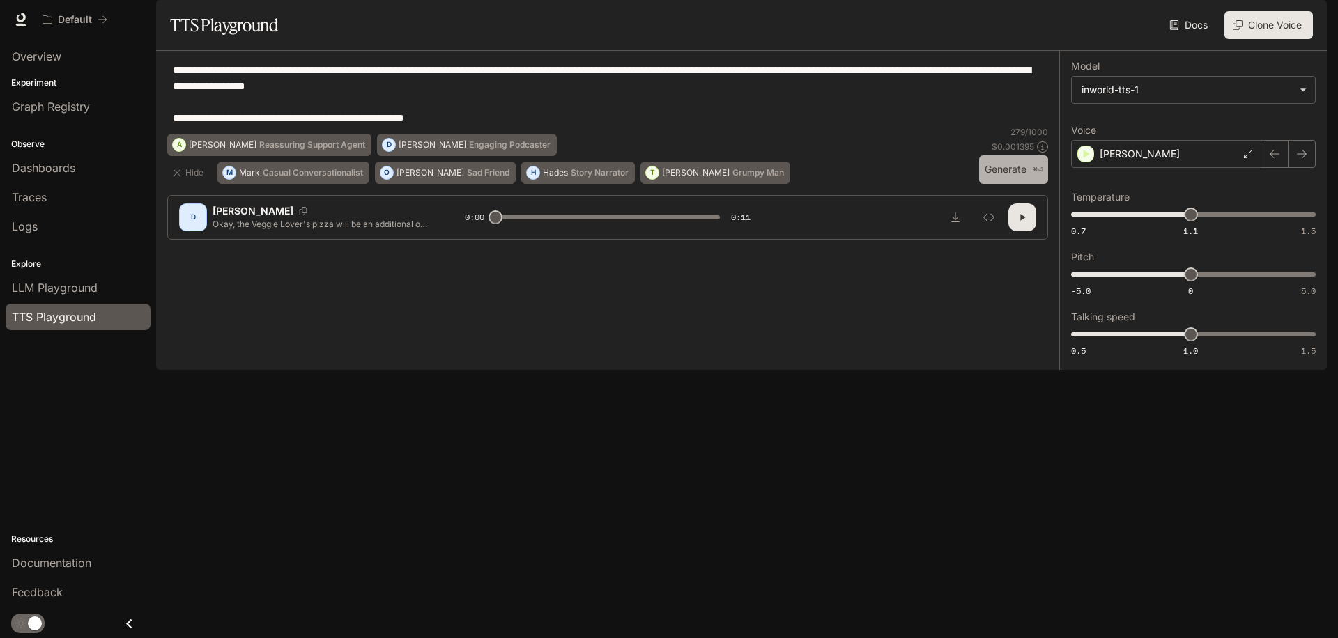
drag, startPoint x: 1011, startPoint y: 543, endPoint x: 1015, endPoint y: 532, distance: 11.7
click at [1011, 184] on button "Generate ⌘⏎" at bounding box center [1013, 169] width 69 height 29
click at [1183, 168] on div "Ashley" at bounding box center [1166, 154] width 190 height 28
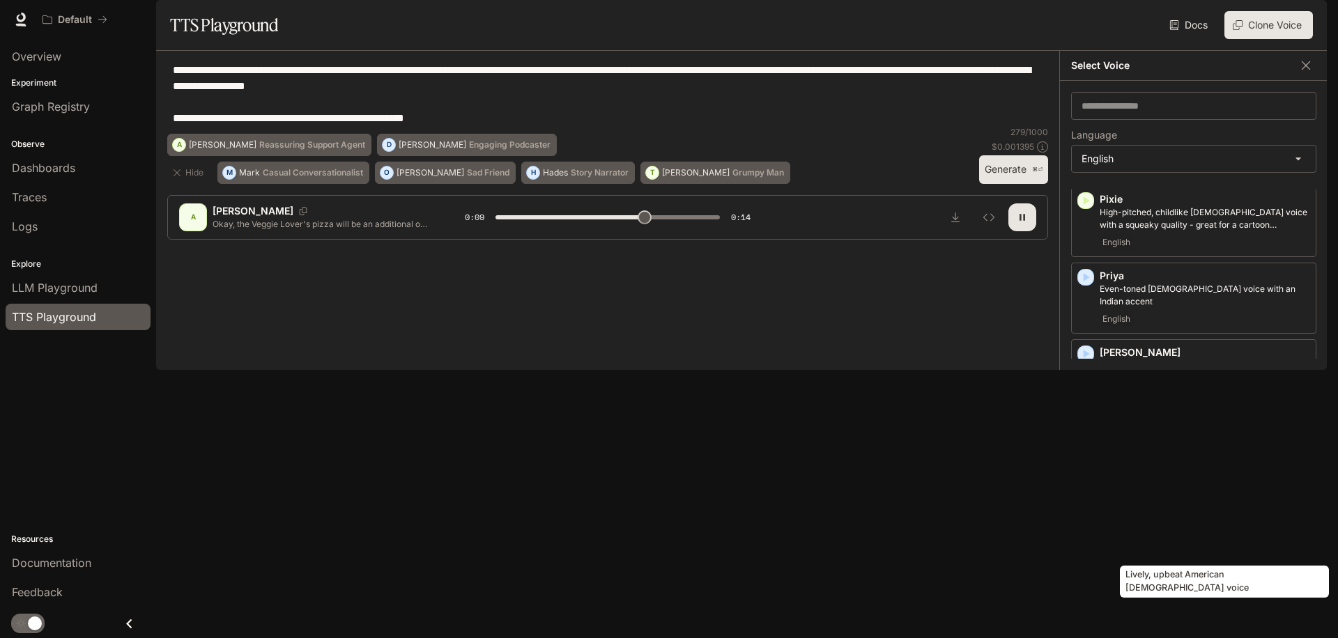
scroll to position [1073, 0]
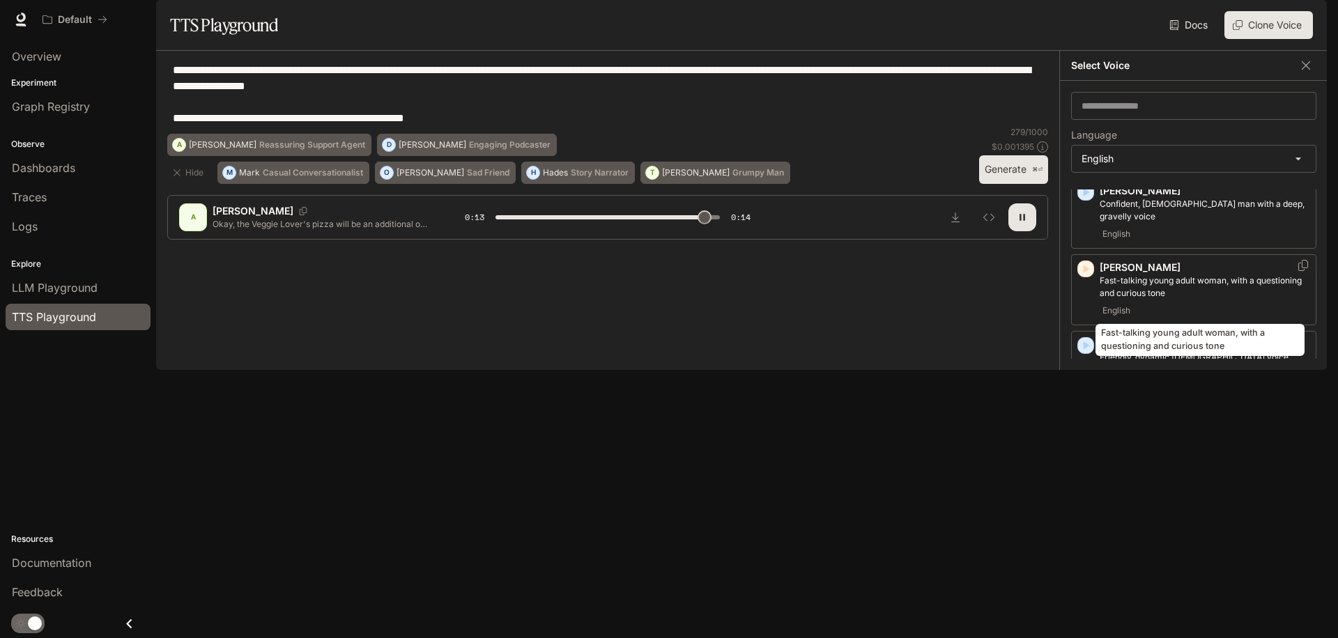
click at [1133, 300] on p "Fast-talking young adult woman, with a questioning and curious tone" at bounding box center [1205, 287] width 210 height 25
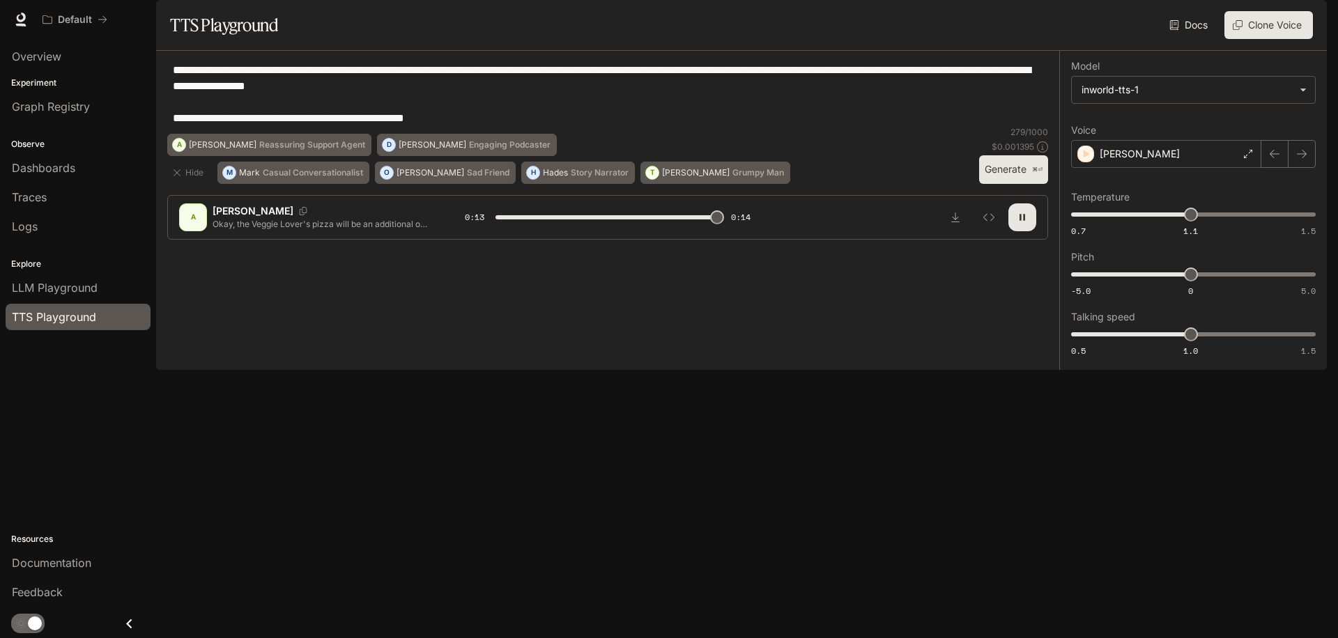
type input "*"
type input "***"
drag, startPoint x: 1191, startPoint y: 378, endPoint x: 1176, endPoint y: 378, distance: 14.6
click at [1173, 341] on span "0.9" at bounding box center [1166, 334] width 14 height 14
click at [1006, 184] on button "Generate ⌘⏎" at bounding box center [1013, 169] width 69 height 29
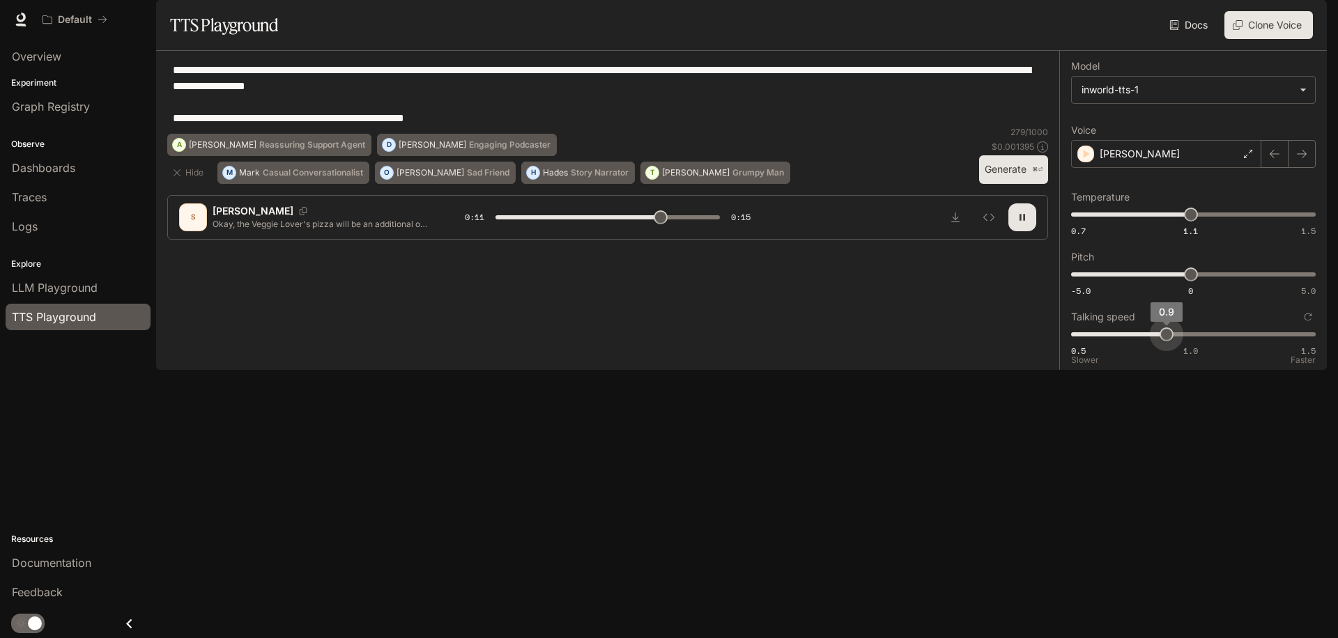
type input "****"
type input "*"
drag, startPoint x: 1169, startPoint y: 373, endPoint x: 1181, endPoint y: 371, distance: 12.6
click at [1184, 341] on span "1" at bounding box center [1191, 334] width 14 height 14
click at [1017, 184] on button "Generate ⌘⏎" at bounding box center [1013, 169] width 69 height 29
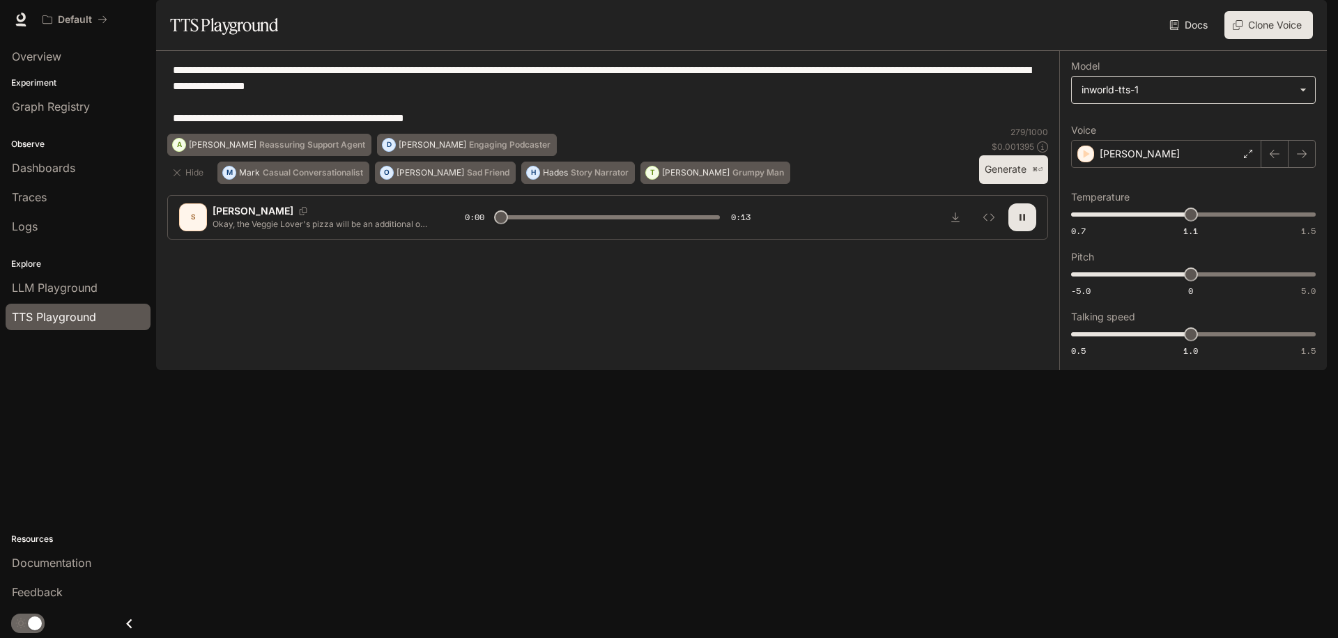
click at [1190, 124] on body "**********" at bounding box center [669, 319] width 1338 height 638
click at [1190, 124] on div at bounding box center [669, 319] width 1338 height 638
click at [1101, 130] on body "**********" at bounding box center [669, 319] width 1338 height 638
type input "*"
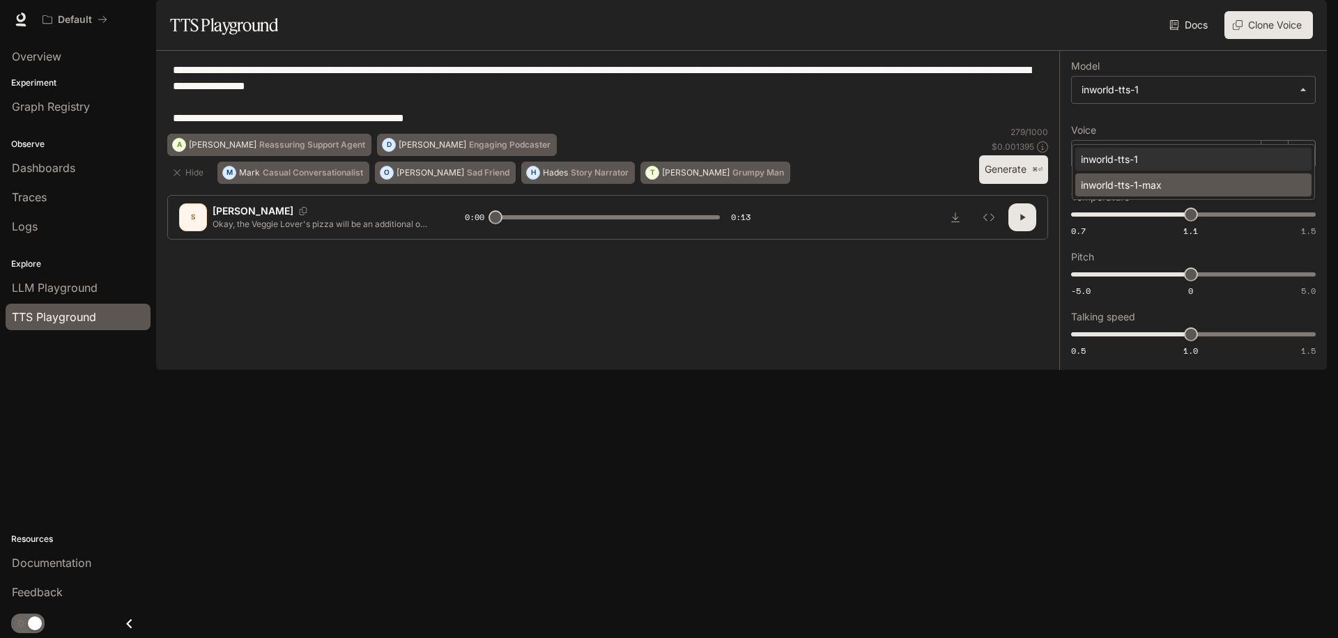
click at [1134, 176] on li "inworld-tts-1-max" at bounding box center [1193, 184] width 236 height 23
type input "**********"
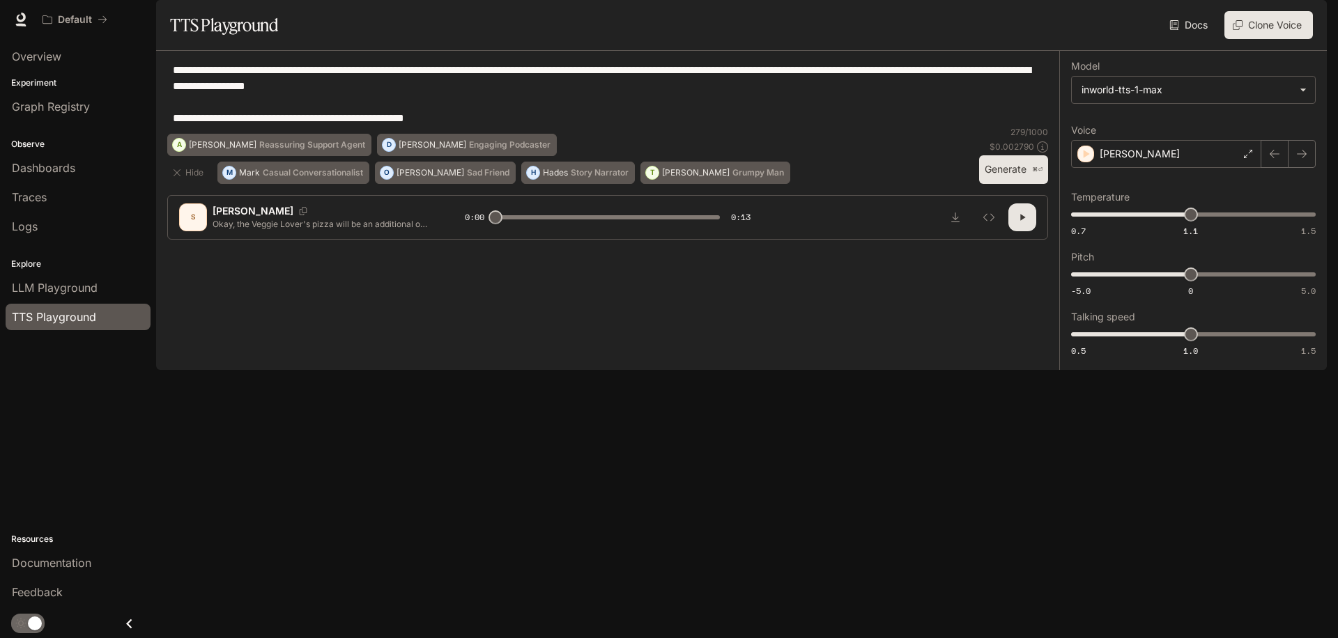
click at [992, 184] on button "Generate ⌘⏎" at bounding box center [1013, 169] width 69 height 29
type input "*"
click at [1304, 25] on img "button" at bounding box center [1307, 20] width 20 height 20
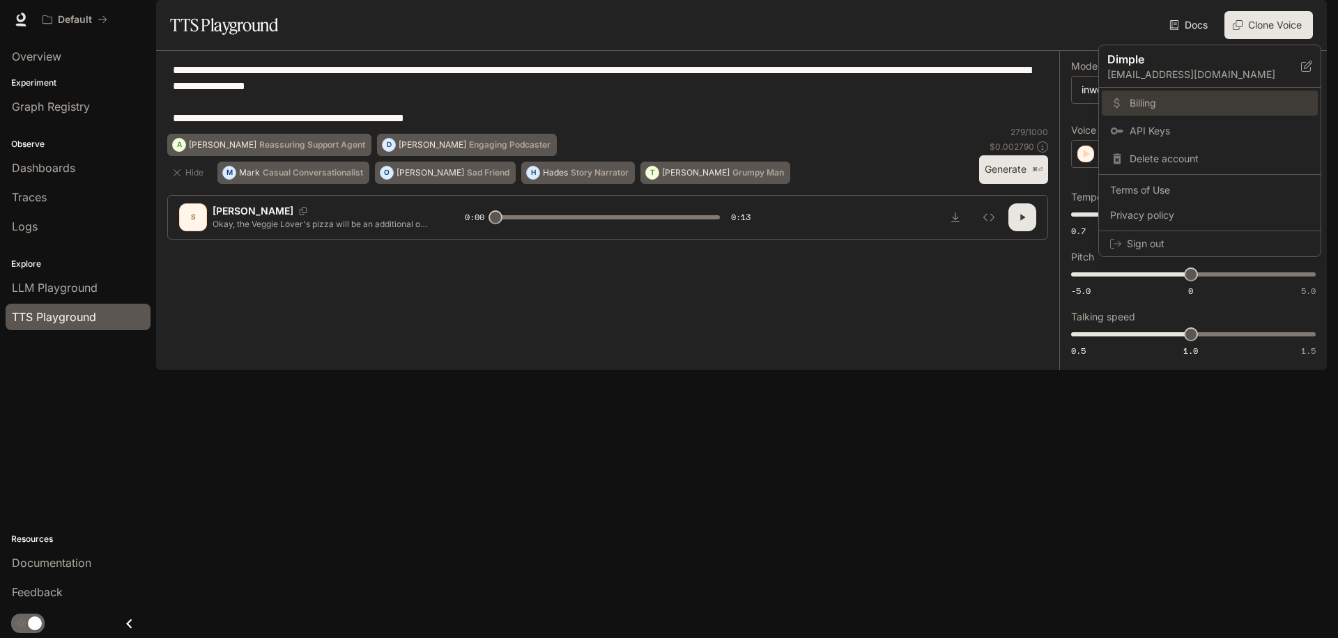
click at [1166, 106] on span "Billing" at bounding box center [1219, 103] width 180 height 14
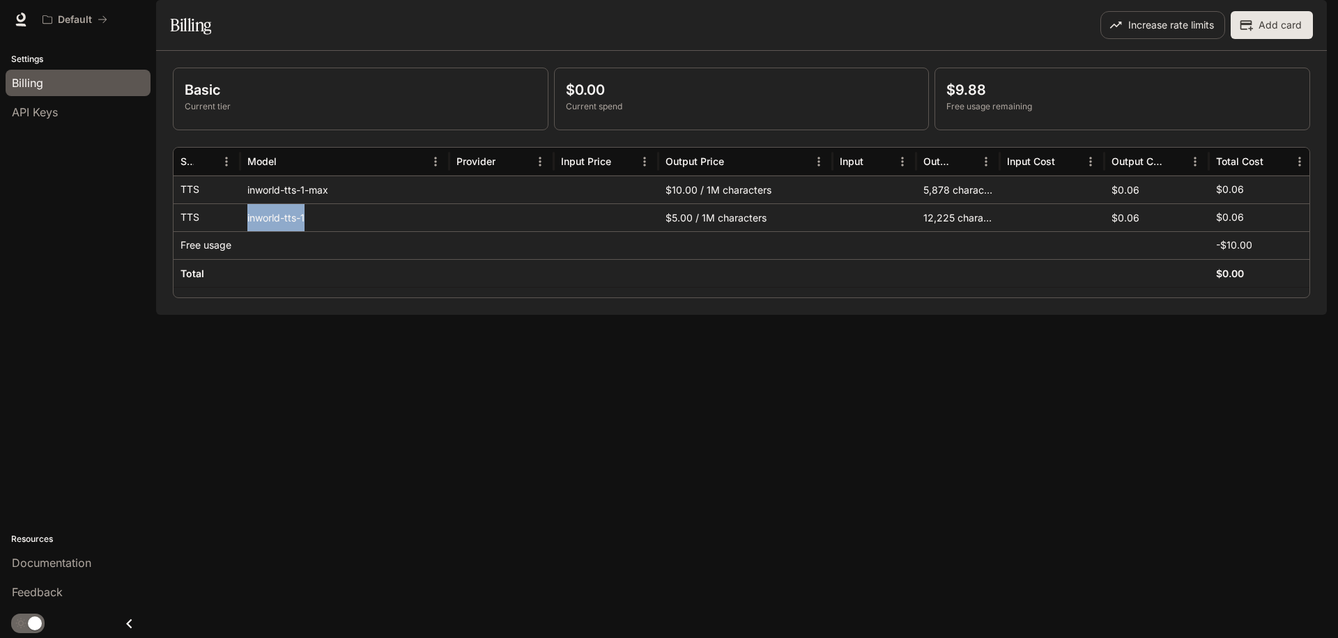
drag, startPoint x: 247, startPoint y: 259, endPoint x: 305, endPoint y: 256, distance: 57.9
click at [305, 231] on div "inworld-tts-1" at bounding box center [344, 217] width 209 height 28
copy div "inworld-tts-1"
click at [987, 315] on div "Basic Current tier $0.00 Current spend $9.88 Free usage remaining Service Model…" at bounding box center [741, 183] width 1171 height 264
